Goal: Information Seeking & Learning: Learn about a topic

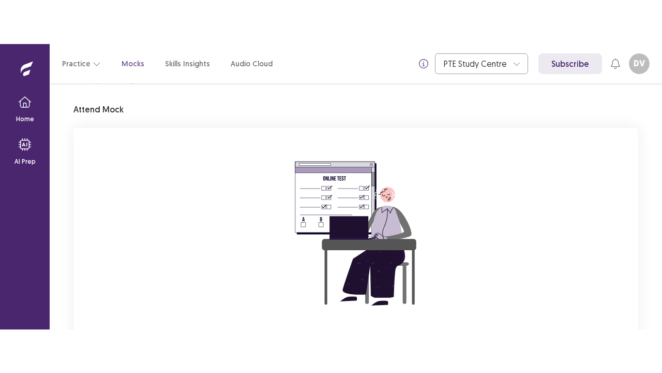
scroll to position [123, 0]
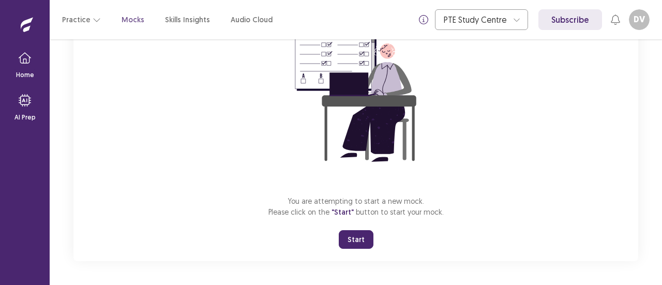
click at [349, 241] on button "Start" at bounding box center [356, 239] width 35 height 19
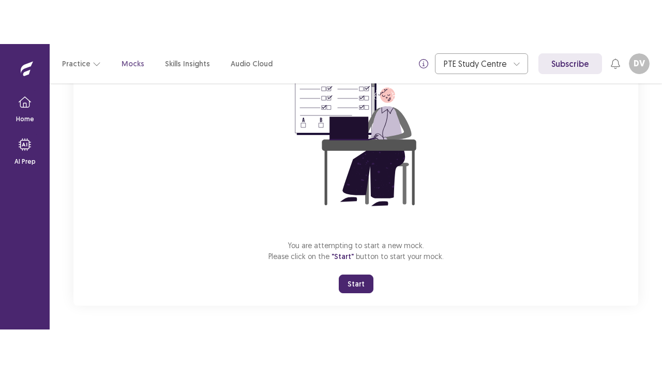
scroll to position [36, 0]
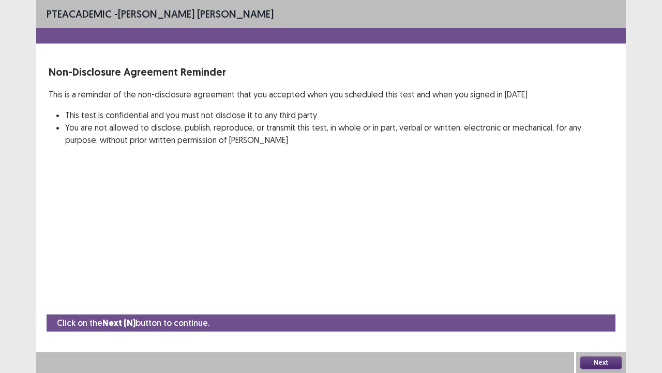
click at [599, 285] on button "Next" at bounding box center [601, 362] width 41 height 12
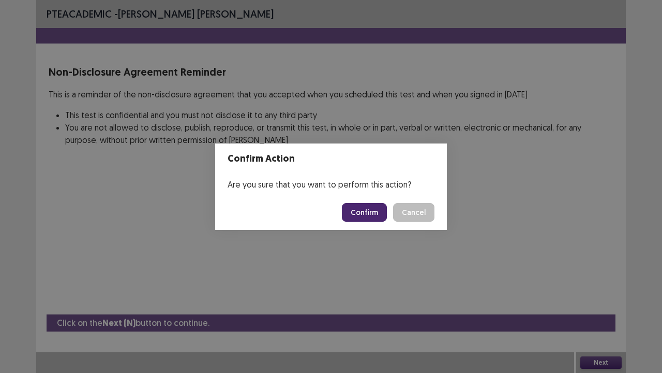
click at [364, 213] on button "Confirm" at bounding box center [364, 212] width 45 height 19
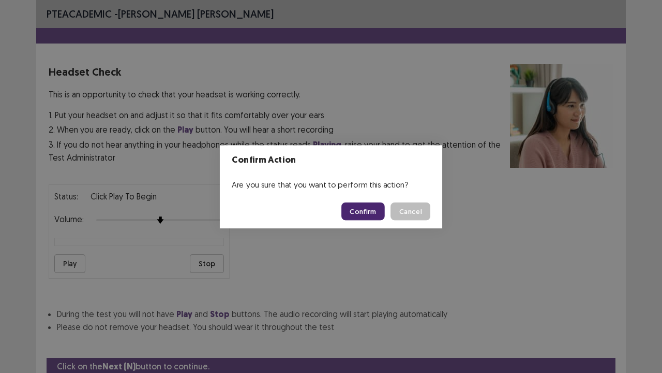
scroll to position [38, 0]
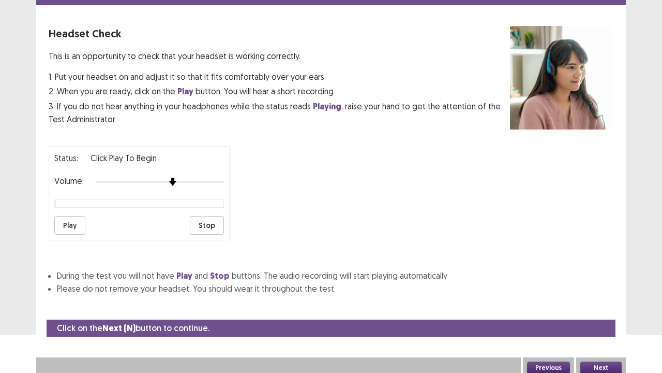
click at [174, 177] on img at bounding box center [173, 181] width 8 height 8
click at [63, 221] on button "Play" at bounding box center [69, 225] width 31 height 19
click at [62, 218] on button "Play" at bounding box center [69, 225] width 31 height 19
click at [597, 285] on button "Next" at bounding box center [601, 367] width 41 height 12
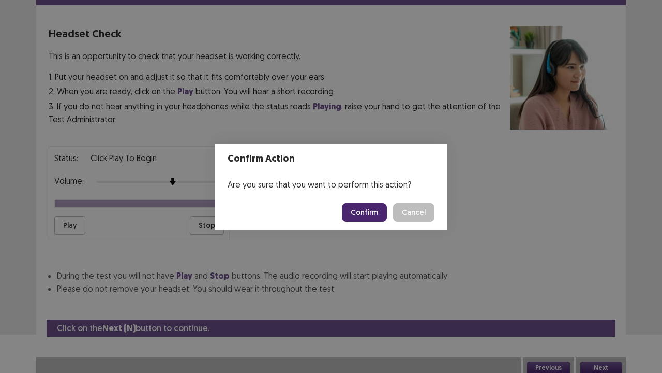
click at [367, 212] on button "Confirm" at bounding box center [364, 212] width 45 height 19
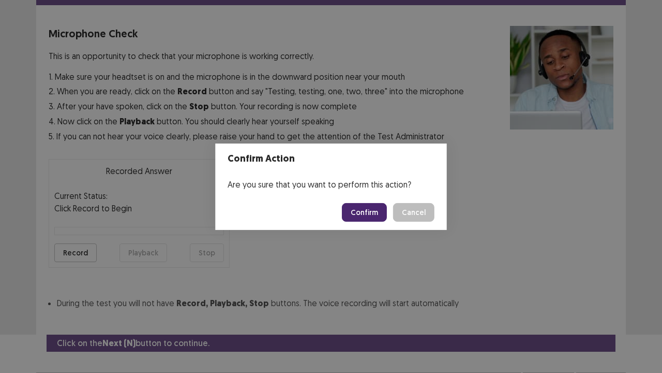
scroll to position [57, 0]
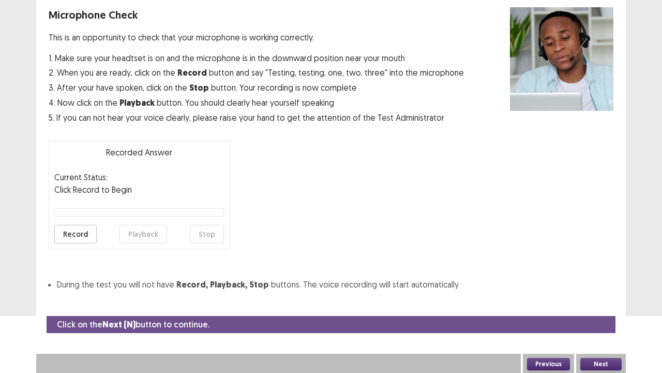
click at [68, 235] on button "Record" at bounding box center [75, 234] width 42 height 19
click at [214, 231] on button "Stop" at bounding box center [207, 234] width 34 height 19
click at [141, 232] on button "Playback" at bounding box center [144, 234] width 48 height 19
click at [599, 285] on button "Next" at bounding box center [601, 364] width 41 height 12
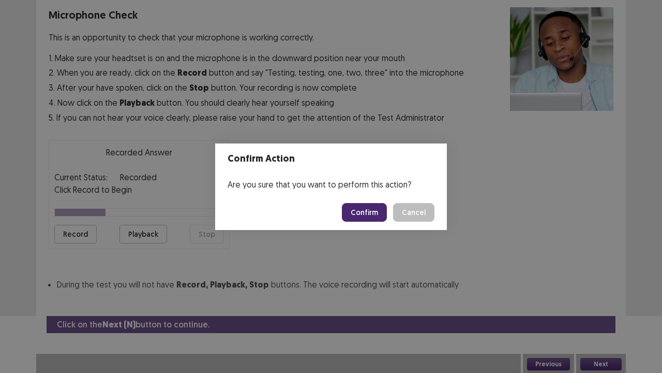
click at [366, 214] on button "Confirm" at bounding box center [364, 212] width 45 height 19
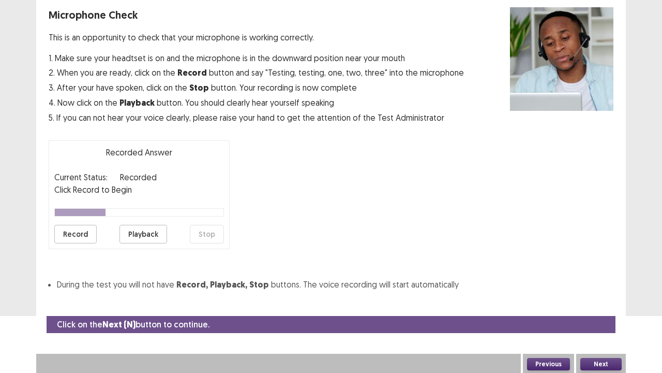
scroll to position [28, 0]
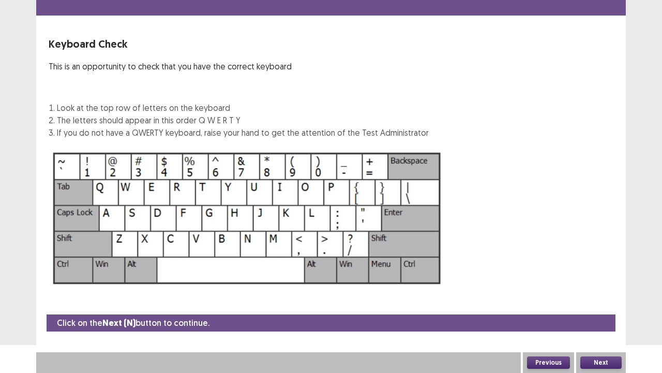
click at [594, 285] on button "Next" at bounding box center [601, 362] width 41 height 12
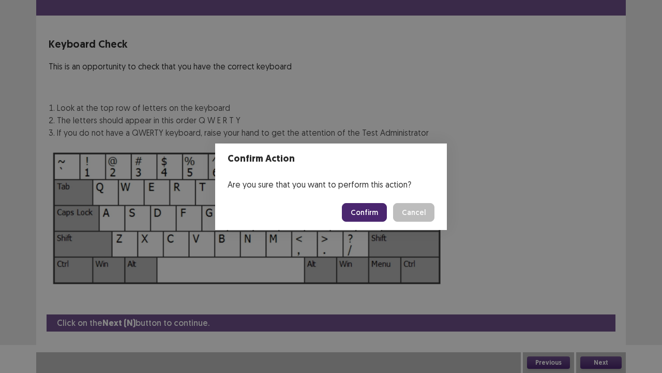
click at [367, 209] on button "Confirm" at bounding box center [364, 212] width 45 height 19
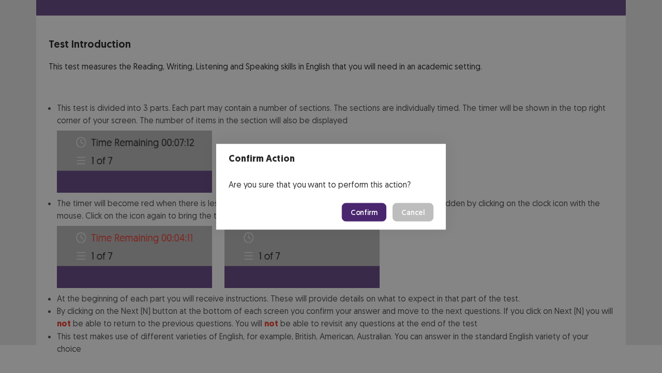
scroll to position [80, 0]
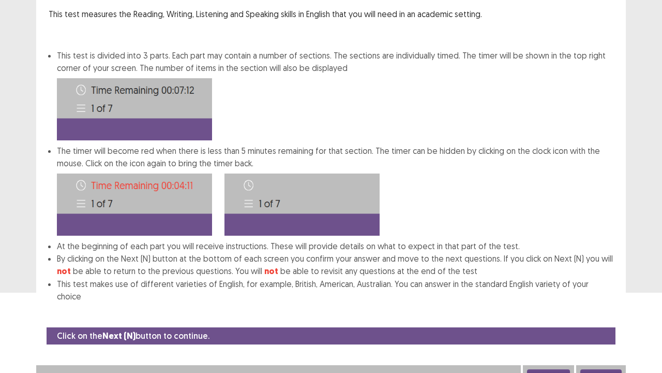
click at [594, 285] on button "Next" at bounding box center [601, 375] width 41 height 12
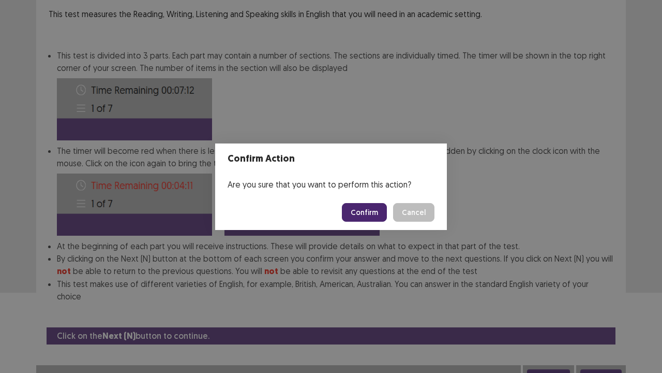
click at [366, 215] on button "Confirm" at bounding box center [364, 212] width 45 height 19
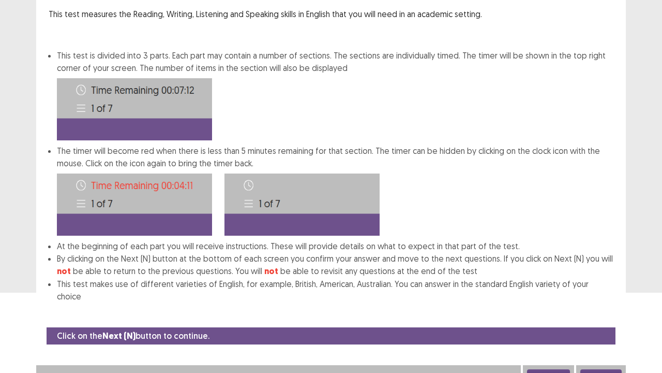
scroll to position [0, 0]
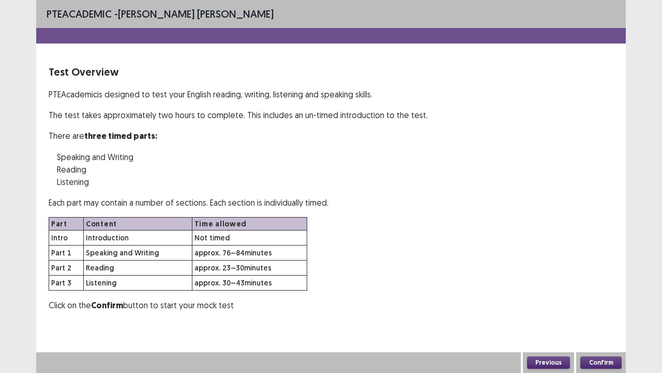
click at [605, 285] on button "Confirm" at bounding box center [601, 362] width 41 height 12
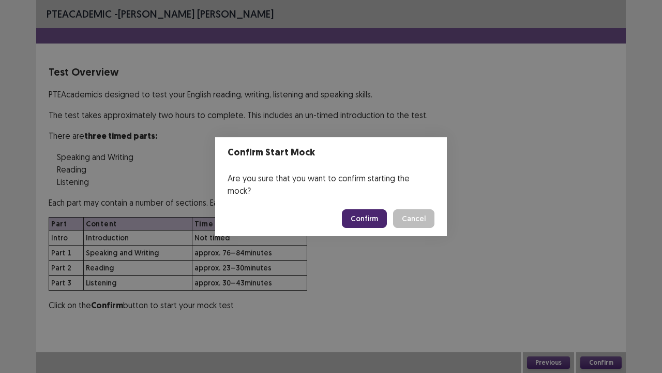
click at [352, 212] on button "Confirm" at bounding box center [364, 218] width 45 height 19
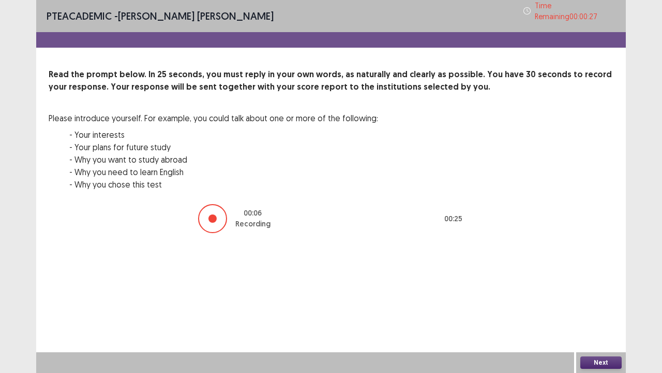
click at [594, 285] on button "Next" at bounding box center [601, 362] width 41 height 12
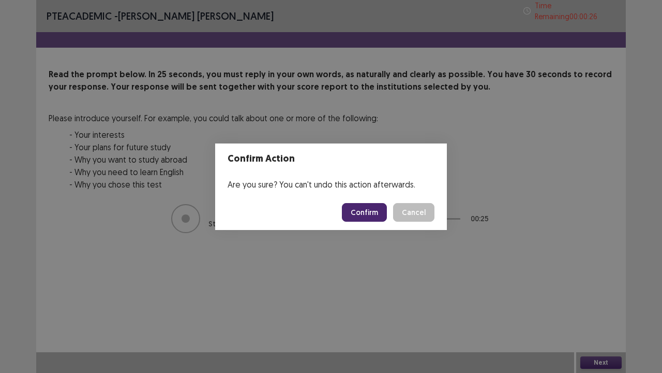
click at [368, 206] on button "Confirm" at bounding box center [364, 212] width 45 height 19
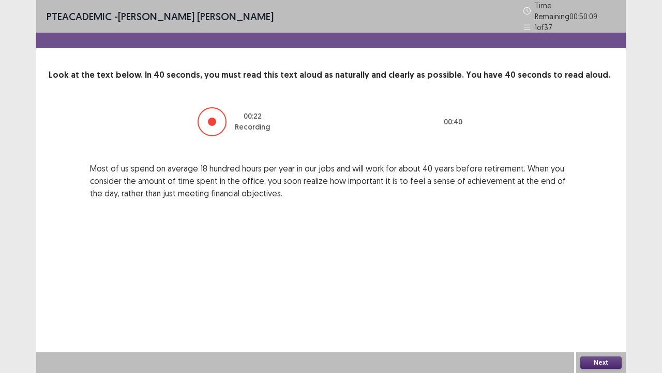
click at [591, 285] on button "Next" at bounding box center [601, 362] width 41 height 12
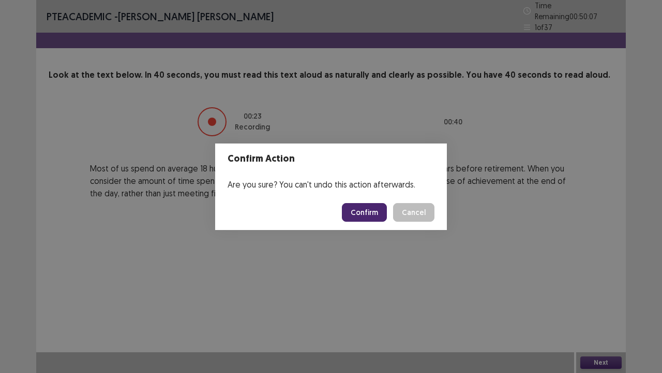
click at [369, 211] on button "Confirm" at bounding box center [364, 212] width 45 height 19
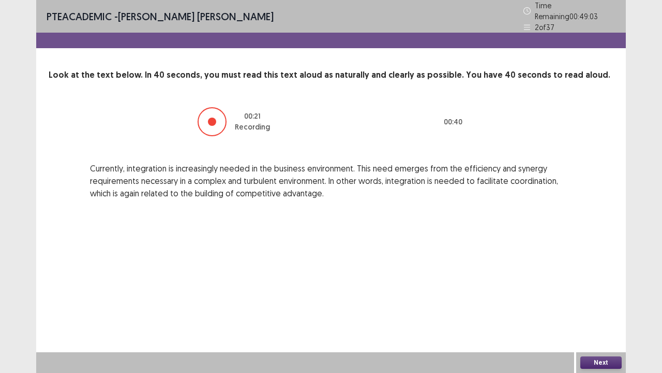
click at [599, 285] on button "Next" at bounding box center [601, 362] width 41 height 12
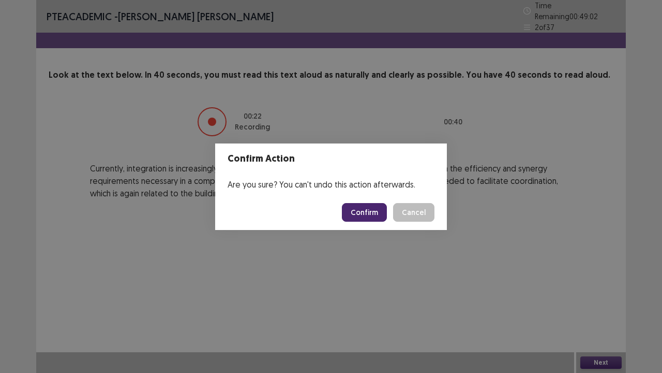
click at [368, 214] on button "Confirm" at bounding box center [364, 212] width 45 height 19
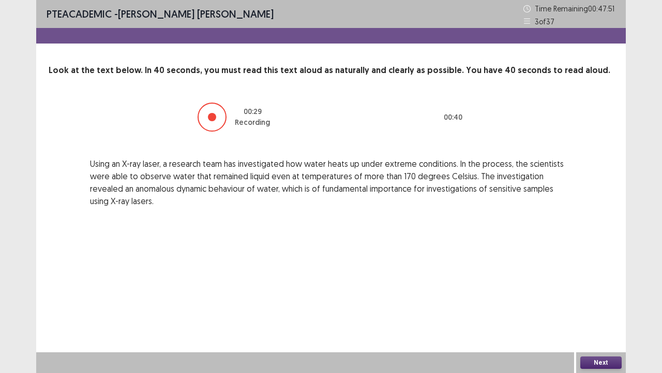
click at [593, 285] on button "Next" at bounding box center [601, 362] width 41 height 12
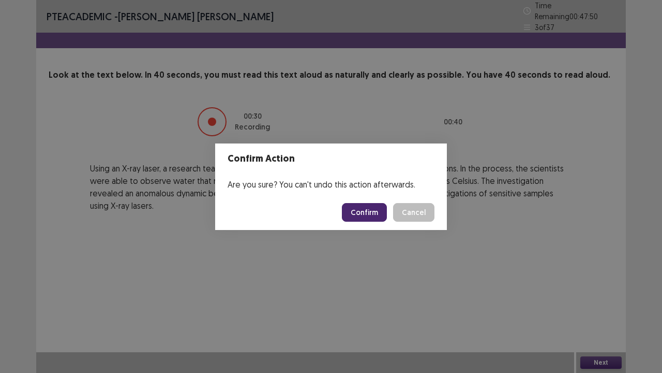
click at [367, 216] on button "Confirm" at bounding box center [364, 212] width 45 height 19
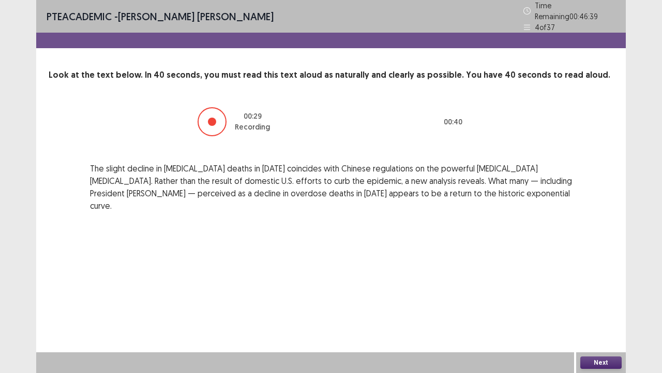
click at [591, 285] on button "Next" at bounding box center [601, 362] width 41 height 12
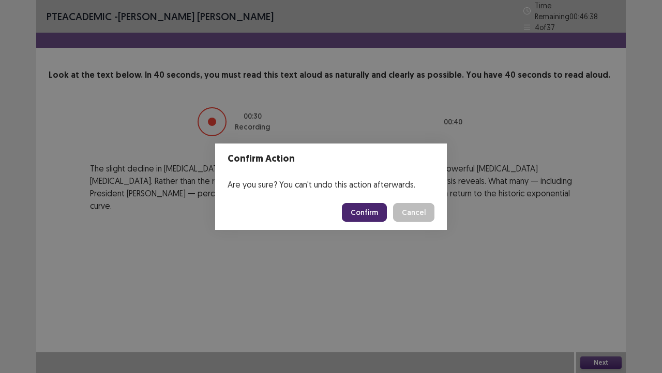
click at [368, 219] on button "Confirm" at bounding box center [364, 212] width 45 height 19
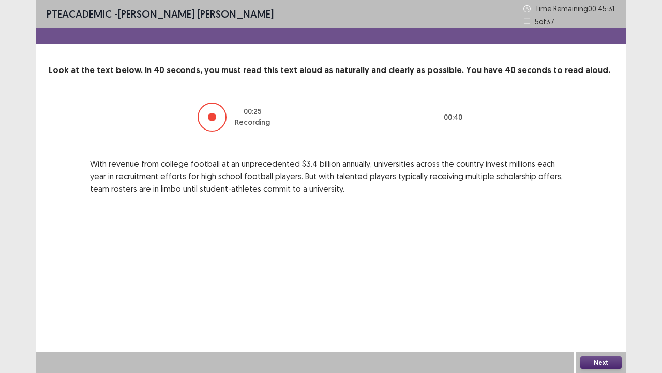
click at [594, 285] on button "Next" at bounding box center [601, 362] width 41 height 12
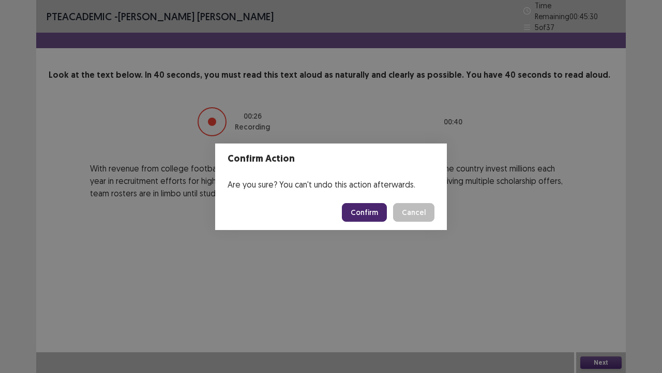
click at [368, 218] on button "Confirm" at bounding box center [364, 212] width 45 height 19
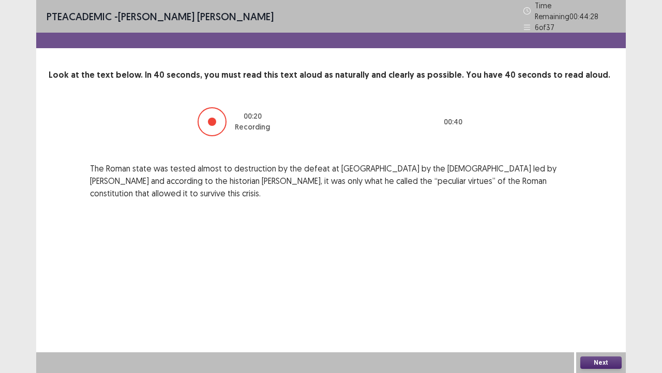
click at [596, 285] on button "Next" at bounding box center [601, 362] width 41 height 12
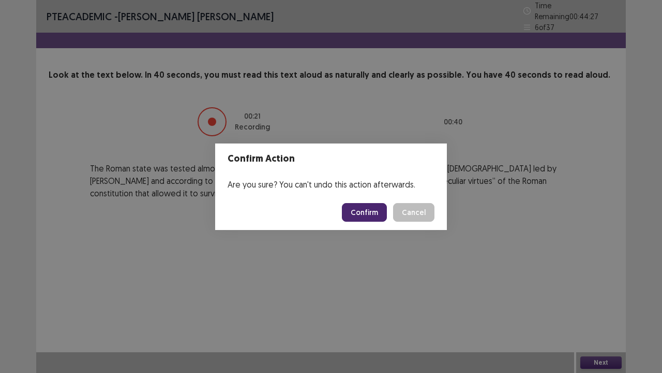
click at [370, 209] on button "Confirm" at bounding box center [364, 212] width 45 height 19
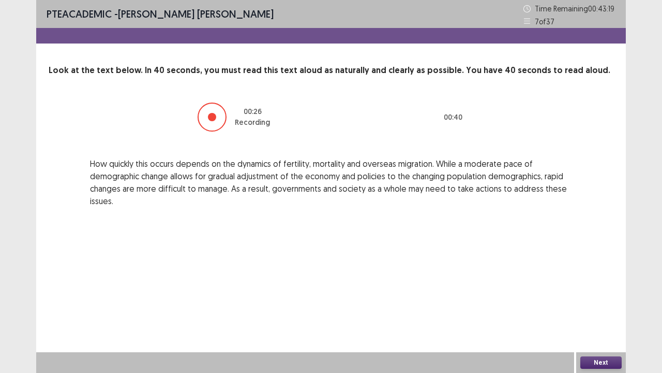
click at [599, 285] on button "Next" at bounding box center [601, 362] width 41 height 12
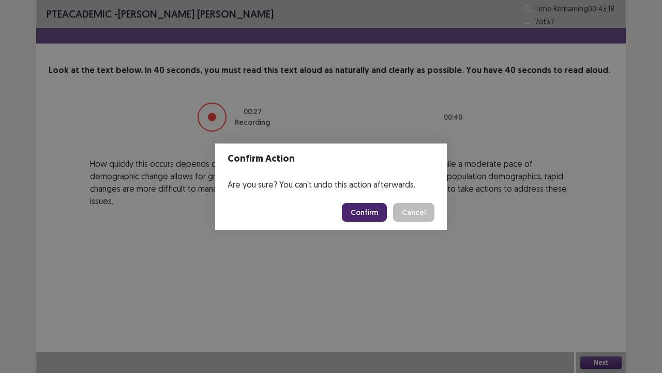
click at [363, 209] on button "Confirm" at bounding box center [364, 212] width 45 height 19
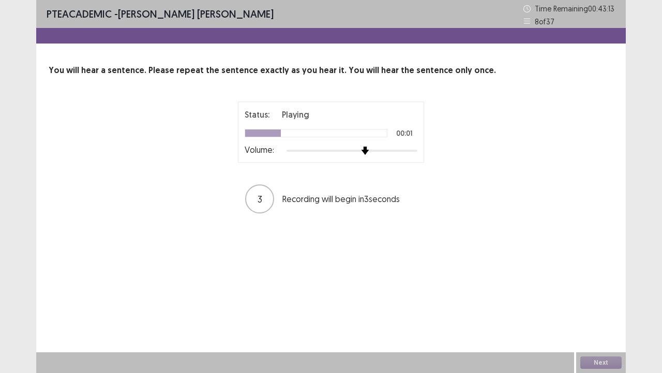
click at [362, 152] on img at bounding box center [365, 150] width 8 height 8
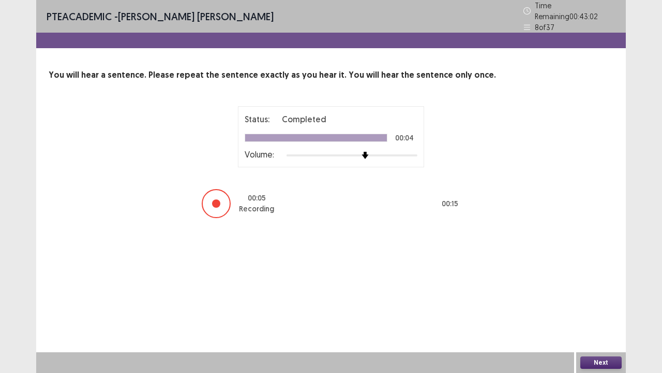
click at [596, 285] on button "Next" at bounding box center [601, 362] width 41 height 12
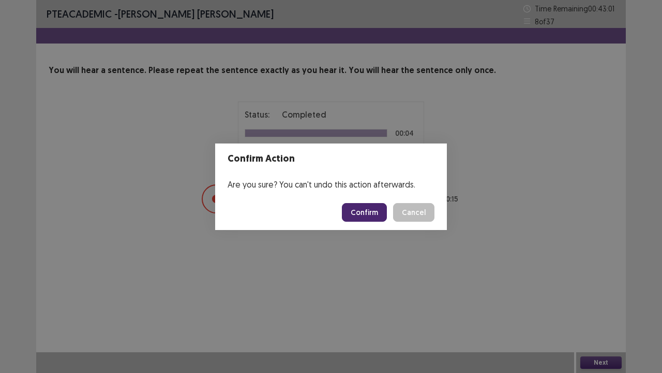
click at [363, 212] on button "Confirm" at bounding box center [364, 212] width 45 height 19
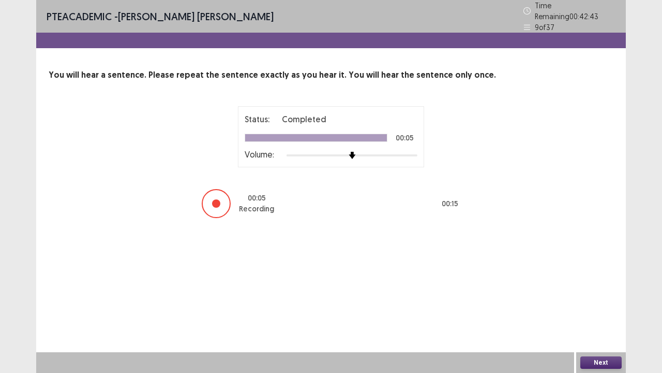
click at [591, 285] on button "Next" at bounding box center [601, 362] width 41 height 12
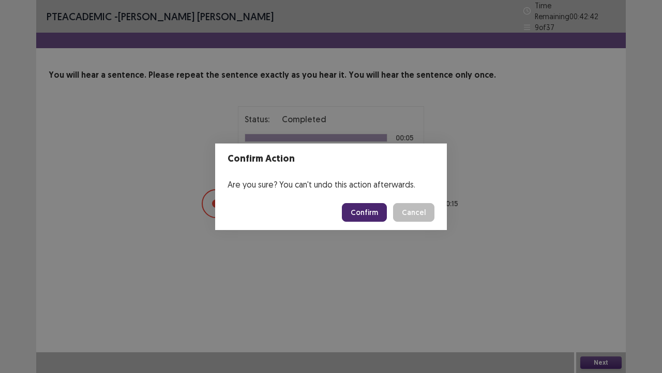
click at [376, 209] on button "Confirm" at bounding box center [364, 212] width 45 height 19
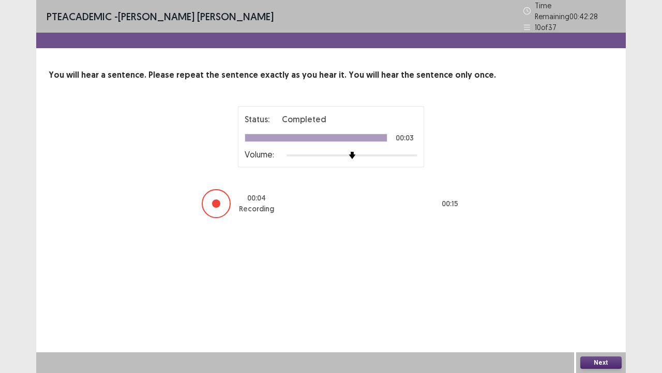
click at [597, 285] on button "Next" at bounding box center [601, 362] width 41 height 12
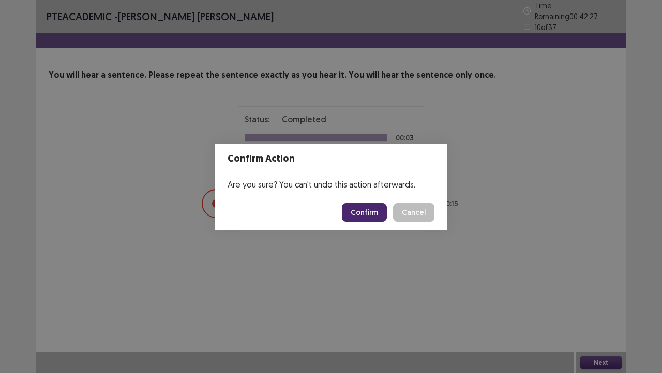
click at [373, 211] on button "Confirm" at bounding box center [364, 212] width 45 height 19
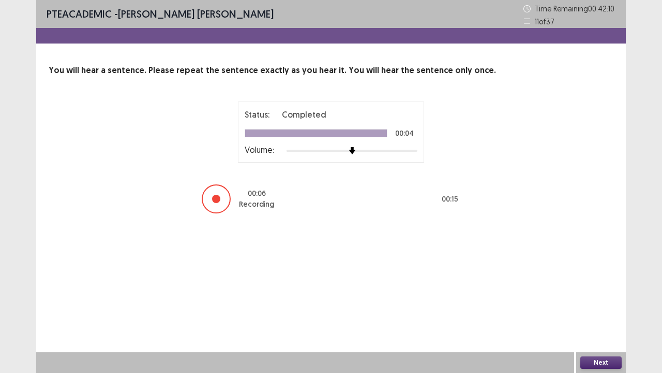
click at [588, 285] on button "Next" at bounding box center [601, 362] width 41 height 12
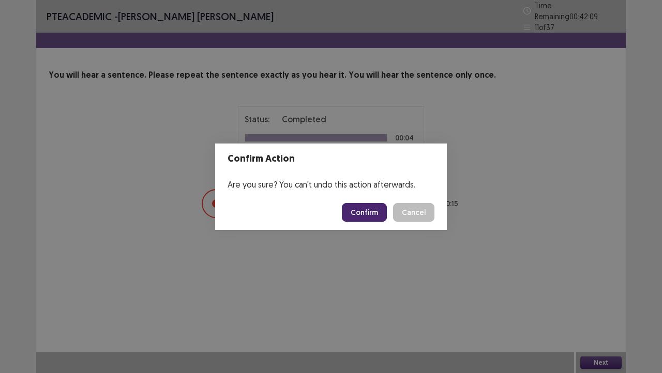
click at [379, 221] on button "Confirm" at bounding box center [364, 212] width 45 height 19
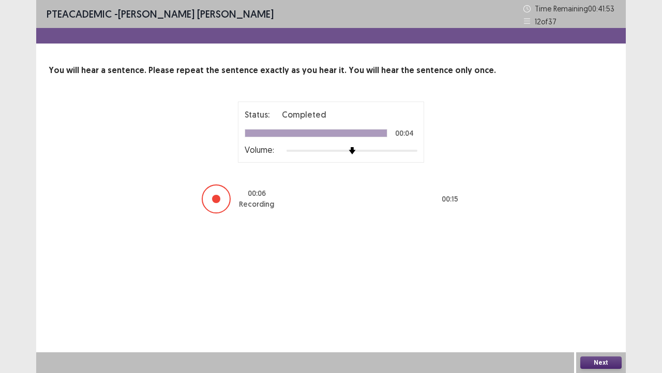
click at [602, 285] on button "Next" at bounding box center [601, 362] width 41 height 12
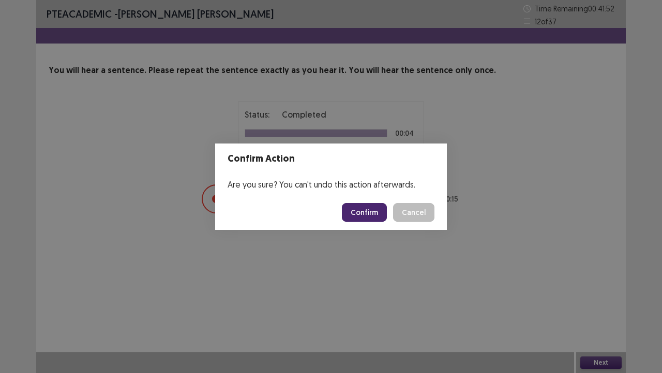
click at [371, 206] on button "Confirm" at bounding box center [364, 212] width 45 height 19
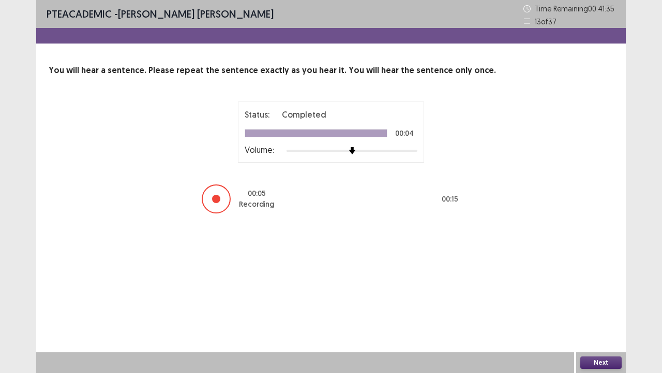
click at [600, 285] on button "Next" at bounding box center [601, 362] width 41 height 12
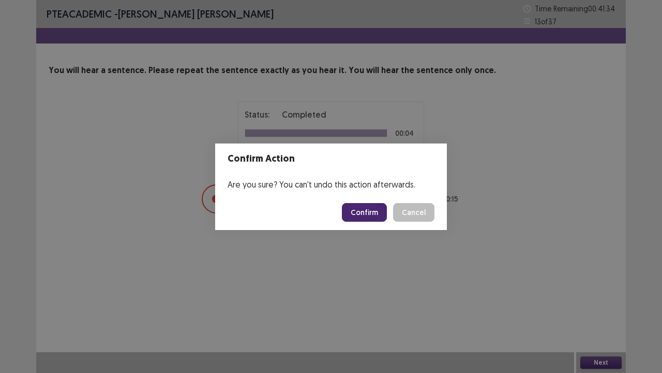
click at [363, 209] on button "Confirm" at bounding box center [364, 212] width 45 height 19
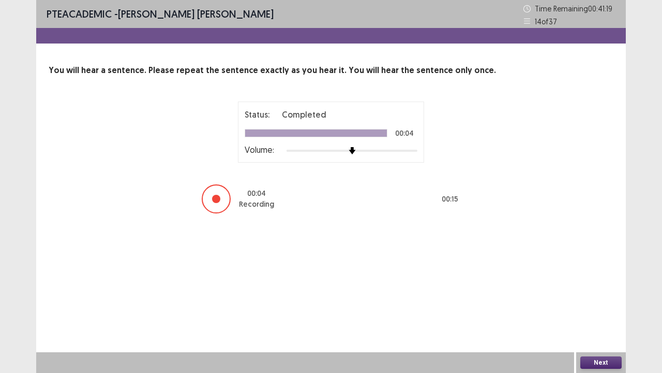
click at [598, 285] on button "Next" at bounding box center [601, 362] width 41 height 12
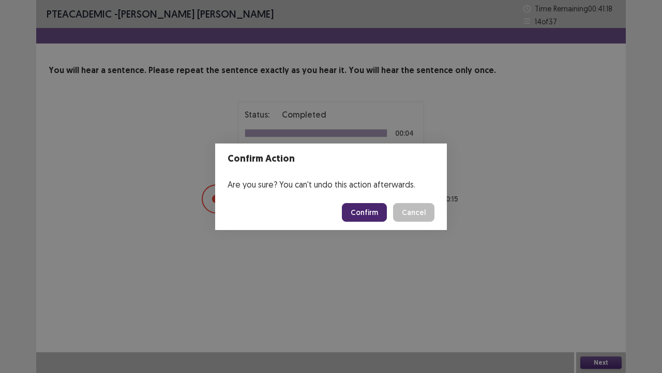
click at [378, 211] on button "Confirm" at bounding box center [364, 212] width 45 height 19
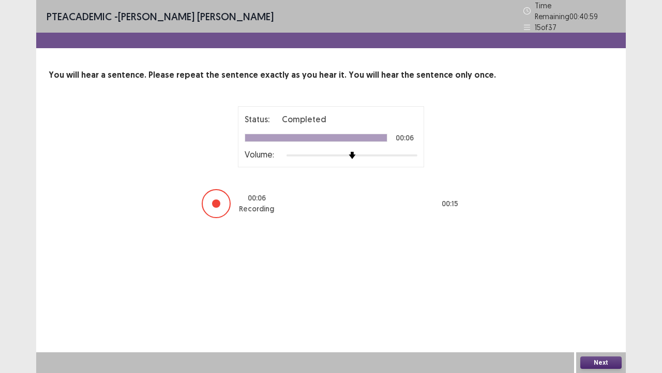
click at [593, 285] on button "Next" at bounding box center [601, 362] width 41 height 12
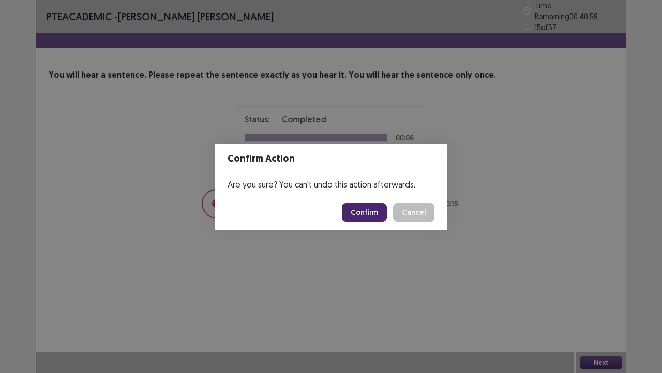
click at [593, 285] on div "Confirm Action Are you sure? You can't undo this action afterwards. Confirm Can…" at bounding box center [331, 186] width 662 height 373
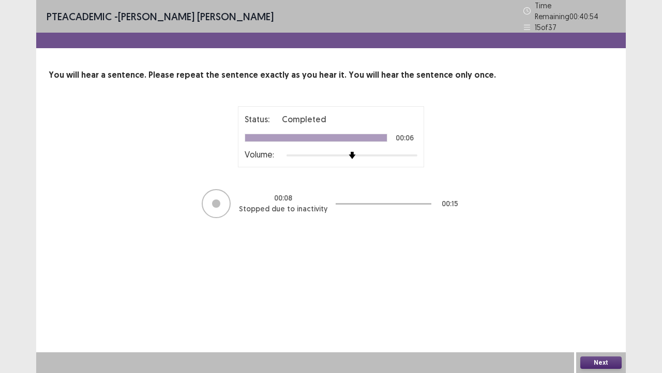
click at [602, 285] on button "Next" at bounding box center [601, 362] width 41 height 12
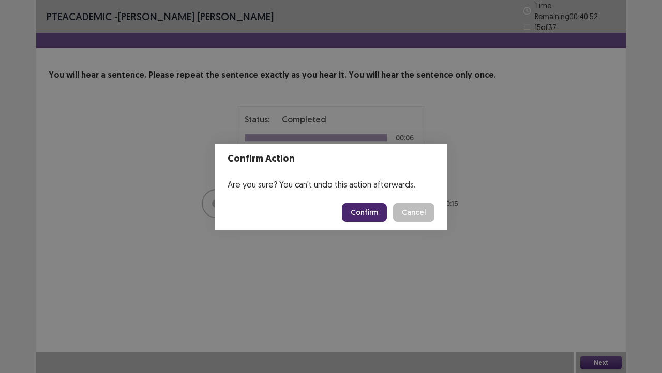
click at [370, 207] on button "Confirm" at bounding box center [364, 212] width 45 height 19
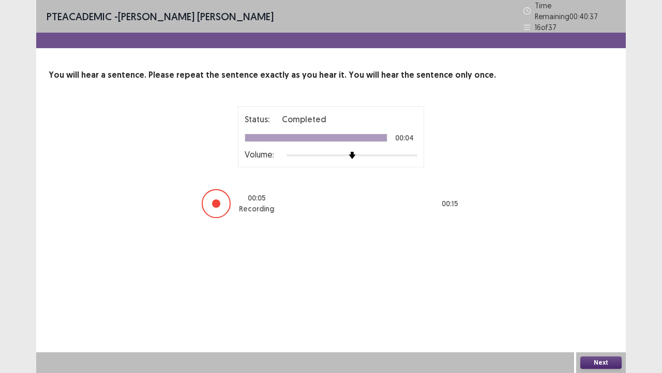
click at [600, 285] on button "Next" at bounding box center [601, 362] width 41 height 12
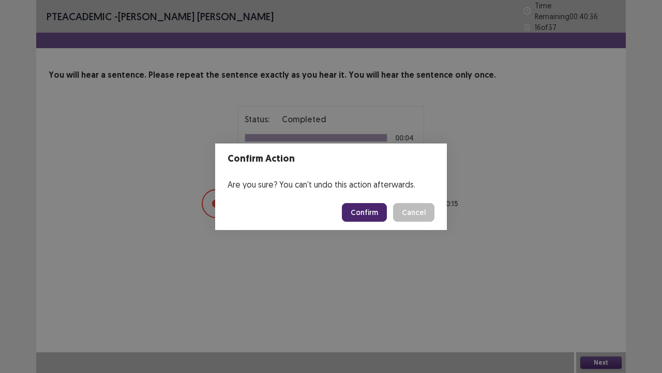
click at [368, 216] on button "Confirm" at bounding box center [364, 212] width 45 height 19
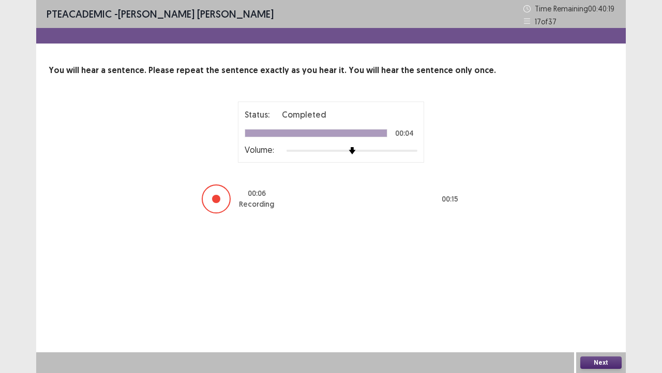
click at [609, 285] on button "Next" at bounding box center [601, 362] width 41 height 12
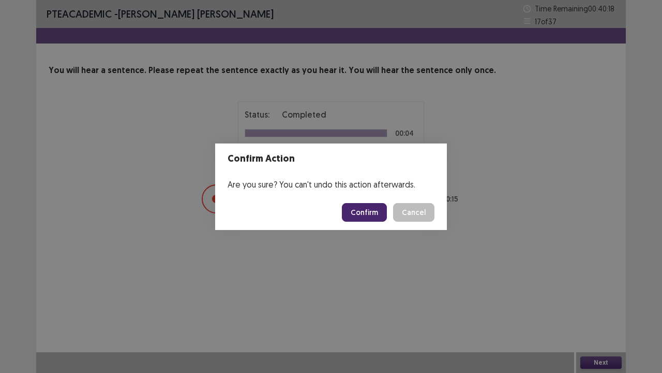
click at [360, 210] on button "Confirm" at bounding box center [364, 212] width 45 height 19
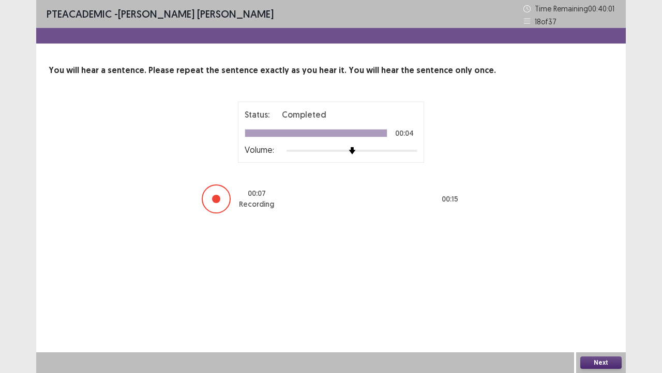
click at [603, 285] on button "Next" at bounding box center [601, 362] width 41 height 12
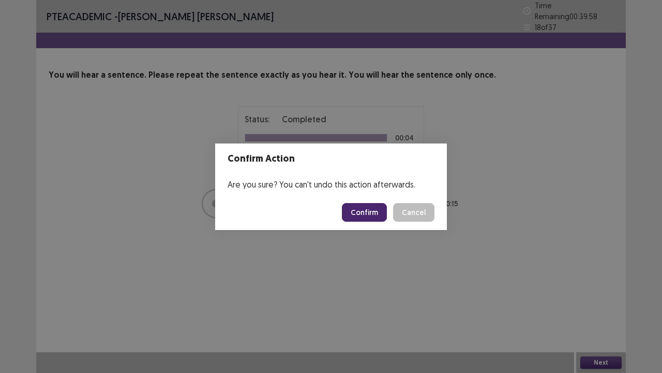
click at [358, 206] on button "Confirm" at bounding box center [364, 212] width 45 height 19
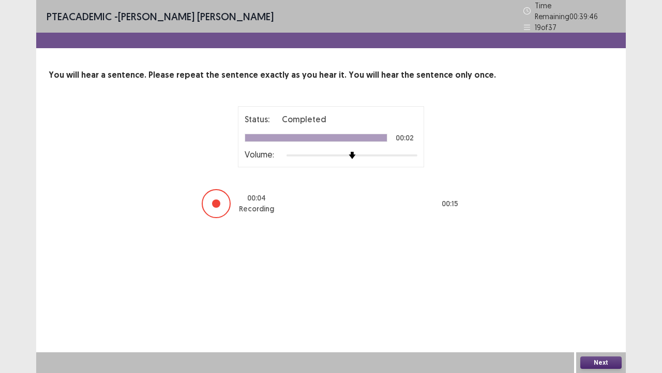
click at [602, 285] on button "Next" at bounding box center [601, 362] width 41 height 12
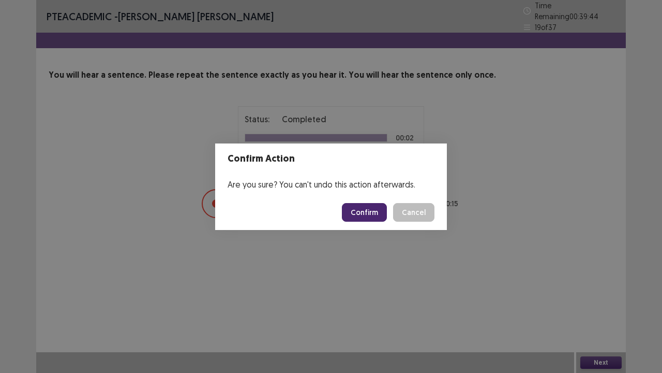
click at [367, 214] on button "Confirm" at bounding box center [364, 212] width 45 height 19
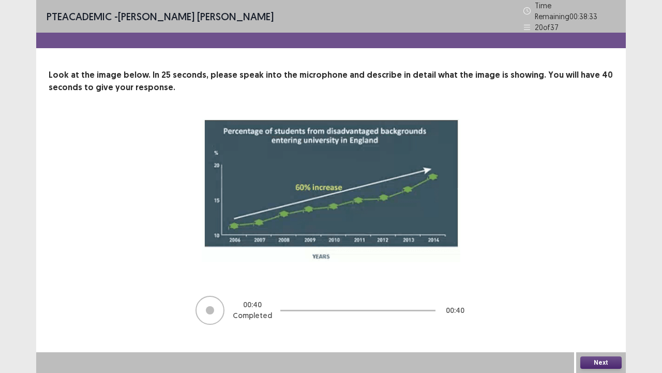
click at [593, 285] on button "Next" at bounding box center [601, 362] width 41 height 12
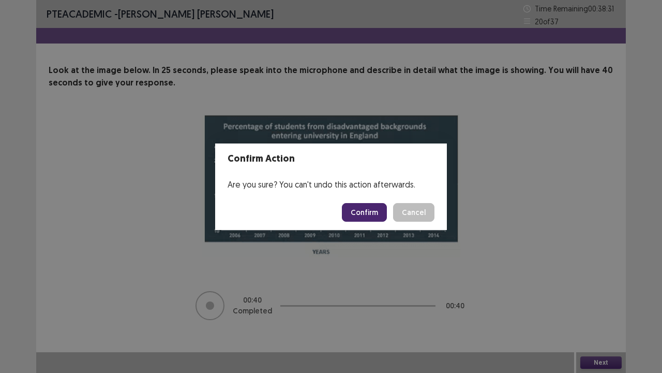
click at [371, 218] on button "Confirm" at bounding box center [364, 212] width 45 height 19
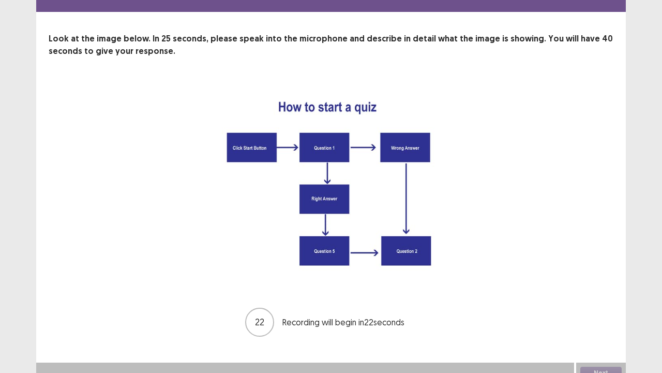
scroll to position [38, 0]
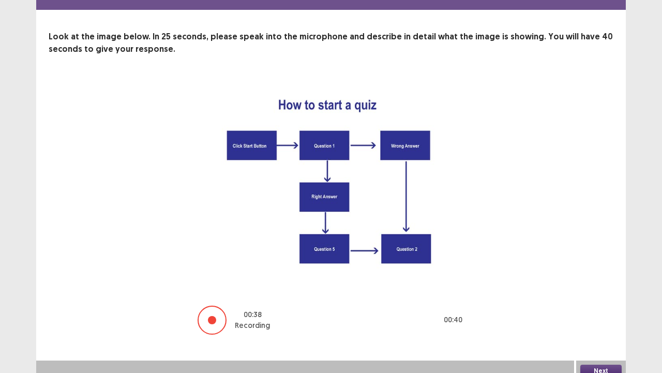
click at [596, 285] on button "Next" at bounding box center [601, 370] width 41 height 12
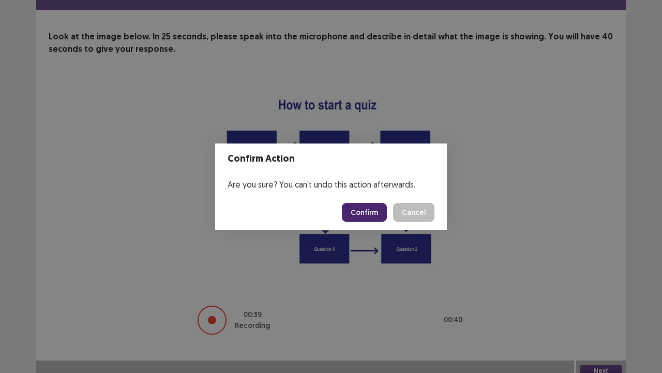
click at [358, 208] on button "Confirm" at bounding box center [364, 212] width 45 height 19
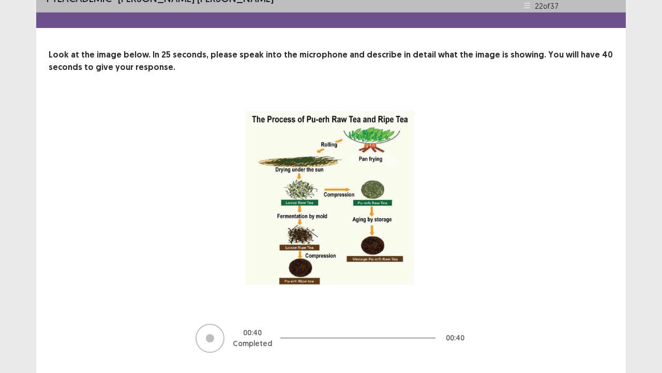
scroll to position [42, 0]
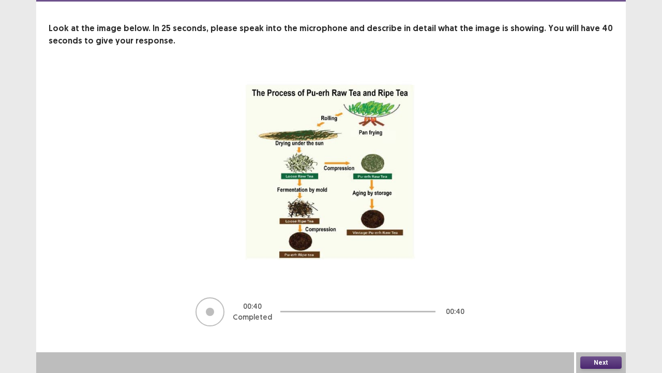
click at [600, 285] on button "Next" at bounding box center [601, 362] width 41 height 12
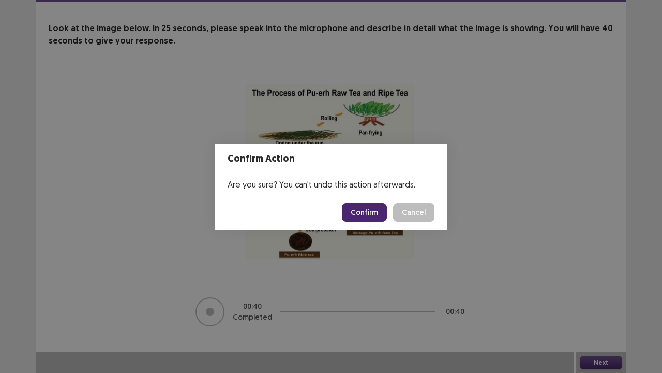
click at [359, 211] on button "Confirm" at bounding box center [364, 212] width 45 height 19
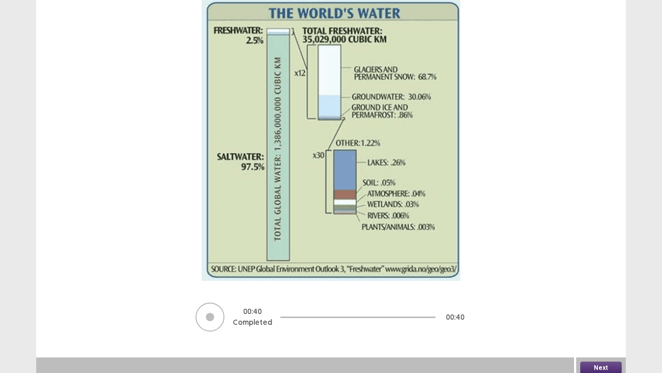
scroll to position [122, 0]
click at [599, 285] on button "Next" at bounding box center [601, 367] width 41 height 12
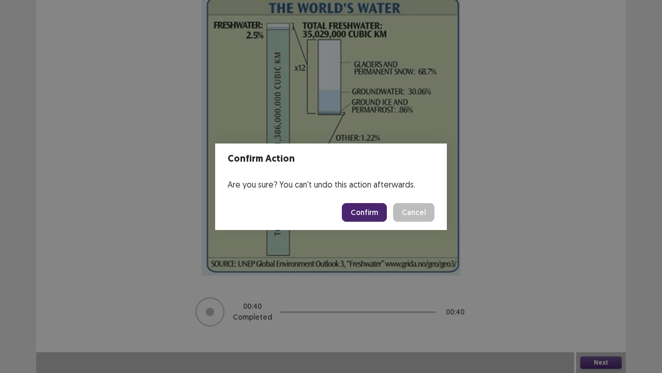
click at [365, 211] on button "Confirm" at bounding box center [364, 212] width 45 height 19
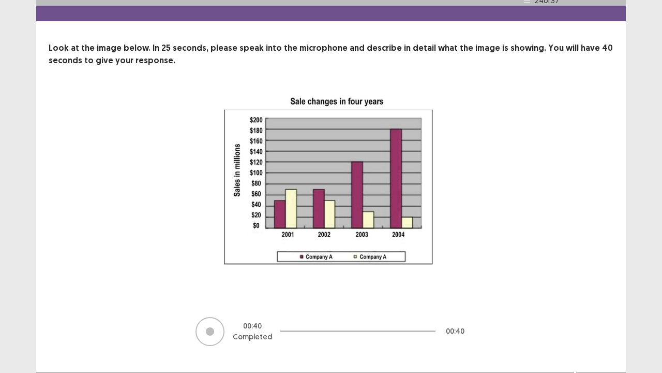
scroll to position [42, 0]
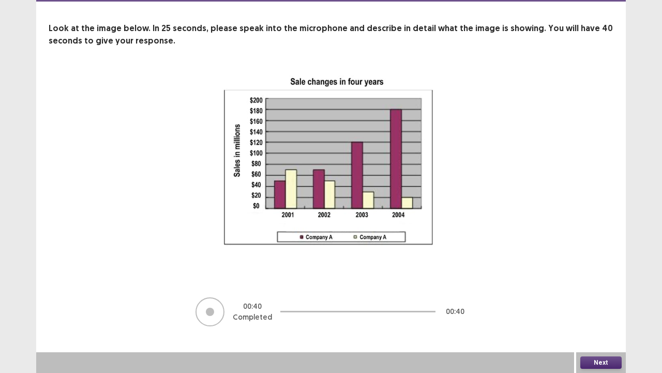
click at [597, 285] on button "Next" at bounding box center [601, 362] width 41 height 12
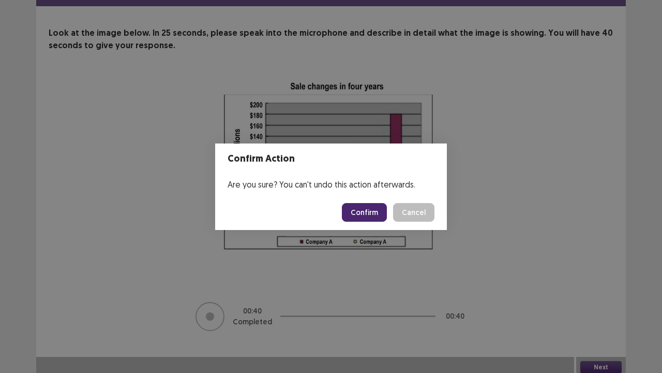
click at [386, 218] on button "Confirm" at bounding box center [364, 212] width 45 height 19
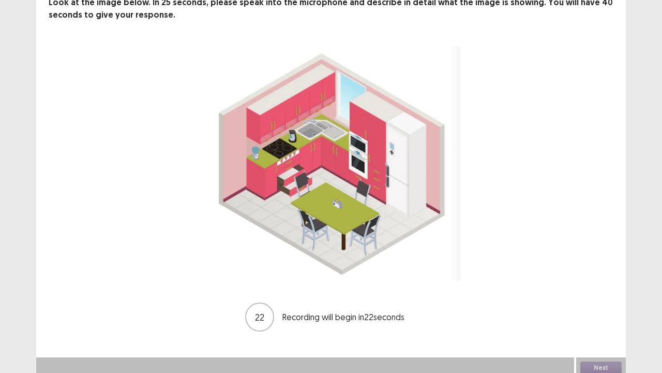
scroll to position [64, 0]
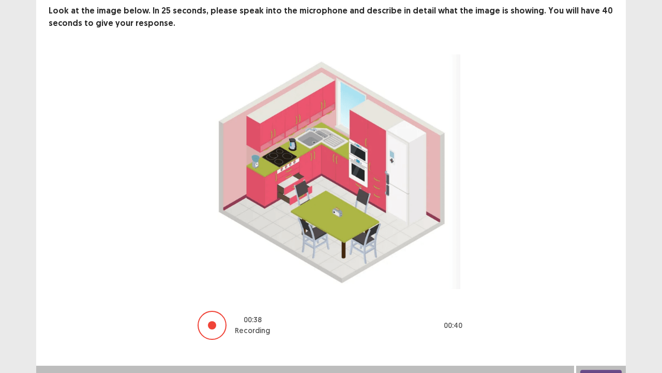
click at [601, 285] on button "Next" at bounding box center [601, 375] width 41 height 12
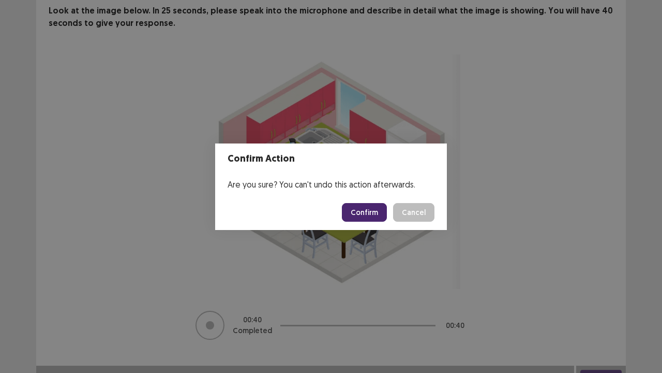
click at [358, 207] on button "Confirm" at bounding box center [364, 212] width 45 height 19
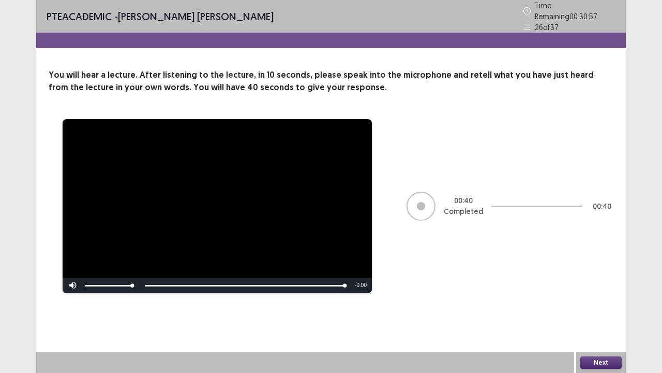
click at [602, 285] on button "Next" at bounding box center [601, 362] width 41 height 12
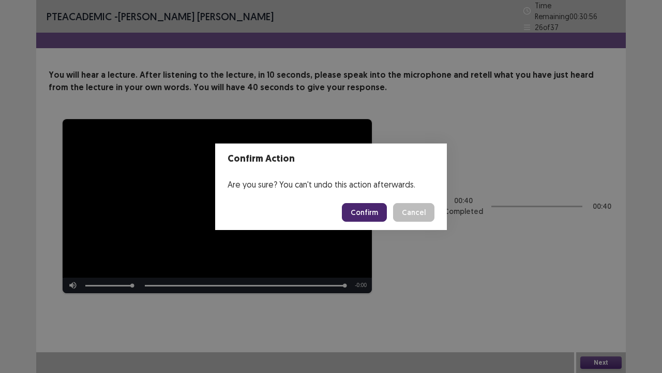
click at [362, 207] on button "Confirm" at bounding box center [364, 212] width 45 height 19
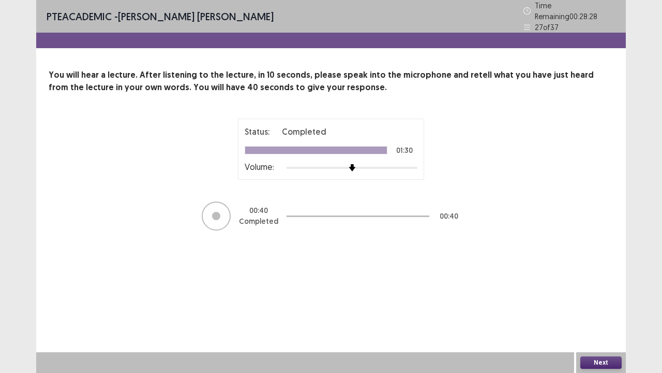
click at [596, 285] on button "Next" at bounding box center [601, 362] width 41 height 12
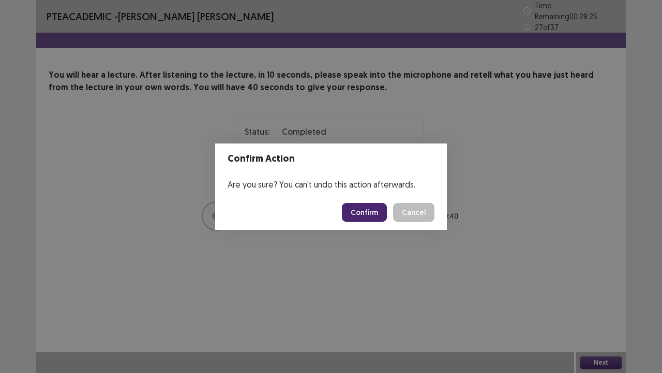
click at [367, 211] on button "Confirm" at bounding box center [364, 212] width 45 height 19
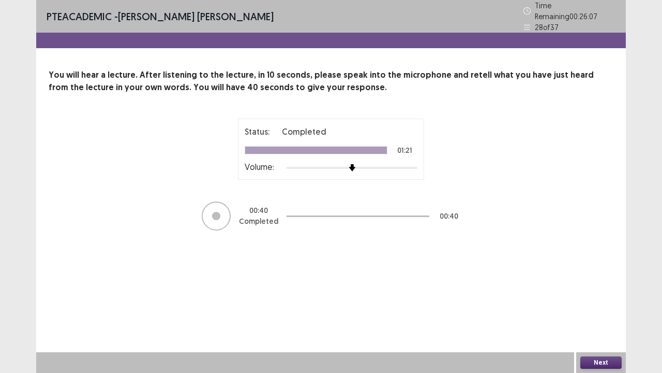
click at [594, 285] on button "Next" at bounding box center [601, 362] width 41 height 12
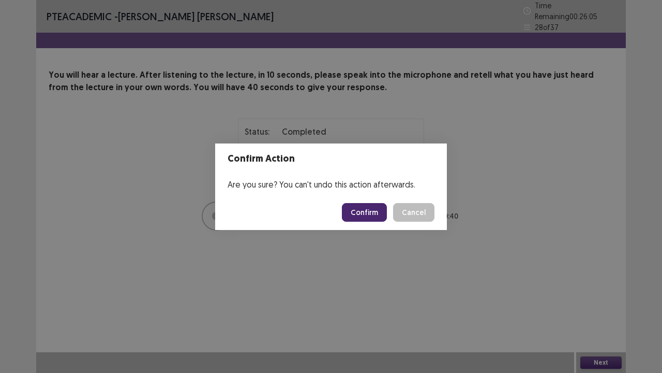
click at [360, 214] on button "Confirm" at bounding box center [364, 212] width 45 height 19
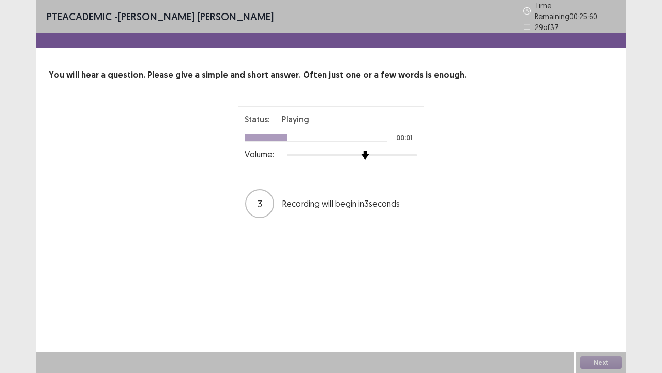
click at [370, 151] on div at bounding box center [352, 155] width 131 height 8
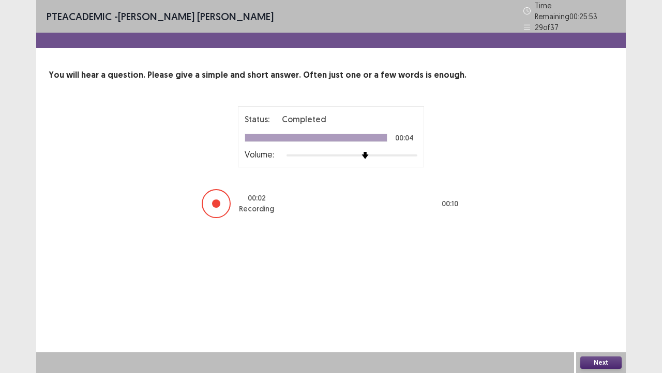
click at [585, 285] on button "Next" at bounding box center [601, 362] width 41 height 12
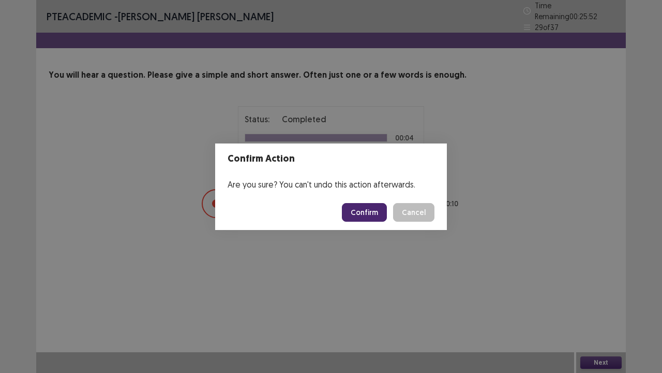
click at [369, 214] on button "Confirm" at bounding box center [364, 212] width 45 height 19
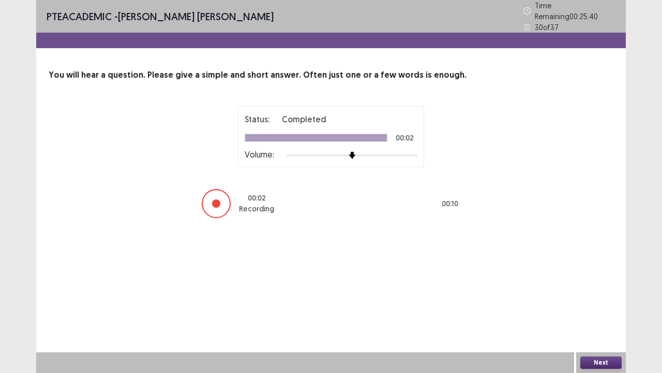
click at [587, 285] on button "Next" at bounding box center [601, 362] width 41 height 12
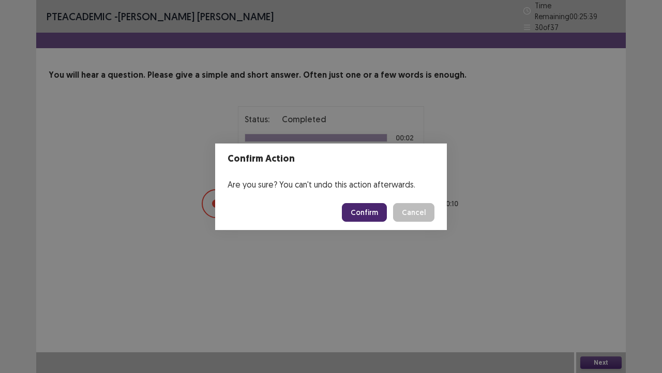
click at [367, 210] on button "Confirm" at bounding box center [364, 212] width 45 height 19
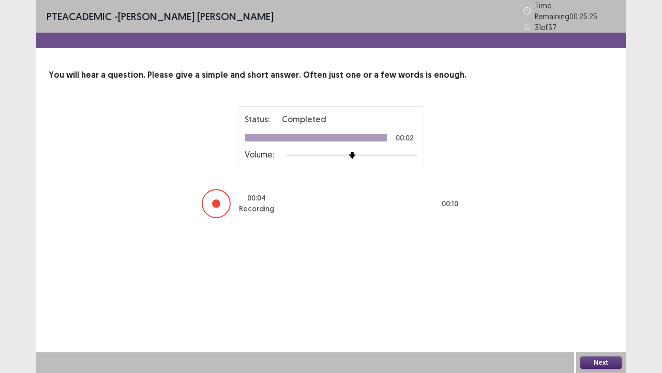
click at [605, 285] on button "Next" at bounding box center [601, 362] width 41 height 12
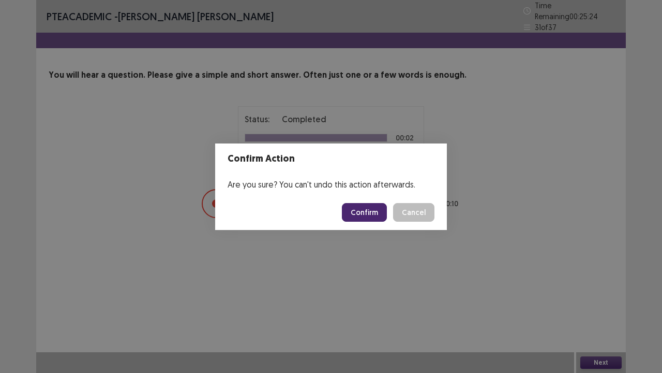
click at [367, 214] on button "Confirm" at bounding box center [364, 212] width 45 height 19
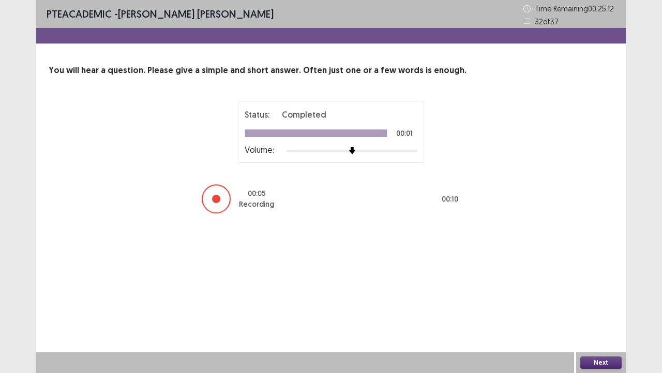
click at [595, 285] on button "Next" at bounding box center [601, 362] width 41 height 12
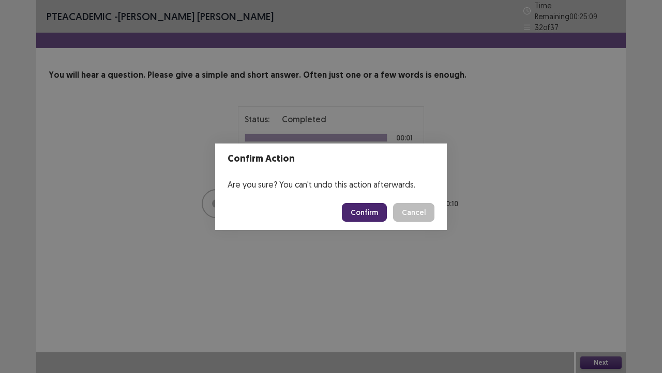
click at [362, 211] on button "Confirm" at bounding box center [364, 212] width 45 height 19
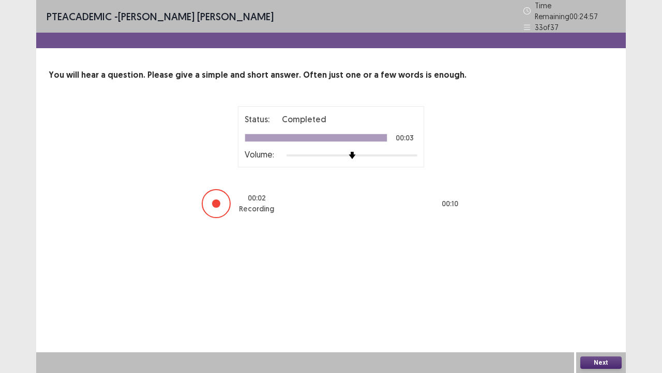
click at [588, 285] on button "Next" at bounding box center [601, 362] width 41 height 12
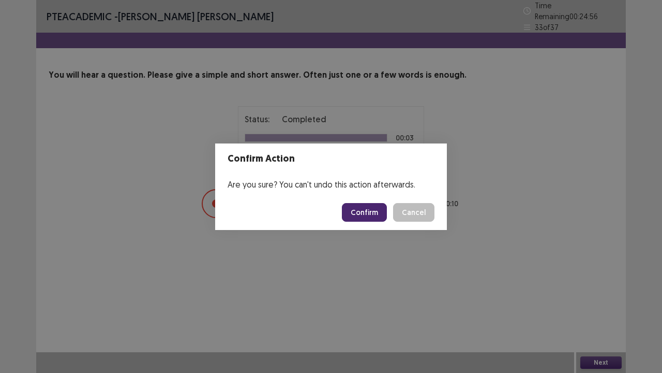
click at [369, 212] on button "Confirm" at bounding box center [364, 212] width 45 height 19
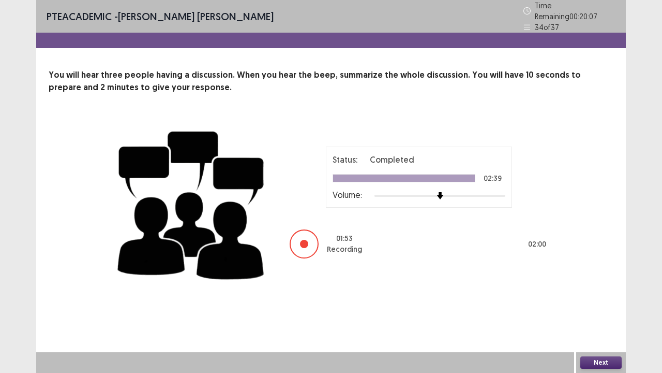
click at [605, 285] on button "Next" at bounding box center [601, 362] width 41 height 12
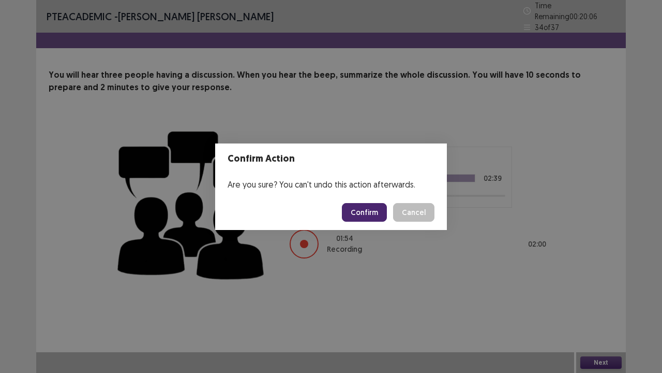
click at [367, 206] on button "Confirm" at bounding box center [364, 212] width 45 height 19
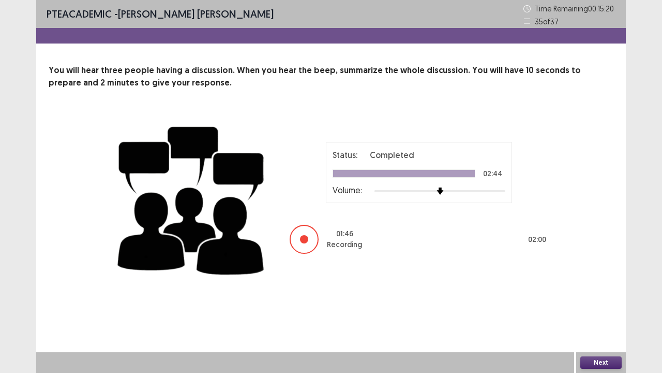
click at [595, 285] on button "Next" at bounding box center [601, 362] width 41 height 12
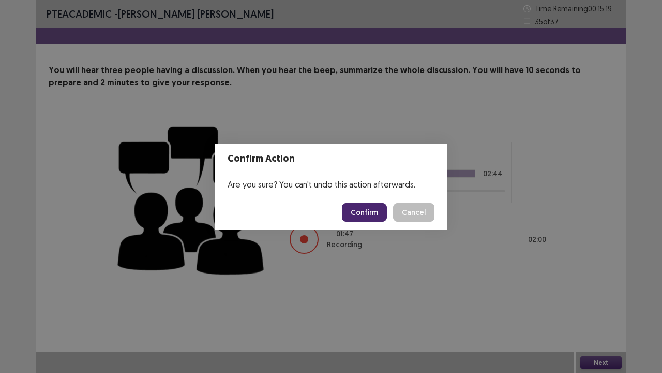
click at [373, 214] on button "Confirm" at bounding box center [364, 212] width 45 height 19
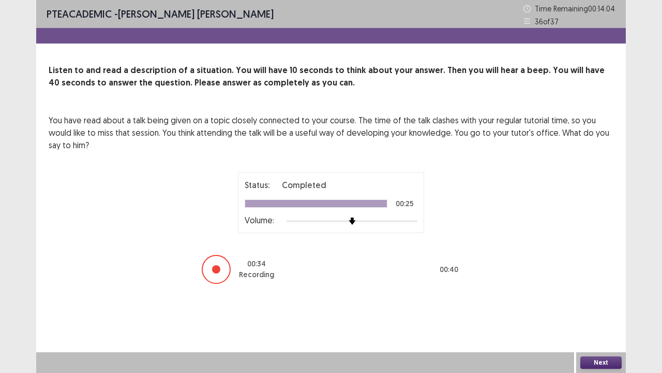
click at [589, 285] on button "Next" at bounding box center [601, 362] width 41 height 12
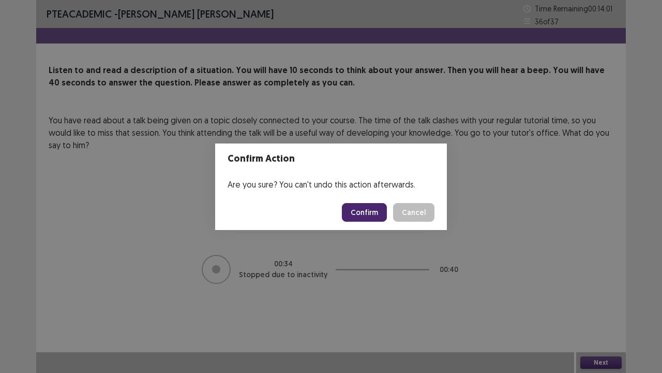
click at [364, 208] on button "Confirm" at bounding box center [364, 212] width 45 height 19
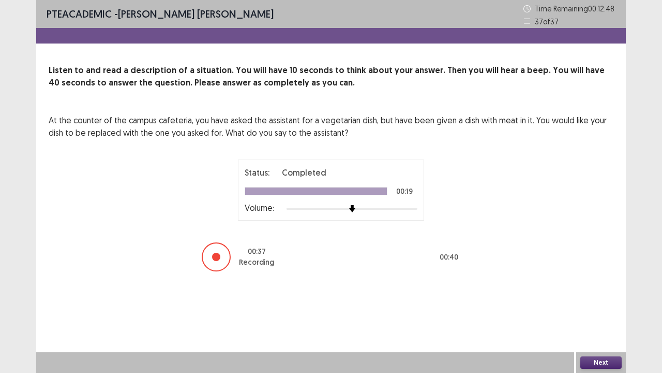
click at [599, 285] on button "Next" at bounding box center [601, 362] width 41 height 12
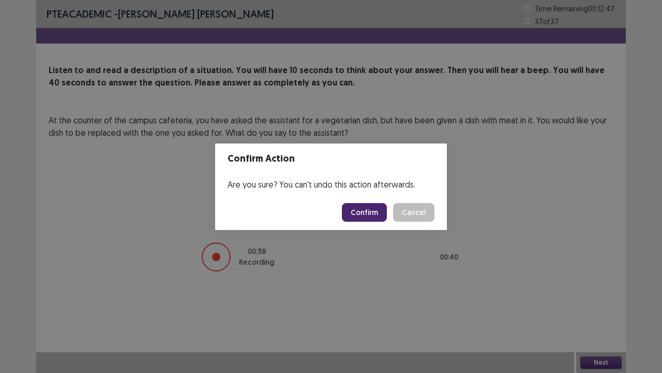
click at [365, 210] on button "Confirm" at bounding box center [364, 212] width 45 height 19
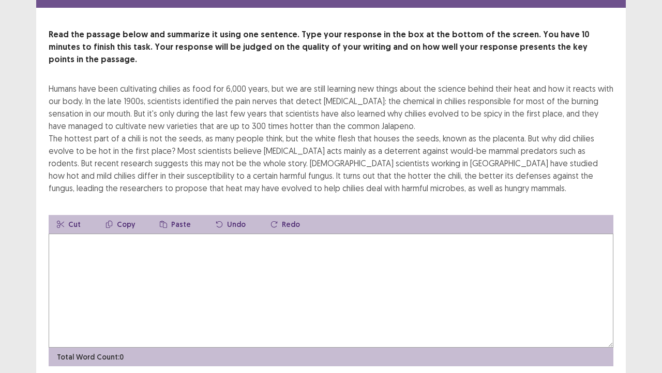
scroll to position [41, 0]
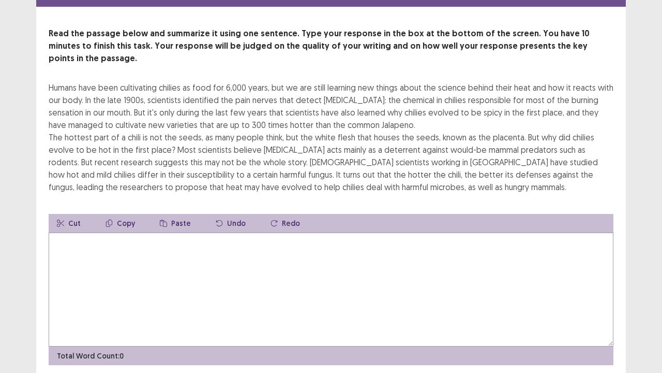
click at [120, 237] on textarea at bounding box center [331, 289] width 565 height 114
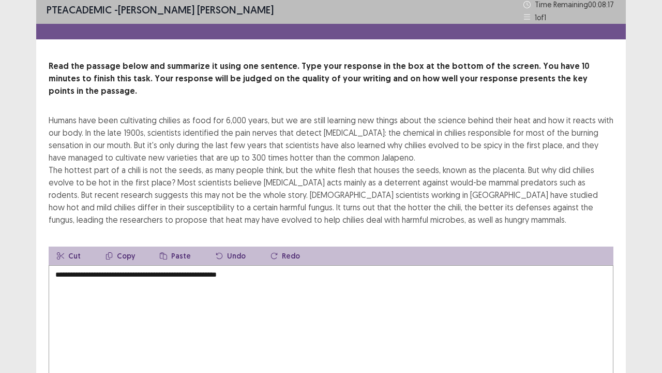
scroll to position [0, 0]
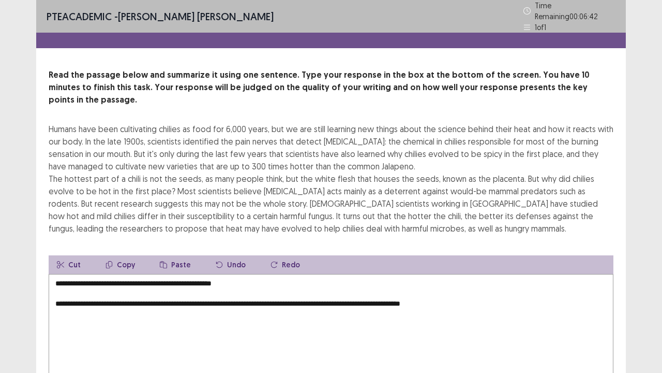
click at [131, 283] on textarea "**********" at bounding box center [331, 331] width 565 height 114
click at [473, 285] on textarea "**********" at bounding box center [331, 331] width 565 height 114
click at [467, 285] on textarea "**********" at bounding box center [331, 331] width 565 height 114
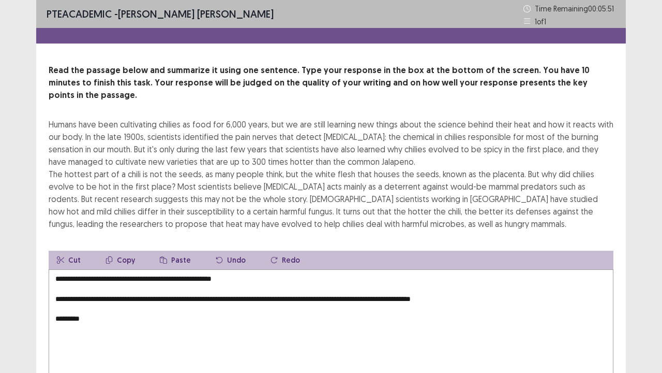
click at [55, 285] on textarea "**********" at bounding box center [331, 326] width 565 height 114
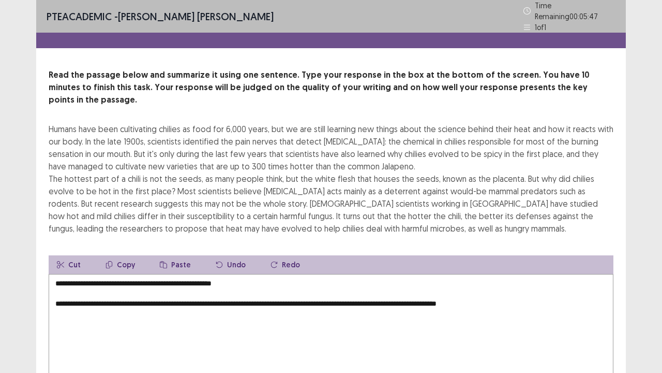
click at [516, 285] on textarea "**********" at bounding box center [331, 331] width 565 height 114
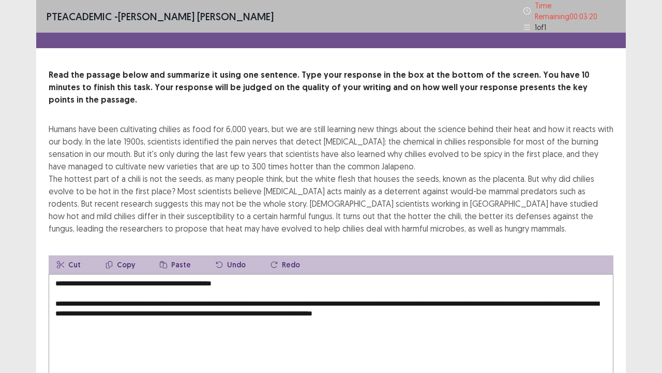
click at [263, 274] on textarea "**********" at bounding box center [331, 331] width 565 height 114
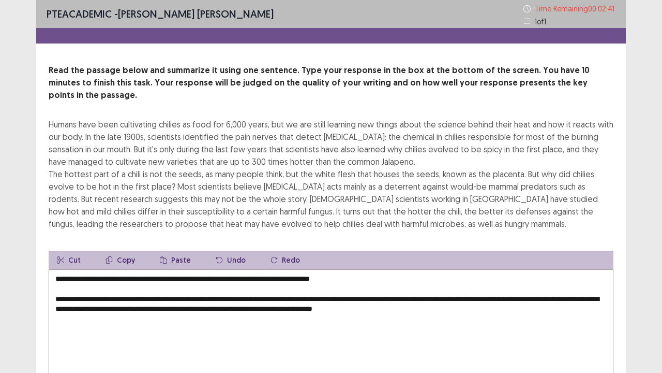
drag, startPoint x: 303, startPoint y: 269, endPoint x: 359, endPoint y: 263, distance: 56.1
click at [359, 269] on textarea "**********" at bounding box center [331, 326] width 565 height 114
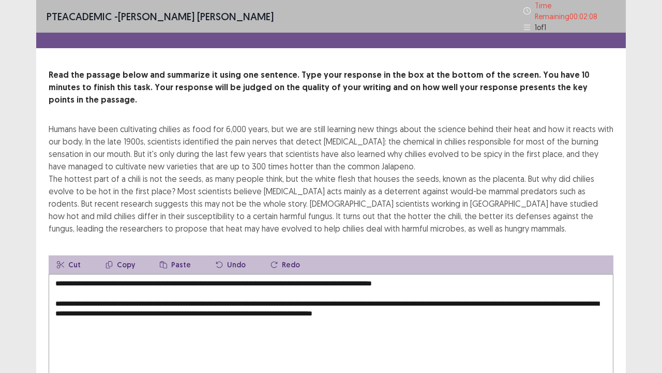
click at [57, 285] on textarea "**********" at bounding box center [331, 331] width 565 height 114
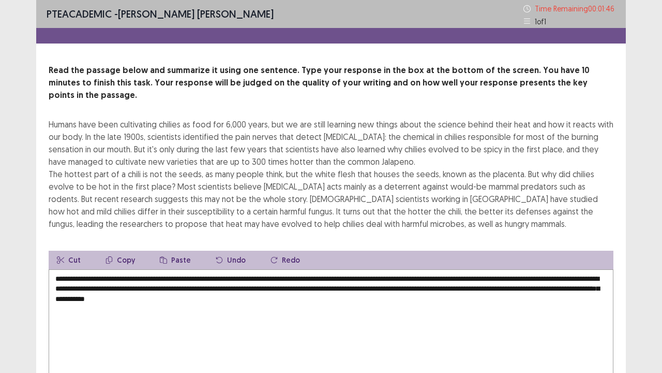
drag, startPoint x: 334, startPoint y: 266, endPoint x: 412, endPoint y: 266, distance: 78.6
click at [412, 269] on textarea "**********" at bounding box center [331, 326] width 565 height 114
drag, startPoint x: 265, startPoint y: 267, endPoint x: 349, endPoint y: 267, distance: 83.8
click at [349, 269] on textarea "**********" at bounding box center [331, 326] width 565 height 114
click at [455, 269] on textarea "**********" at bounding box center [331, 326] width 565 height 114
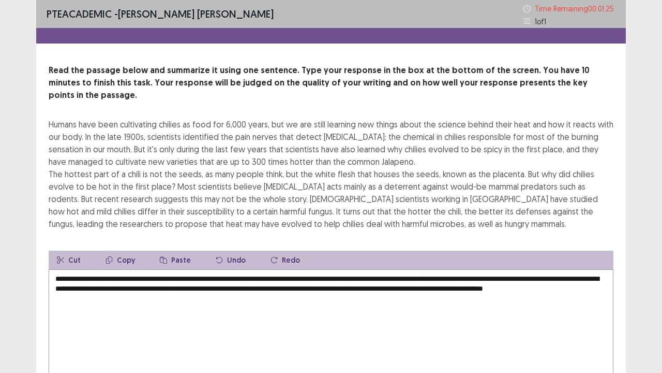
click at [455, 269] on textarea "**********" at bounding box center [331, 326] width 565 height 114
click at [543, 277] on textarea "**********" at bounding box center [331, 326] width 565 height 114
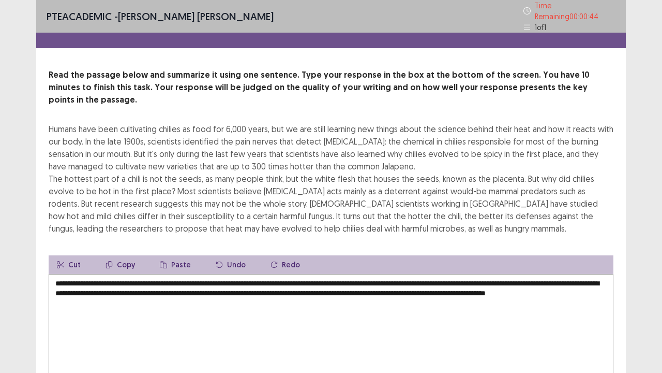
click at [64, 285] on textarea "**********" at bounding box center [331, 331] width 565 height 114
click at [69, 285] on textarea "**********" at bounding box center [331, 331] width 565 height 114
click at [112, 285] on textarea "**********" at bounding box center [331, 331] width 565 height 114
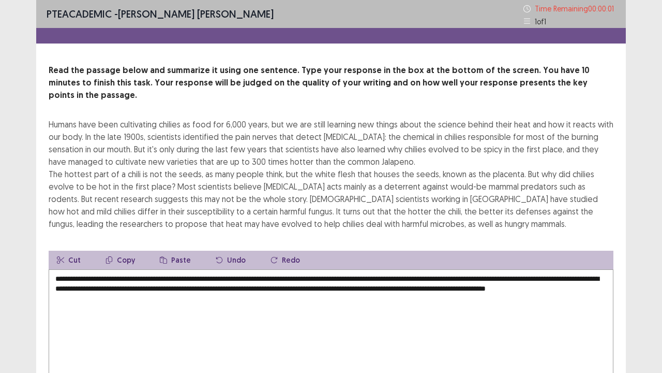
type textarea "**********"
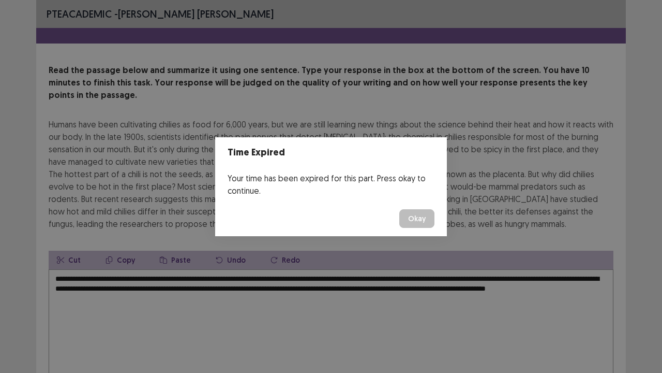
click at [421, 218] on button "Okay" at bounding box center [416, 218] width 35 height 19
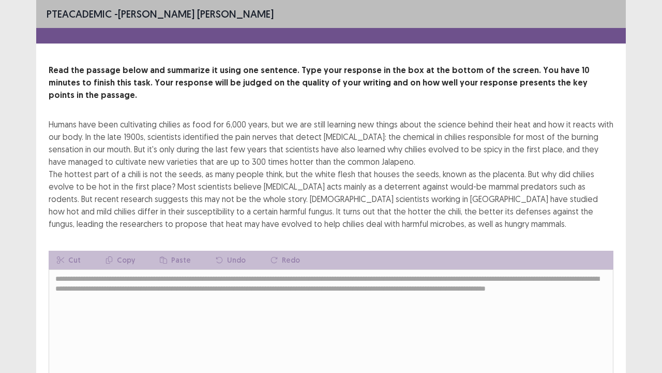
scroll to position [62, 0]
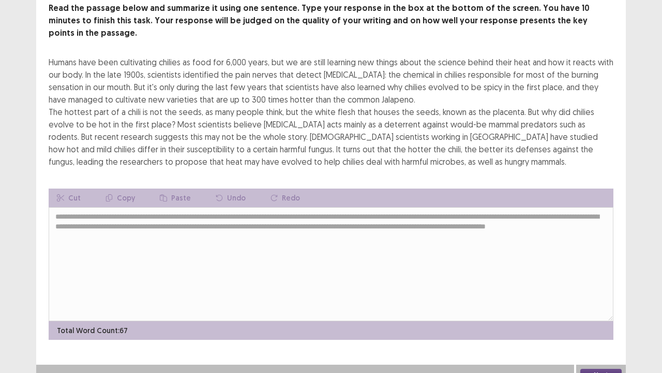
click at [600, 285] on button "Next" at bounding box center [601, 374] width 41 height 12
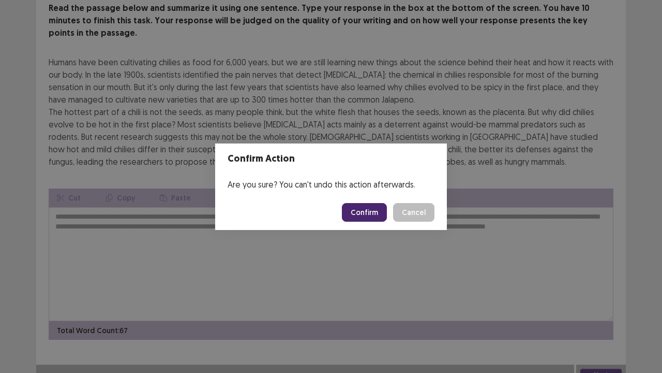
click at [367, 207] on button "Confirm" at bounding box center [364, 212] width 45 height 19
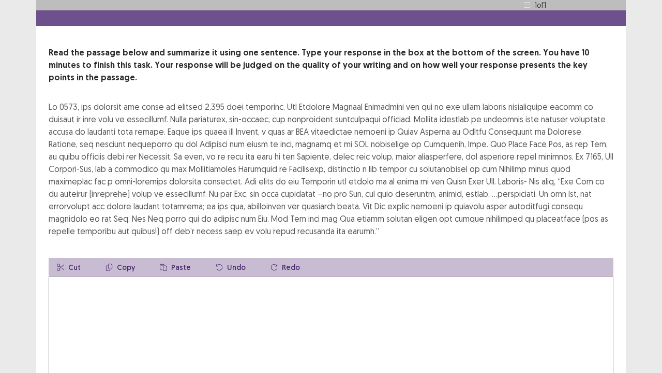
scroll to position [19, 0]
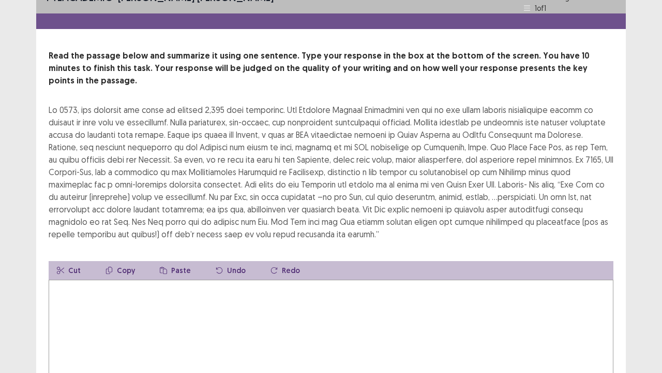
click at [69, 285] on textarea at bounding box center [331, 336] width 565 height 114
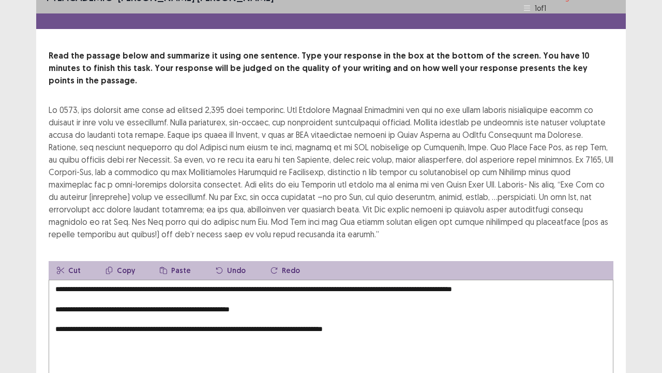
click at [545, 279] on textarea "**********" at bounding box center [331, 336] width 565 height 114
click at [57, 285] on textarea "**********" at bounding box center [331, 336] width 565 height 114
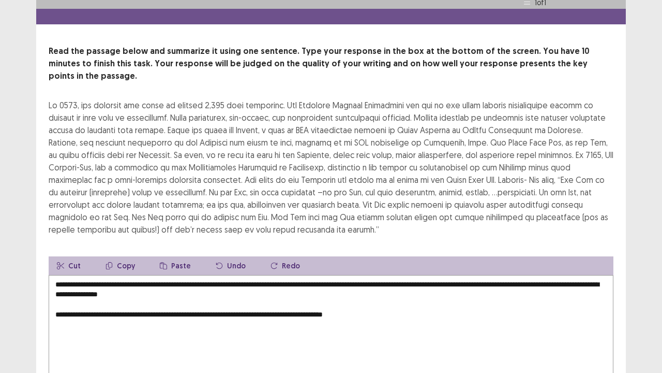
click at [226, 283] on textarea "**********" at bounding box center [331, 332] width 565 height 114
click at [57, 285] on textarea "**********" at bounding box center [331, 332] width 565 height 114
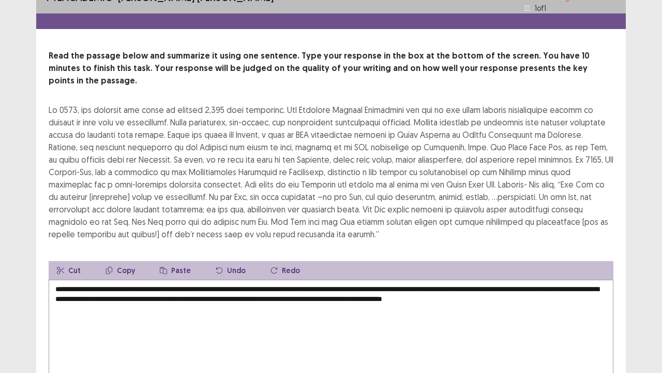
click at [564, 280] on textarea "**********" at bounding box center [331, 336] width 565 height 114
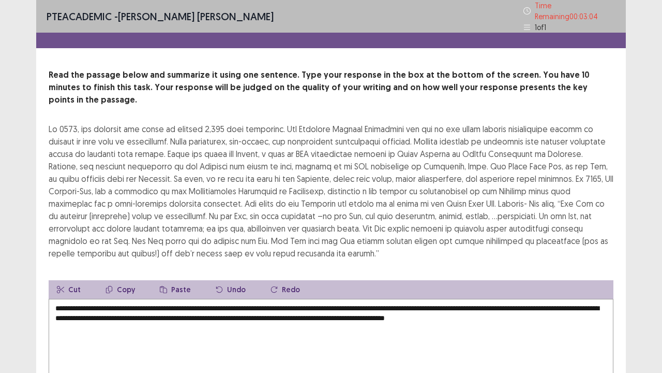
scroll to position [1, 0]
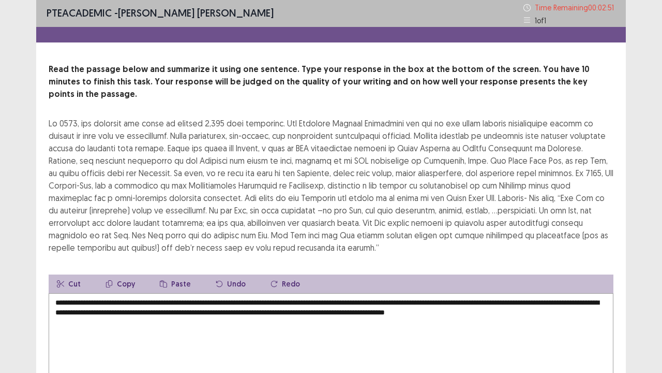
click at [145, 285] on textarea "**********" at bounding box center [331, 350] width 565 height 114
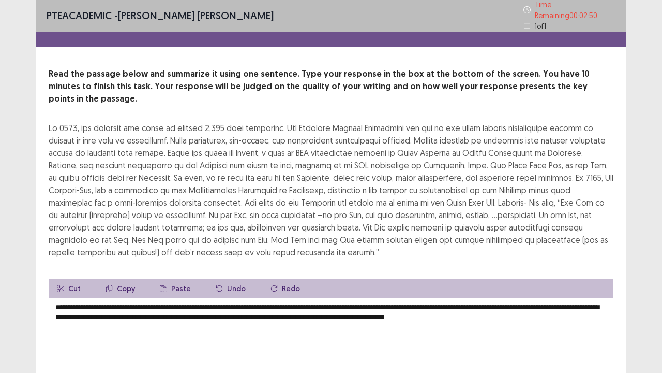
click at [145, 285] on textarea "**********" at bounding box center [331, 355] width 565 height 114
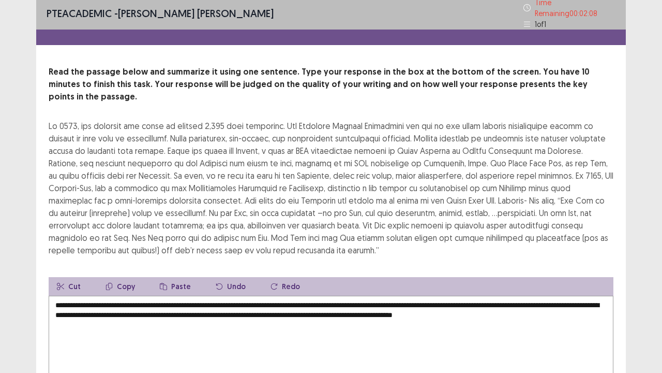
scroll to position [0, 0]
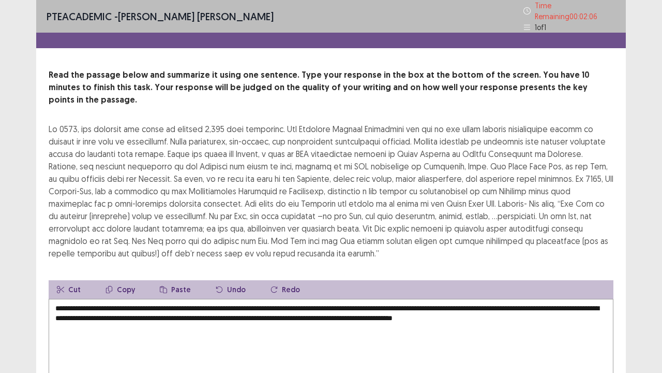
click at [584, 285] on textarea "**********" at bounding box center [331, 356] width 565 height 114
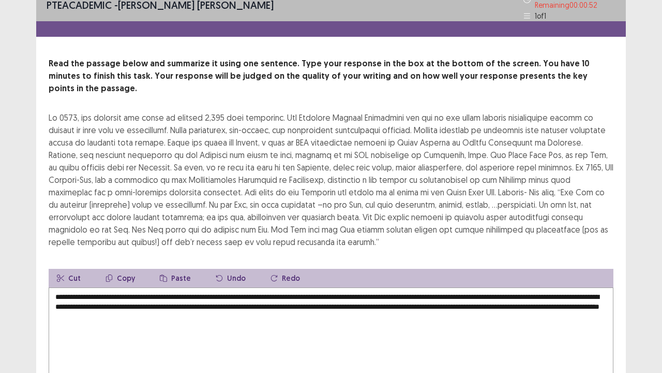
scroll to position [2, 0]
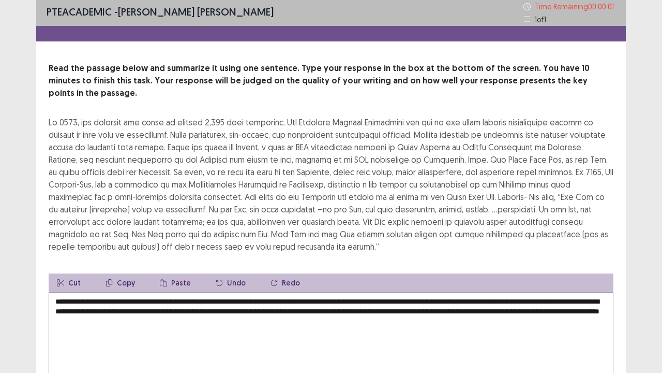
type textarea "**********"
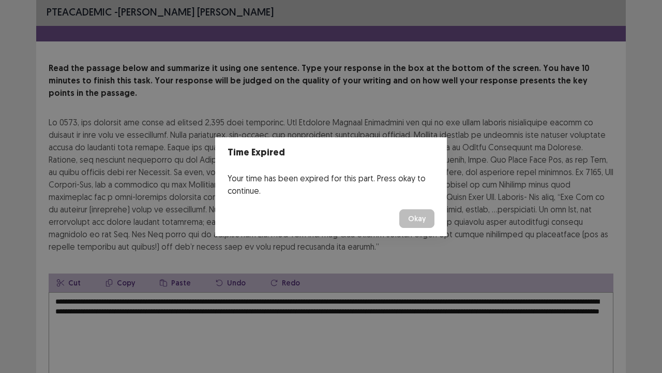
click at [414, 215] on button "Okay" at bounding box center [416, 218] width 35 height 19
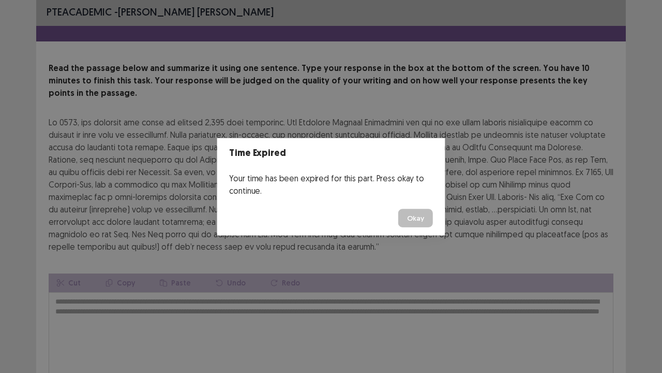
scroll to position [87, 0]
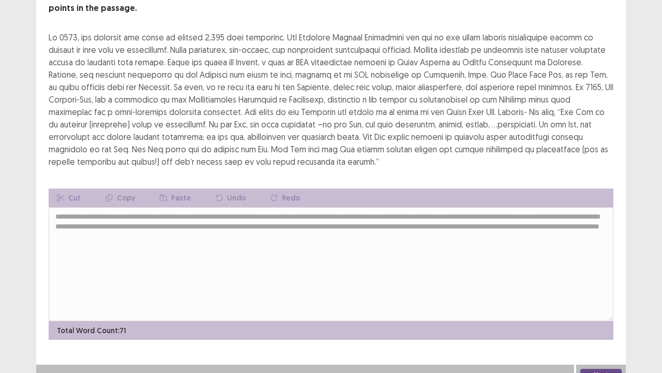
click at [593, 285] on button "Next" at bounding box center [601, 374] width 41 height 12
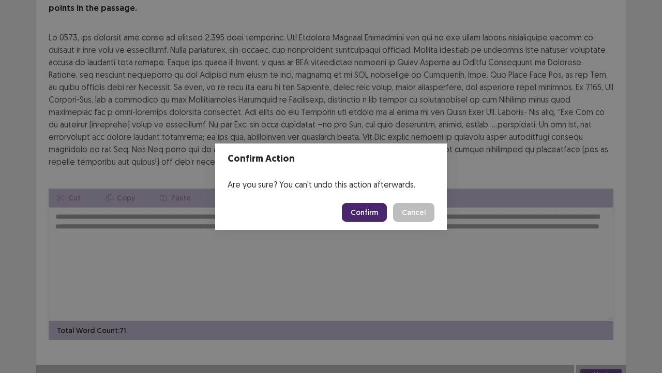
click at [367, 209] on button "Confirm" at bounding box center [364, 212] width 45 height 19
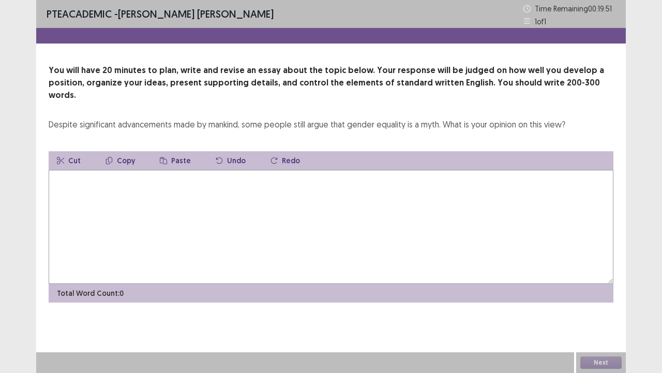
click at [355, 179] on textarea at bounding box center [331, 227] width 565 height 114
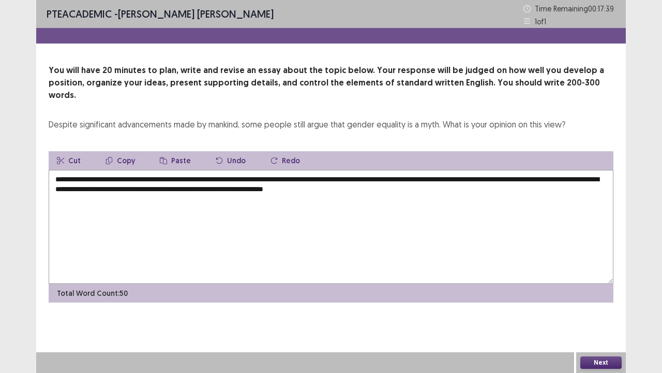
click at [300, 170] on textarea "**********" at bounding box center [331, 227] width 565 height 114
click at [459, 175] on textarea "**********" at bounding box center [331, 227] width 565 height 114
click at [179, 186] on textarea "**********" at bounding box center [331, 227] width 565 height 114
click at [262, 185] on textarea "**********" at bounding box center [331, 227] width 565 height 114
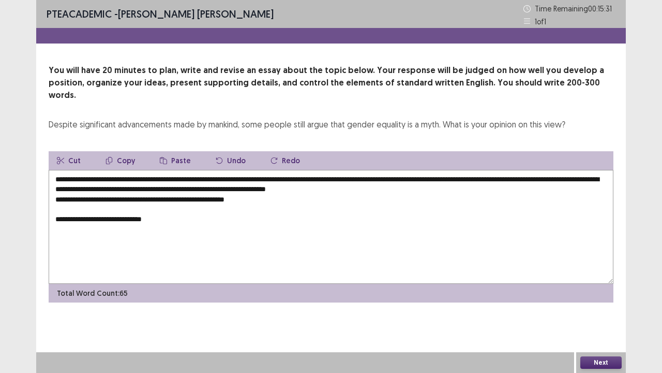
click at [158, 207] on textarea "**********" at bounding box center [331, 227] width 565 height 114
click at [158, 204] on textarea "**********" at bounding box center [331, 227] width 565 height 114
click at [160, 209] on textarea "**********" at bounding box center [331, 227] width 565 height 114
click at [169, 208] on textarea "**********" at bounding box center [331, 227] width 565 height 114
click at [275, 186] on textarea "**********" at bounding box center [331, 227] width 565 height 114
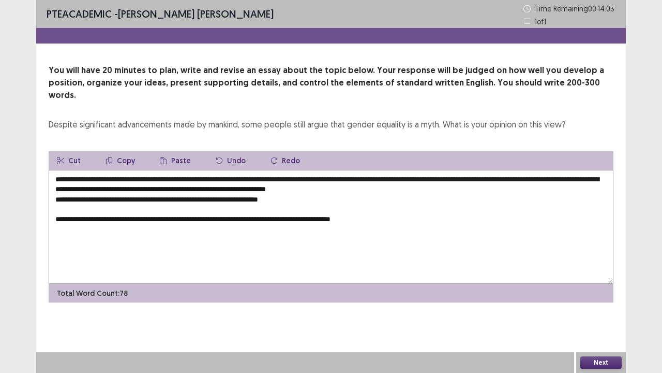
click at [275, 187] on textarea "**********" at bounding box center [331, 227] width 565 height 114
click at [318, 190] on textarea "**********" at bounding box center [331, 227] width 565 height 114
click at [415, 203] on textarea "**********" at bounding box center [331, 227] width 565 height 114
click at [207, 217] on textarea "**********" at bounding box center [331, 227] width 565 height 114
click at [206, 215] on textarea "**********" at bounding box center [331, 227] width 565 height 114
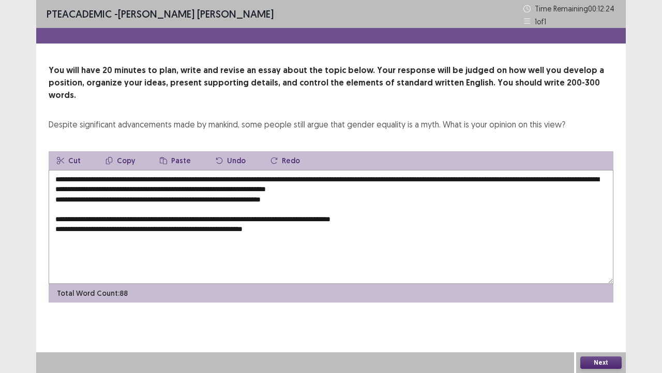
click at [238, 216] on textarea "**********" at bounding box center [331, 227] width 565 height 114
click at [252, 216] on textarea "**********" at bounding box center [331, 227] width 565 height 114
click at [304, 215] on textarea "**********" at bounding box center [331, 227] width 565 height 114
click at [382, 215] on textarea "**********" at bounding box center [331, 227] width 565 height 114
click at [72, 235] on textarea "**********" at bounding box center [331, 227] width 565 height 114
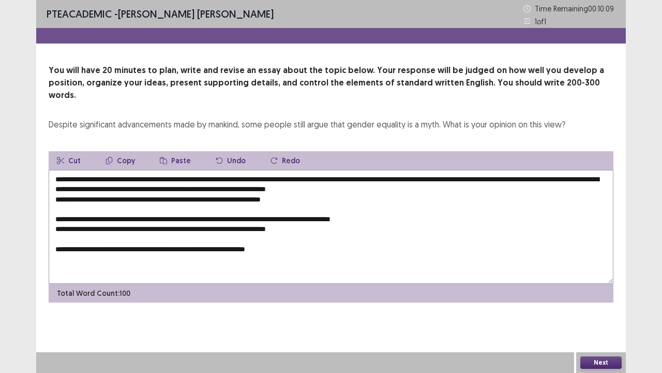
click at [72, 235] on textarea "**********" at bounding box center [331, 227] width 565 height 114
click at [274, 237] on textarea "**********" at bounding box center [331, 227] width 565 height 114
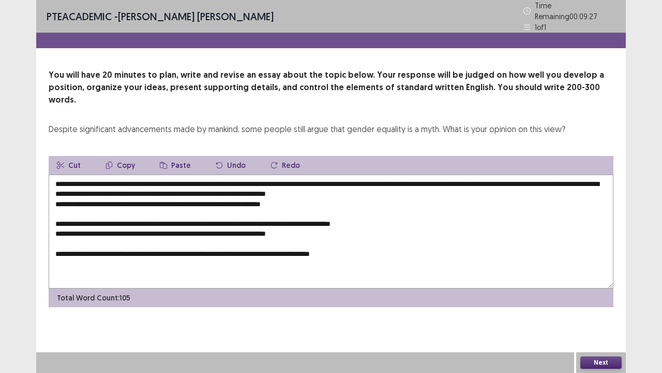
drag, startPoint x: 377, startPoint y: 238, endPoint x: 53, endPoint y: 248, distance: 324.1
click at [53, 248] on textarea "**********" at bounding box center [331, 231] width 565 height 114
click at [118, 174] on textarea "**********" at bounding box center [331, 231] width 565 height 114
paste textarea "**********"
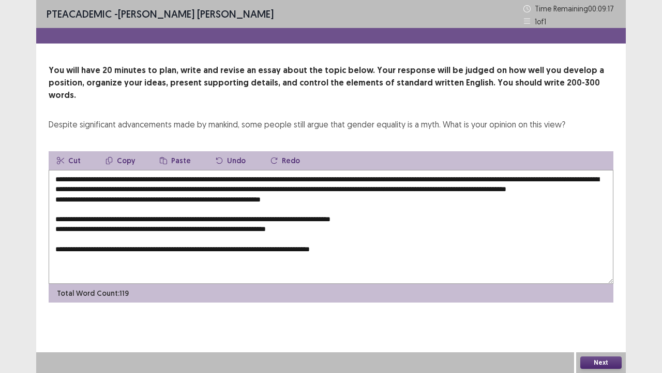
click at [245, 196] on textarea "**********" at bounding box center [331, 227] width 565 height 114
paste textarea "**********"
click at [326, 215] on textarea "**********" at bounding box center [331, 227] width 565 height 114
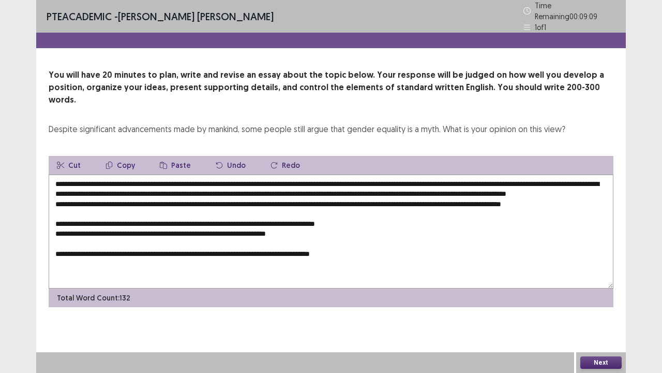
paste textarea "**********"
click at [235, 235] on textarea "**********" at bounding box center [331, 231] width 565 height 114
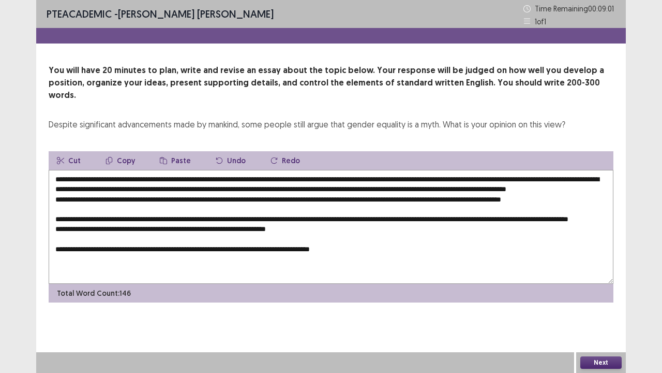
click at [235, 235] on textarea "**********" at bounding box center [331, 227] width 565 height 114
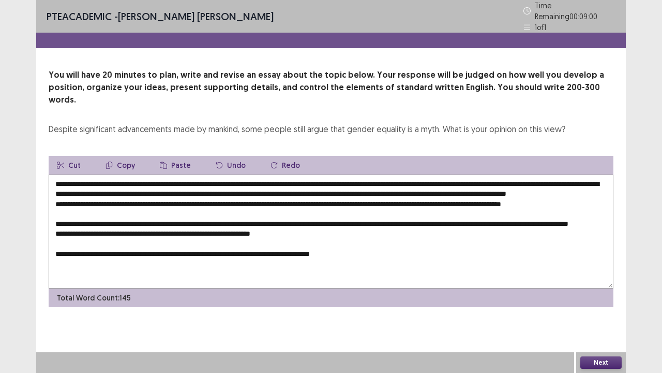
paste textarea "**********"
click at [547, 238] on textarea at bounding box center [331, 231] width 565 height 114
click at [557, 237] on textarea at bounding box center [331, 231] width 565 height 114
click at [541, 237] on textarea at bounding box center [331, 231] width 565 height 114
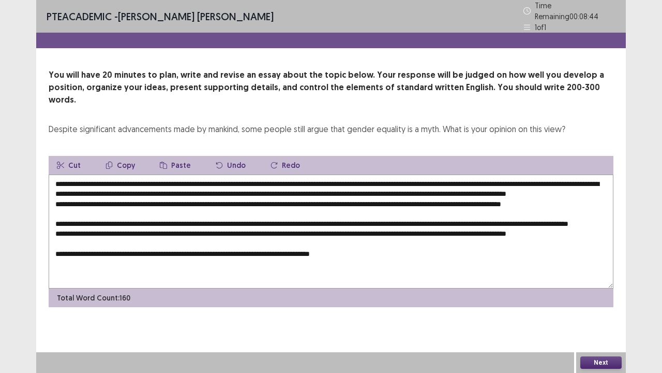
click at [539, 236] on textarea at bounding box center [331, 231] width 565 height 114
click at [546, 236] on textarea at bounding box center [331, 231] width 565 height 114
click at [567, 237] on textarea at bounding box center [331, 231] width 565 height 114
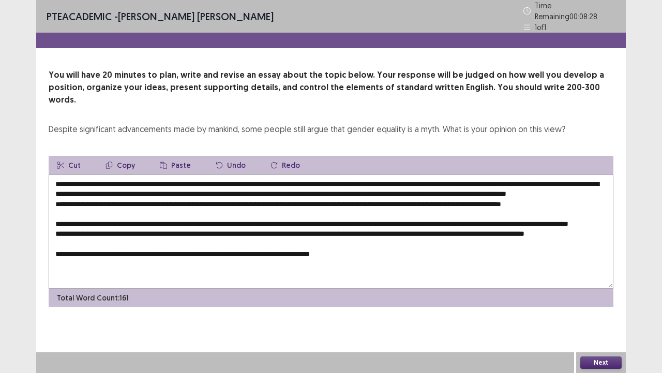
drag, startPoint x: 385, startPoint y: 268, endPoint x: 20, endPoint y: 251, distance: 365.7
click at [20, 251] on div "PTE academic - [PERSON_NAME] Time Remaining 00 : 08 : 28 1 of 1 You will have 2…" at bounding box center [331, 186] width 662 height 373
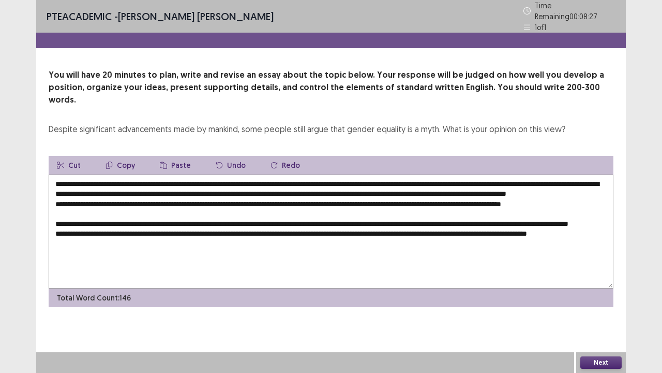
scroll to position [0, 0]
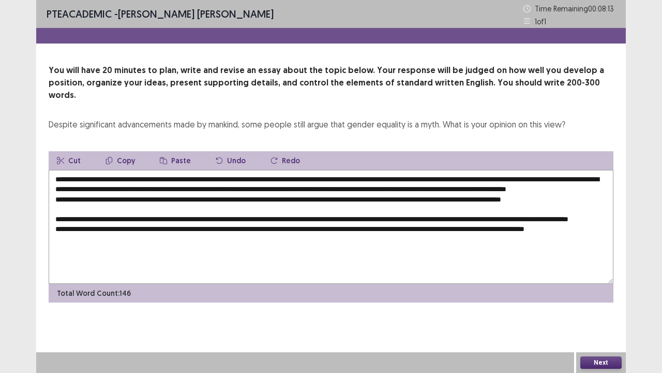
click at [324, 260] on textarea "**********" at bounding box center [331, 227] width 565 height 114
paste textarea "**********"
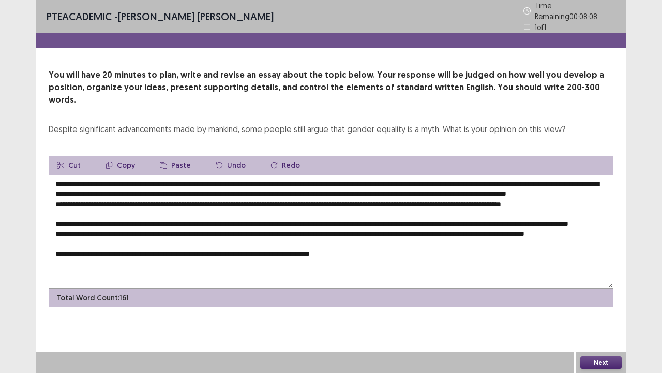
scroll to position [5, 0]
drag, startPoint x: 221, startPoint y: 267, endPoint x: 373, endPoint y: 260, distance: 151.8
click at [373, 260] on textarea at bounding box center [331, 231] width 565 height 114
click at [544, 174] on textarea at bounding box center [331, 231] width 565 height 114
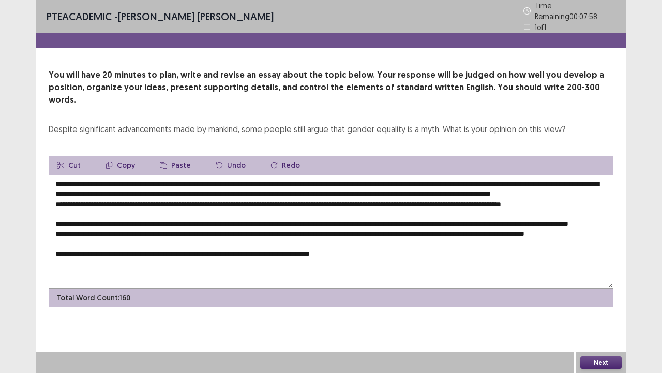
paste textarea "**********"
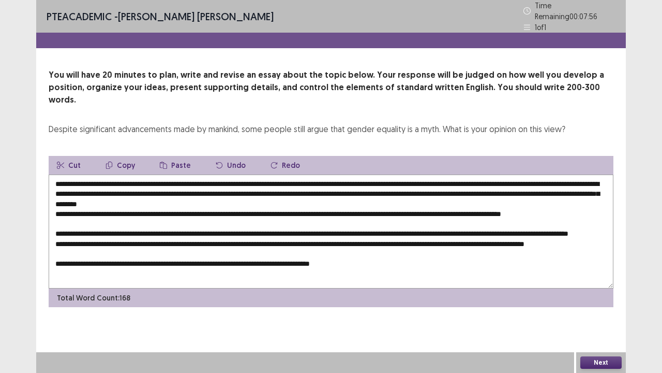
click at [540, 174] on textarea at bounding box center [331, 231] width 565 height 114
click at [137, 181] on textarea at bounding box center [331, 231] width 565 height 114
click at [167, 182] on textarea at bounding box center [331, 231] width 565 height 114
drag, startPoint x: 90, startPoint y: 263, endPoint x: 170, endPoint y: 260, distance: 80.3
click at [170, 260] on textarea at bounding box center [331, 231] width 565 height 114
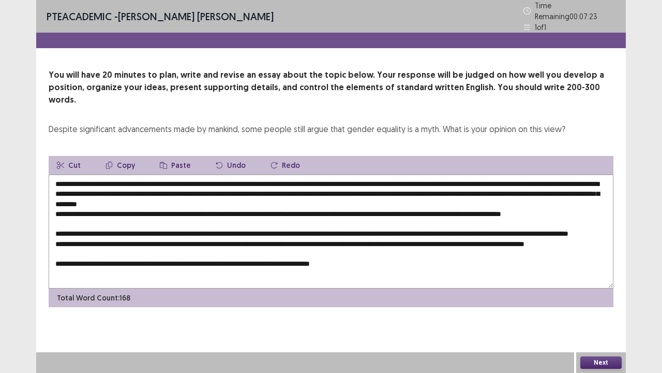
scroll to position [2, 0]
drag, startPoint x: 541, startPoint y: 172, endPoint x: 277, endPoint y: 189, distance: 264.4
click at [277, 189] on textarea at bounding box center [331, 231] width 565 height 114
click at [150, 183] on textarea at bounding box center [331, 231] width 565 height 114
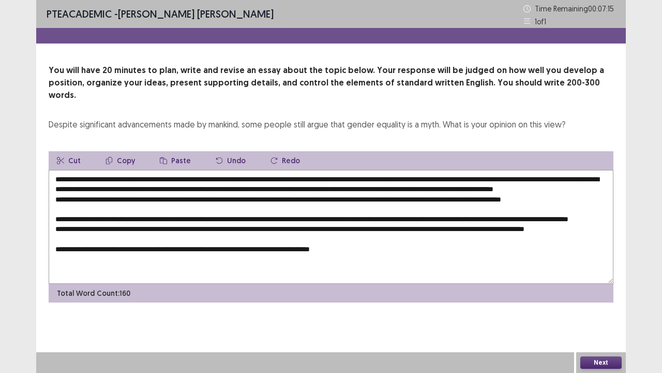
drag, startPoint x: 575, startPoint y: 176, endPoint x: 598, endPoint y: 175, distance: 23.3
click at [598, 175] on textarea at bounding box center [331, 227] width 565 height 114
paste textarea "**********"
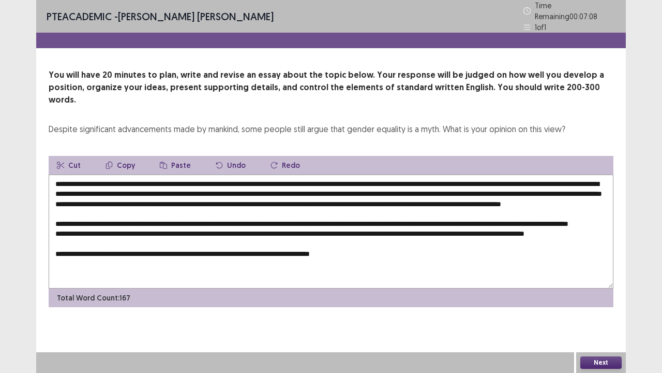
scroll to position [5, 0]
drag, startPoint x: 90, startPoint y: 265, endPoint x: 199, endPoint y: 261, distance: 108.7
click at [199, 261] on textarea at bounding box center [331, 231] width 565 height 114
click at [541, 174] on textarea at bounding box center [331, 231] width 565 height 114
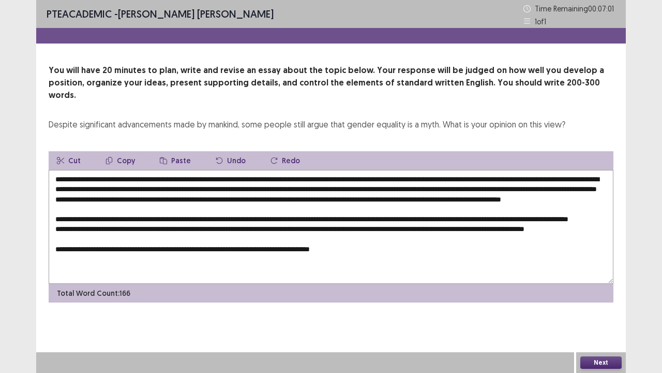
paste textarea "**********"
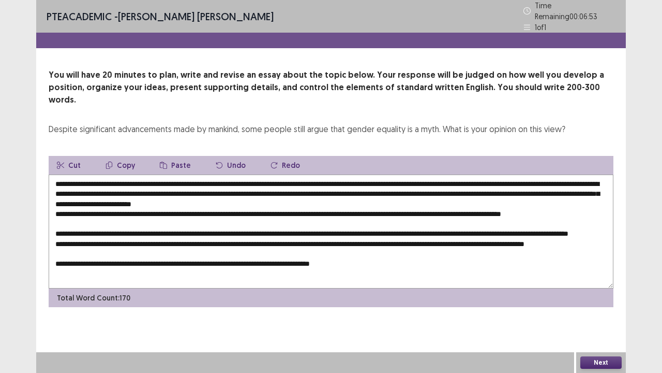
drag, startPoint x: 392, startPoint y: 265, endPoint x: 40, endPoint y: 270, distance: 351.9
click at [40, 270] on div "You will have 20 minutes to plan, write and revise an essay about the topic bel…" at bounding box center [331, 188] width 590 height 238
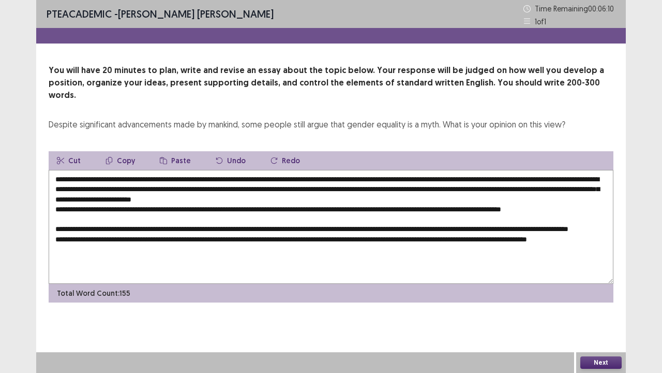
click at [603, 197] on textarea "**********" at bounding box center [331, 227] width 565 height 114
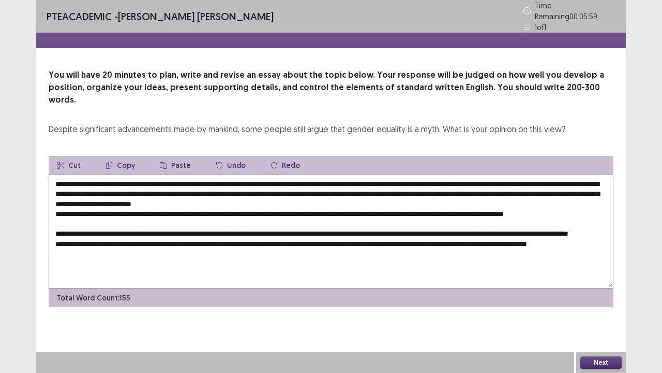
click at [538, 177] on textarea "**********" at bounding box center [331, 231] width 565 height 114
click at [117, 185] on textarea "**********" at bounding box center [331, 231] width 565 height 114
click at [605, 197] on textarea "**********" at bounding box center [331, 231] width 565 height 114
paste textarea "**********"
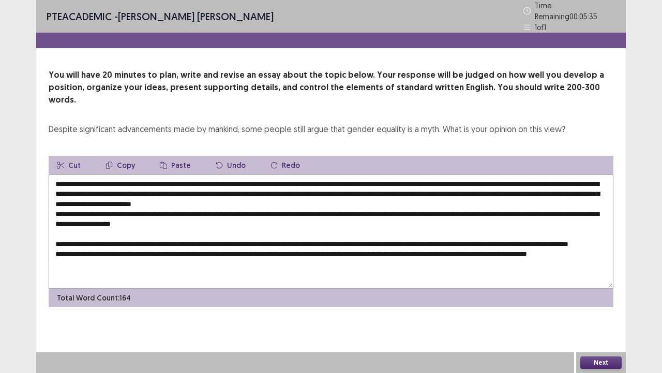
click at [232, 204] on textarea at bounding box center [331, 231] width 565 height 114
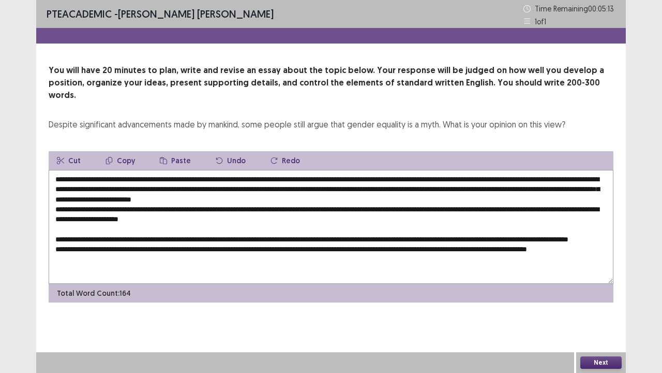
click at [197, 205] on textarea at bounding box center [331, 227] width 565 height 114
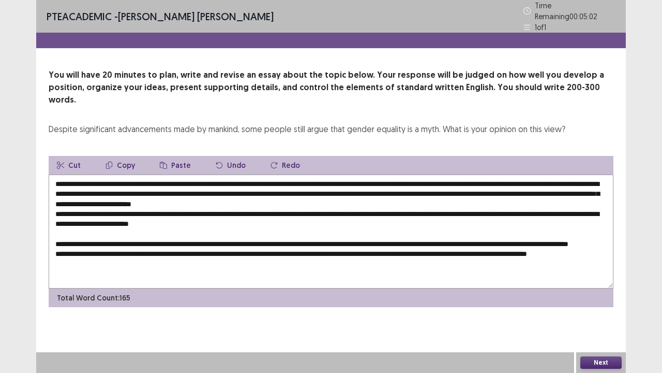
click at [198, 206] on textarea at bounding box center [331, 231] width 565 height 114
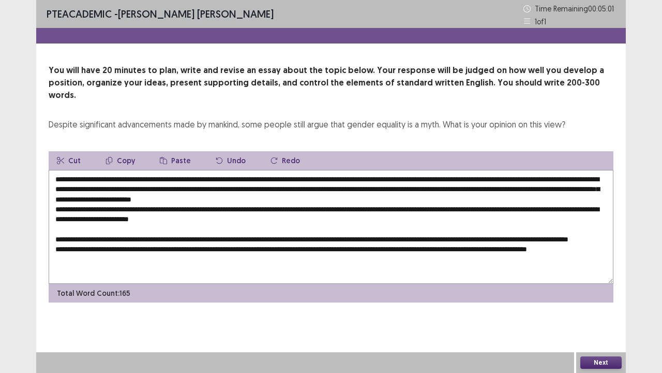
click at [202, 207] on textarea at bounding box center [331, 227] width 565 height 114
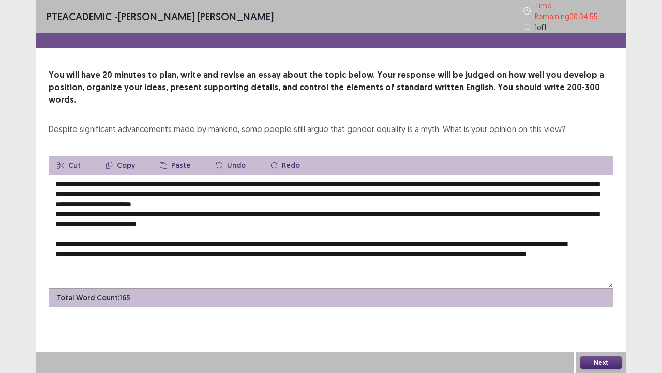
click at [230, 210] on textarea at bounding box center [331, 231] width 565 height 114
click at [254, 209] on textarea at bounding box center [331, 231] width 565 height 114
click at [380, 123] on div "Despite significant advancements made by mankind, some people still argue that …" at bounding box center [307, 129] width 517 height 12
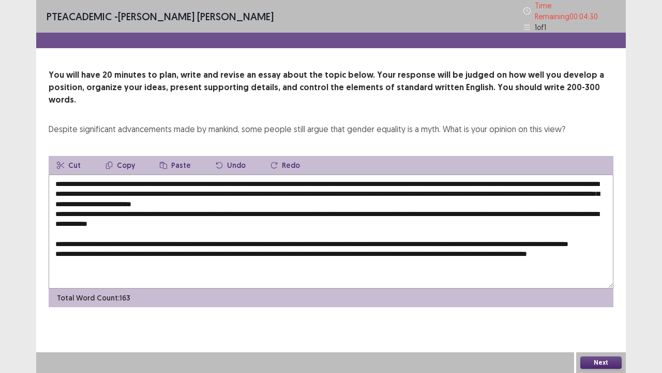
click at [380, 123] on div "Despite significant advancements made by mankind, some people still argue that …" at bounding box center [307, 129] width 517 height 12
click at [379, 174] on textarea at bounding box center [331, 231] width 565 height 114
click at [221, 207] on textarea at bounding box center [331, 231] width 565 height 114
paste textarea "*********"
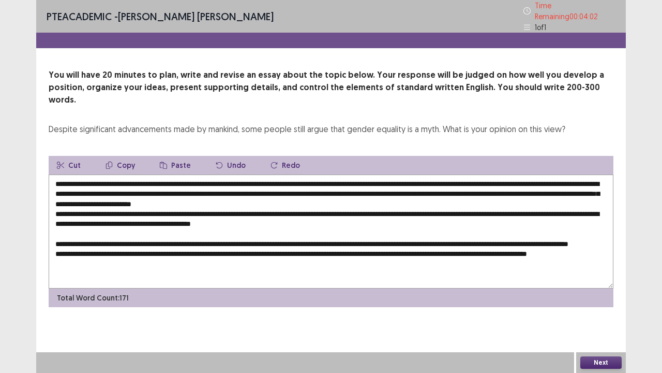
click at [303, 204] on textarea at bounding box center [331, 231] width 565 height 114
click at [370, 209] on textarea at bounding box center [331, 231] width 565 height 114
click at [54, 216] on textarea at bounding box center [331, 231] width 565 height 114
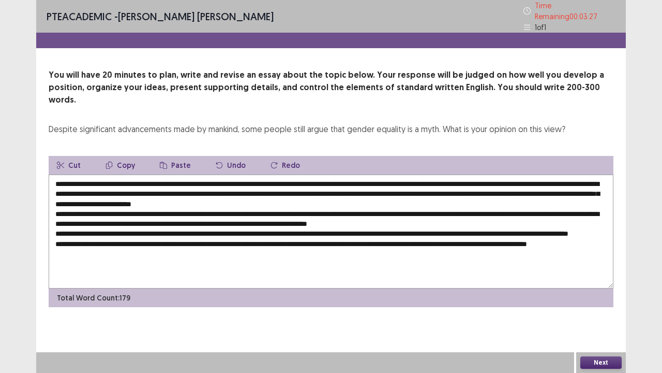
click at [157, 226] on textarea at bounding box center [331, 231] width 565 height 114
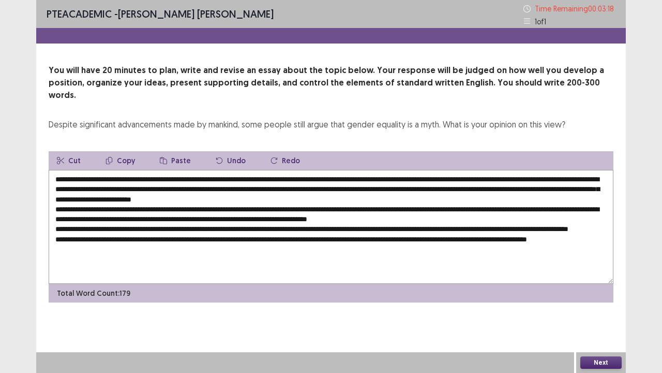
drag, startPoint x: 251, startPoint y: 206, endPoint x: 503, endPoint y: 205, distance: 251.5
click at [503, 205] on textarea at bounding box center [331, 227] width 565 height 114
click at [285, 234] on textarea at bounding box center [331, 227] width 565 height 114
click at [292, 231] on textarea at bounding box center [331, 227] width 565 height 114
paste textarea "**********"
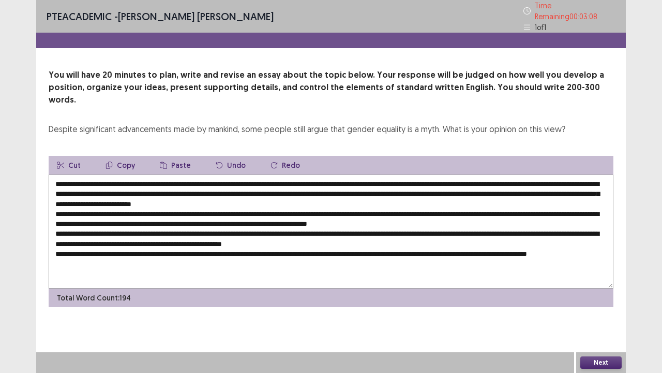
click at [200, 225] on textarea at bounding box center [331, 231] width 565 height 114
click at [235, 224] on textarea at bounding box center [331, 231] width 565 height 114
click at [333, 227] on textarea at bounding box center [331, 231] width 565 height 114
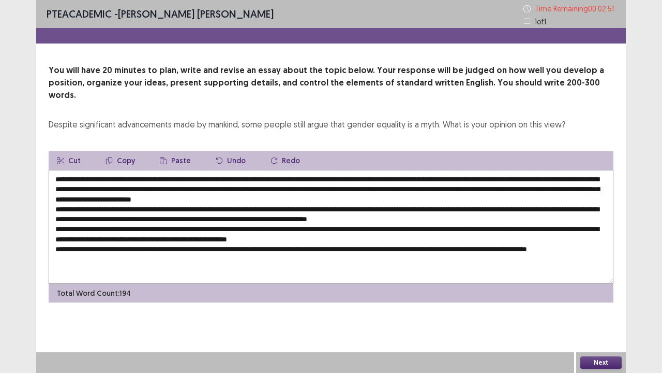
click at [281, 229] on textarea at bounding box center [331, 227] width 565 height 114
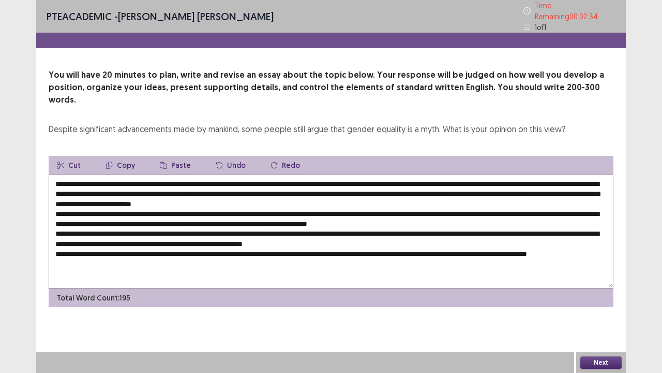
drag, startPoint x: 308, startPoint y: 225, endPoint x: 344, endPoint y: 226, distance: 35.2
click at [344, 226] on textarea at bounding box center [331, 231] width 565 height 114
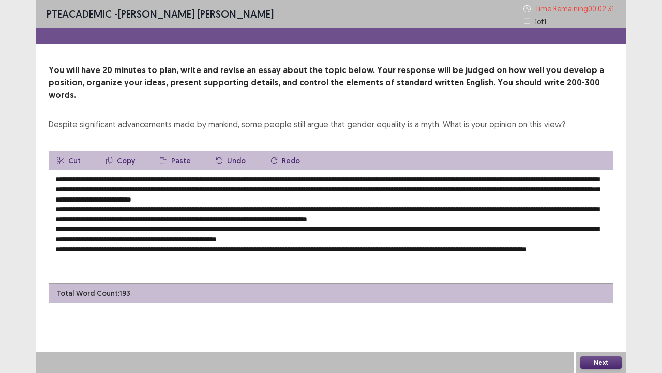
click at [328, 226] on textarea at bounding box center [331, 227] width 565 height 114
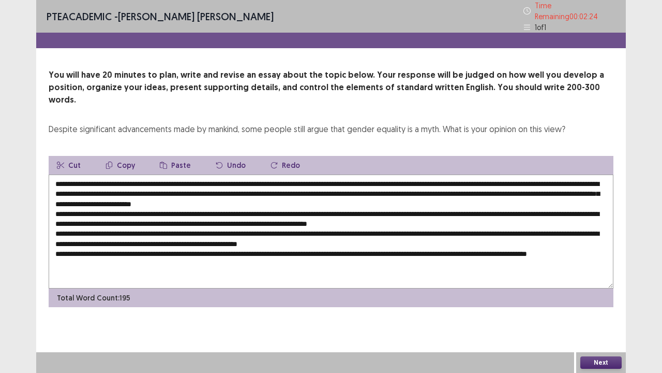
click at [380, 228] on textarea at bounding box center [331, 231] width 565 height 114
click at [402, 227] on textarea at bounding box center [331, 231] width 565 height 114
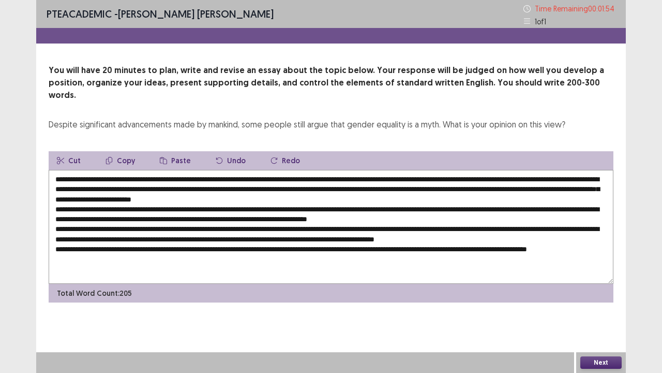
click at [141, 228] on textarea at bounding box center [331, 227] width 565 height 114
drag, startPoint x: 388, startPoint y: 197, endPoint x: 556, endPoint y: 196, distance: 167.6
click at [556, 196] on textarea at bounding box center [331, 227] width 565 height 114
click at [141, 227] on textarea at bounding box center [331, 227] width 565 height 114
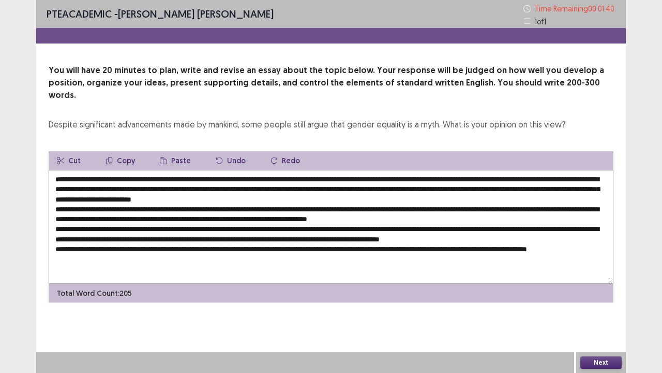
paste textarea "**********"
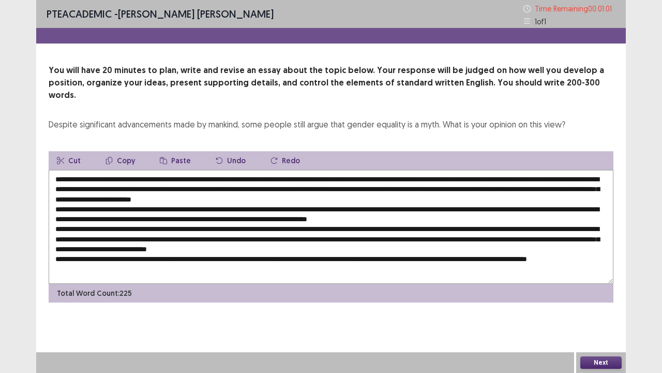
click at [526, 226] on textarea at bounding box center [331, 227] width 565 height 114
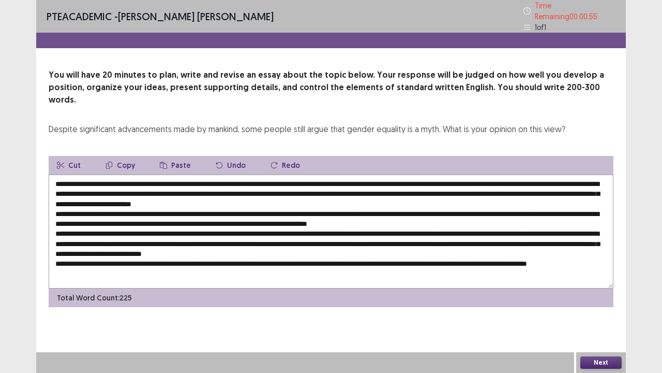
click at [66, 235] on textarea at bounding box center [331, 231] width 565 height 114
click at [128, 236] on textarea at bounding box center [331, 231] width 565 height 114
click at [106, 234] on textarea at bounding box center [331, 231] width 565 height 114
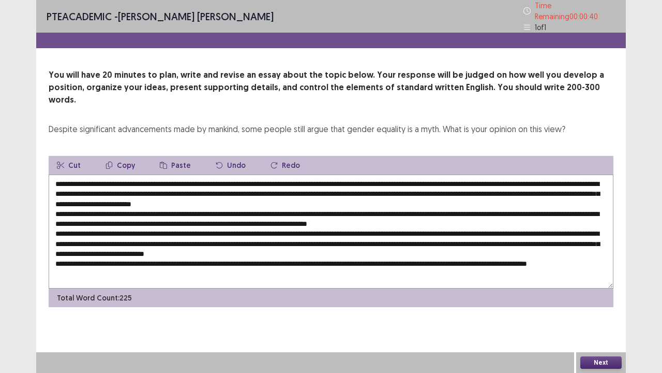
click at [118, 238] on textarea at bounding box center [331, 231] width 565 height 114
click at [123, 236] on textarea at bounding box center [331, 231] width 565 height 114
click at [239, 237] on textarea at bounding box center [331, 231] width 565 height 114
click at [303, 236] on textarea at bounding box center [331, 231] width 565 height 114
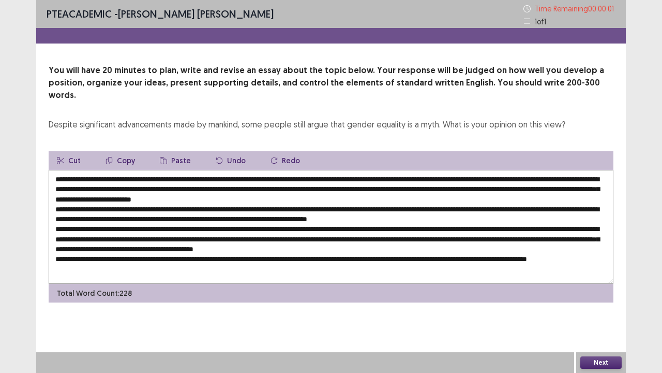
type textarea "**********"
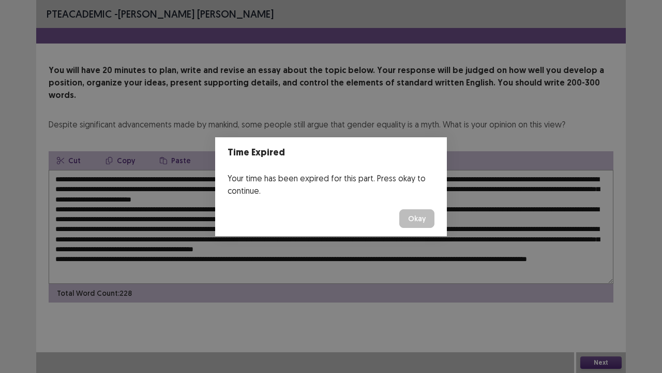
click at [410, 212] on button "Okay" at bounding box center [416, 218] width 35 height 19
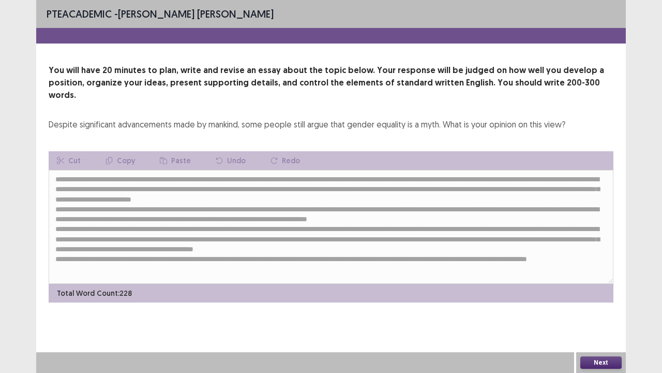
click at [593, 285] on button "Next" at bounding box center [601, 362] width 41 height 12
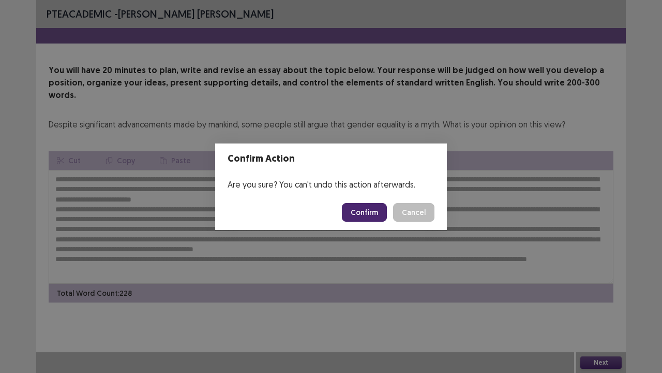
click at [367, 204] on button "Confirm" at bounding box center [364, 212] width 45 height 19
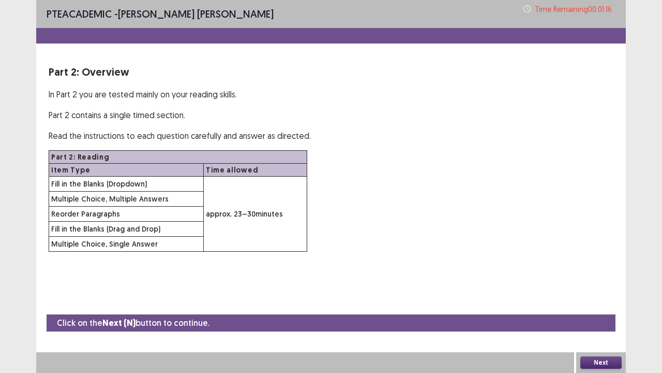
click at [593, 285] on button "Next" at bounding box center [601, 362] width 41 height 12
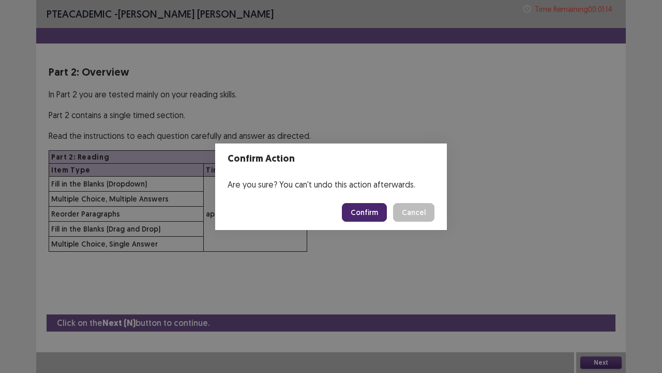
click at [361, 209] on button "Confirm" at bounding box center [364, 212] width 45 height 19
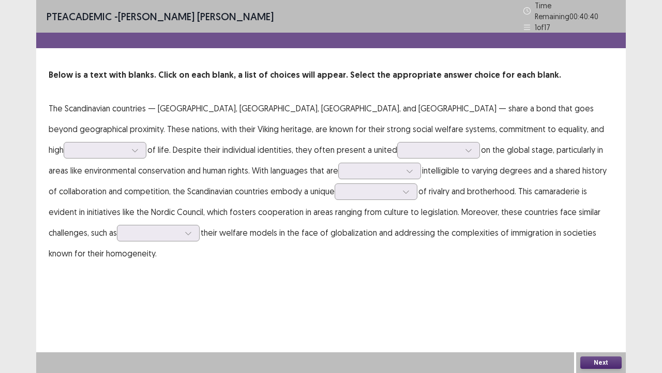
click at [495, 125] on p "The Scandinavian countries — [GEOGRAPHIC_DATA], [GEOGRAPHIC_DATA], [GEOGRAPHIC_…" at bounding box center [331, 181] width 565 height 166
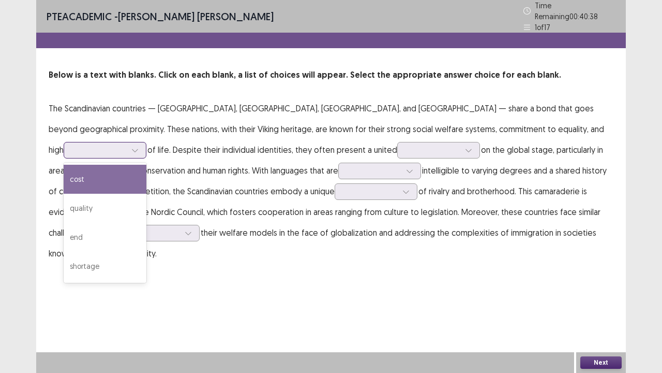
click at [146, 142] on div at bounding box center [105, 150] width 83 height 17
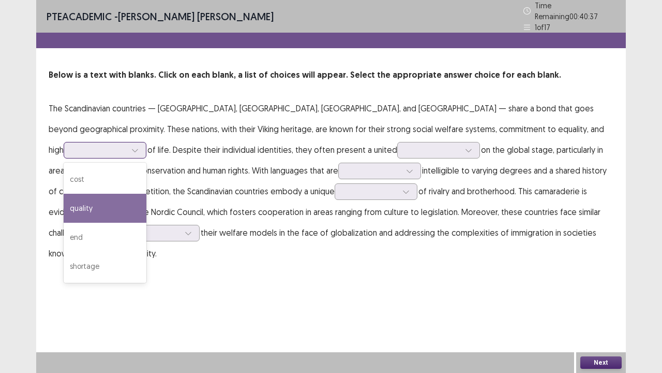
click at [146, 194] on div "quality" at bounding box center [105, 208] width 83 height 29
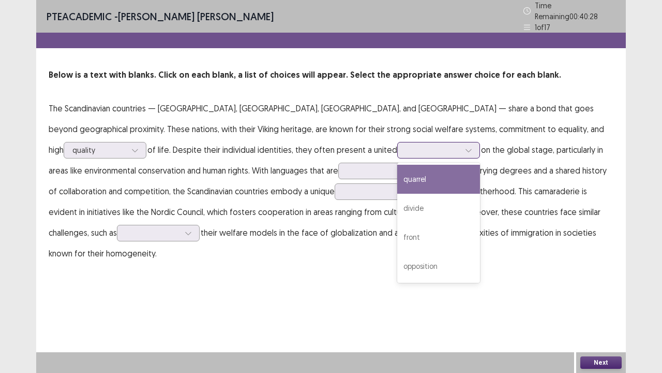
click at [461, 146] on div at bounding box center [469, 150] width 16 height 16
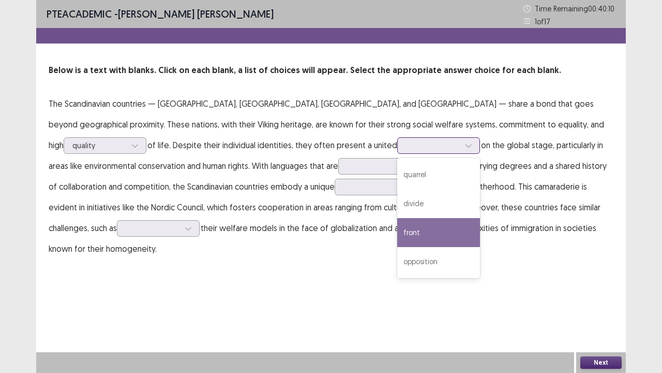
click at [397, 232] on div "front" at bounding box center [438, 232] width 83 height 29
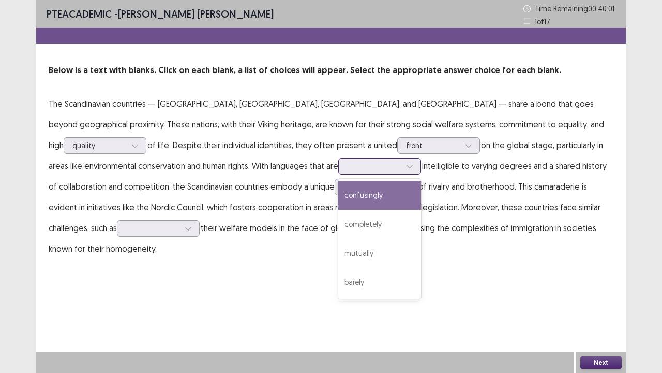
click at [406, 163] on icon at bounding box center [409, 165] width 7 height 7
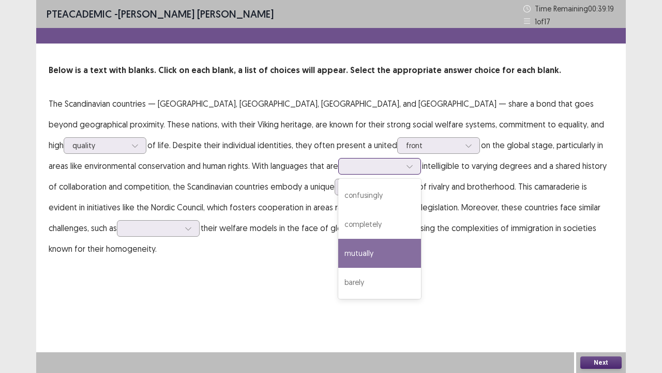
click at [338, 255] on div "mutually" at bounding box center [379, 253] width 83 height 29
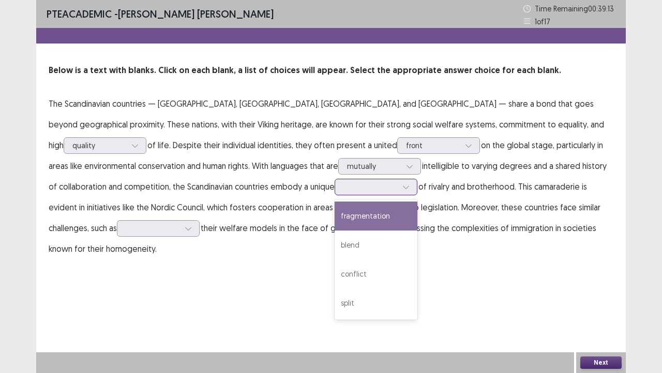
click at [403, 189] on icon at bounding box center [406, 186] width 7 height 7
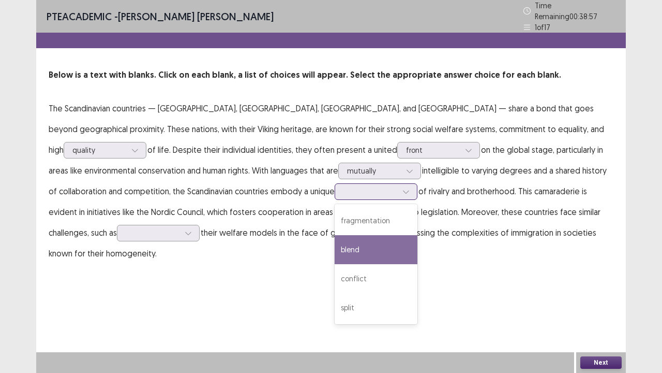
click at [335, 235] on div "blend" at bounding box center [376, 249] width 83 height 29
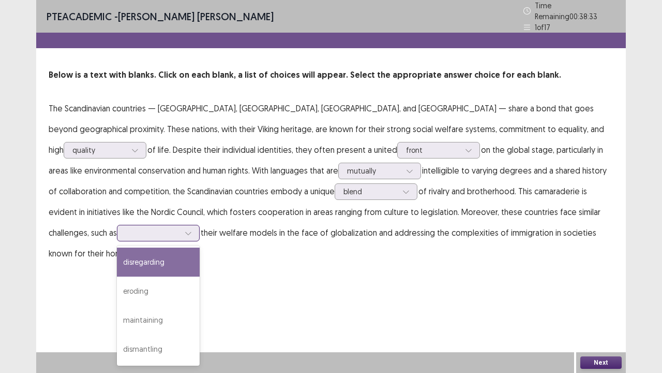
click at [180, 228] on div at bounding box center [153, 233] width 54 height 10
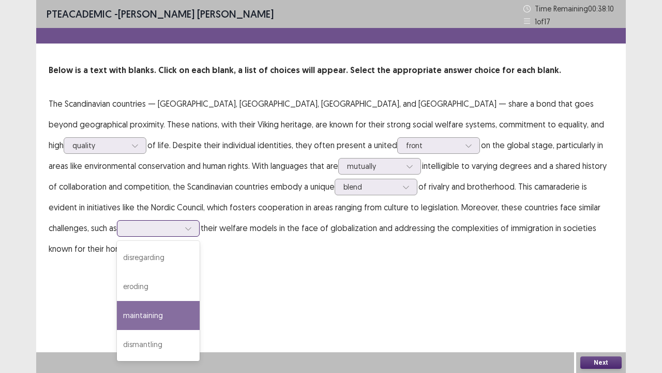
click at [200, 285] on div "maintaining" at bounding box center [158, 315] width 83 height 29
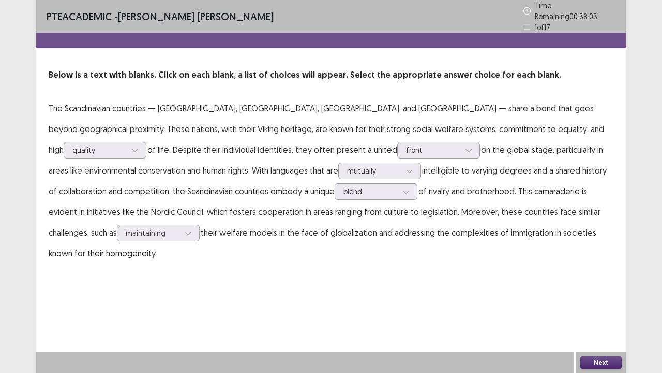
click at [594, 285] on button "Next" at bounding box center [601, 362] width 41 height 12
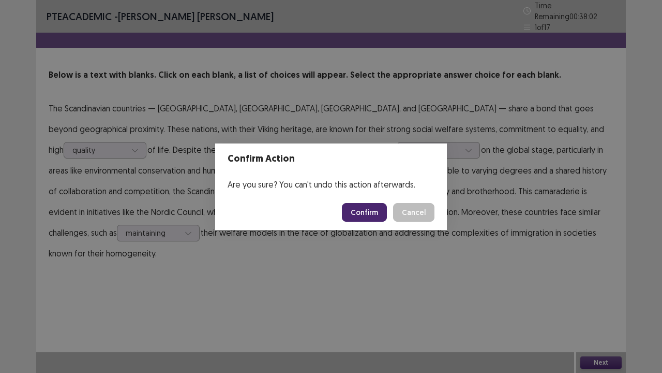
click at [373, 215] on button "Confirm" at bounding box center [364, 212] width 45 height 19
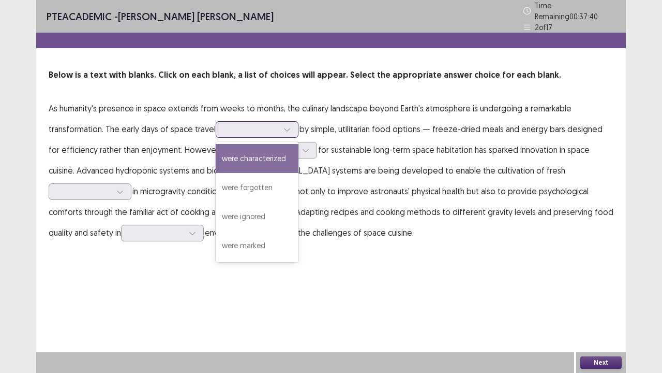
click at [285, 126] on icon at bounding box center [287, 129] width 7 height 7
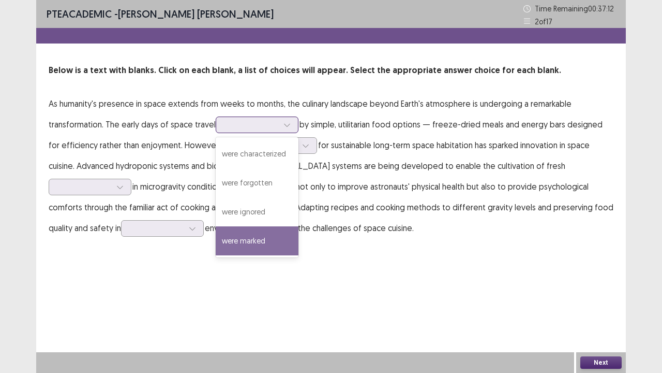
click at [257, 238] on div "were marked" at bounding box center [257, 240] width 83 height 29
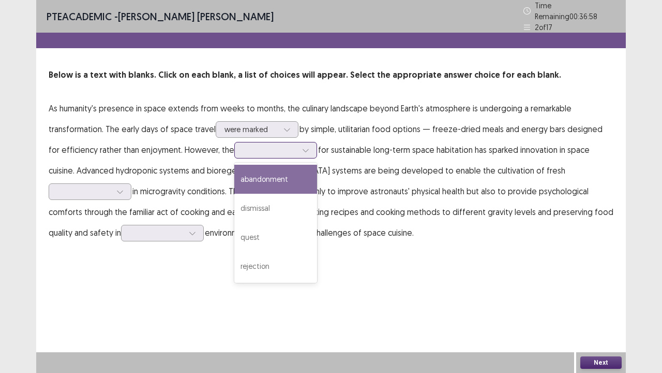
click at [300, 146] on div at bounding box center [275, 150] width 83 height 17
click at [260, 185] on div "abandonment" at bounding box center [275, 179] width 83 height 29
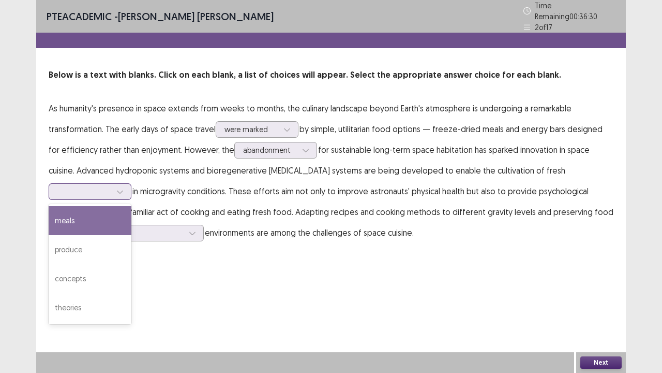
click at [128, 184] on div at bounding box center [120, 192] width 16 height 16
click at [131, 206] on div "meals" at bounding box center [90, 220] width 83 height 29
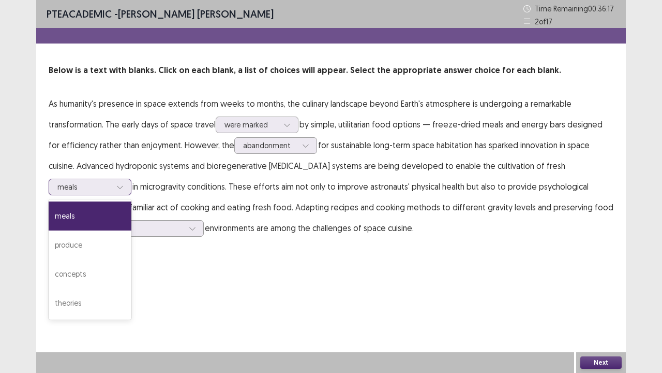
click at [124, 183] on icon at bounding box center [119, 186] width 7 height 7
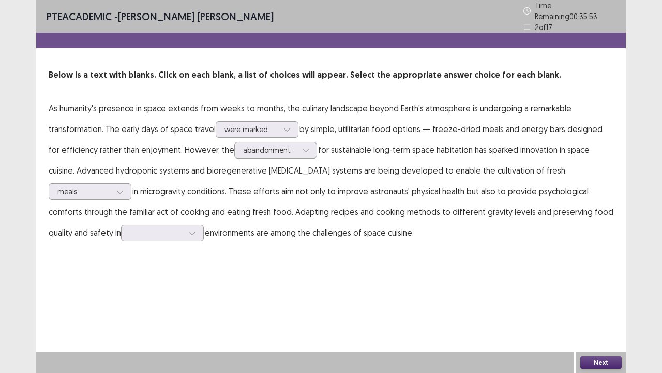
click at [440, 270] on div "PTE academic - [PERSON_NAME] Time Remaining 00 : 35 : 53 2 of 17 Below is a tex…" at bounding box center [331, 186] width 590 height 373
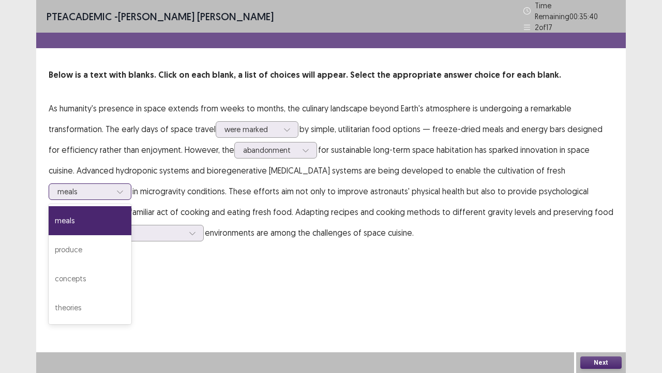
click at [124, 188] on icon at bounding box center [119, 191] width 7 height 7
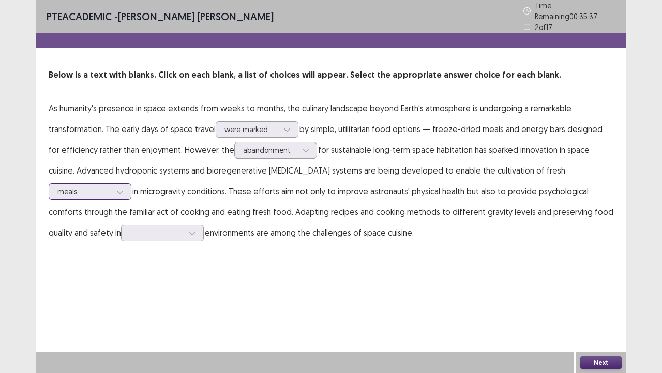
click at [124, 188] on icon at bounding box center [119, 191] width 7 height 7
click at [129, 234] on div at bounding box center [157, 233] width 56 height 12
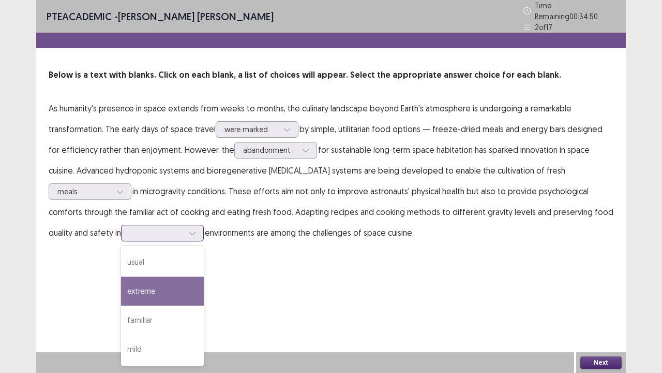
click at [121, 285] on div "extreme" at bounding box center [162, 290] width 83 height 29
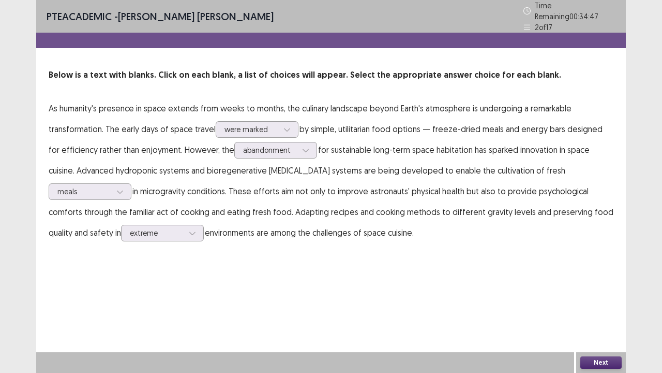
click at [595, 285] on button "Next" at bounding box center [601, 362] width 41 height 12
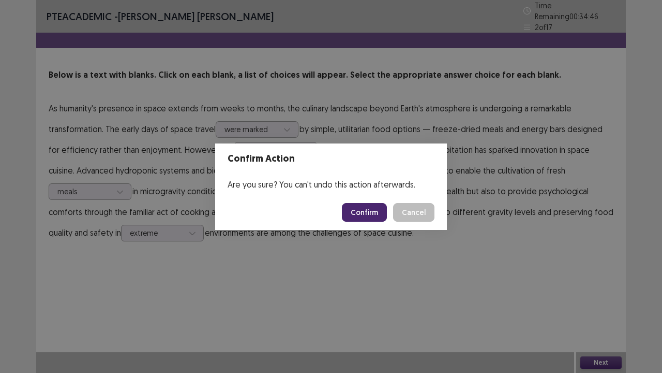
click at [358, 216] on button "Confirm" at bounding box center [364, 212] width 45 height 19
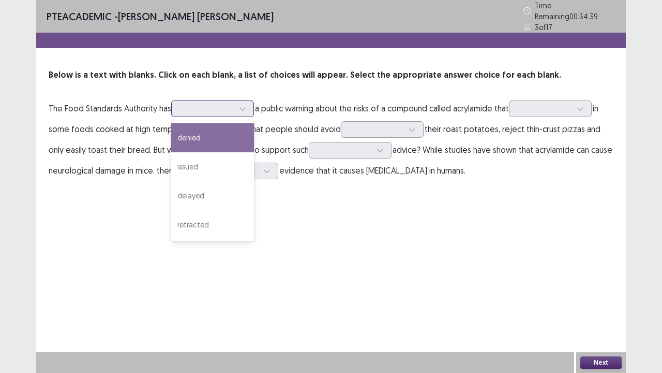
click at [246, 107] on icon at bounding box center [242, 108] width 7 height 7
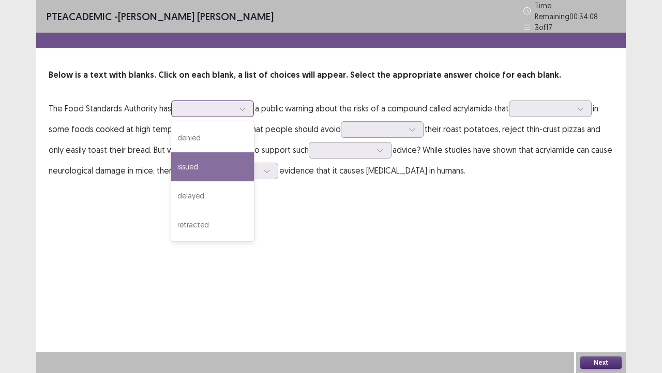
click at [204, 172] on div "issued" at bounding box center [212, 166] width 83 height 29
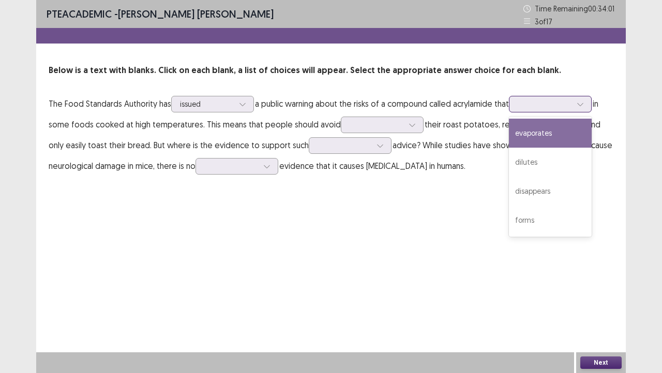
click at [584, 103] on icon at bounding box center [580, 103] width 7 height 7
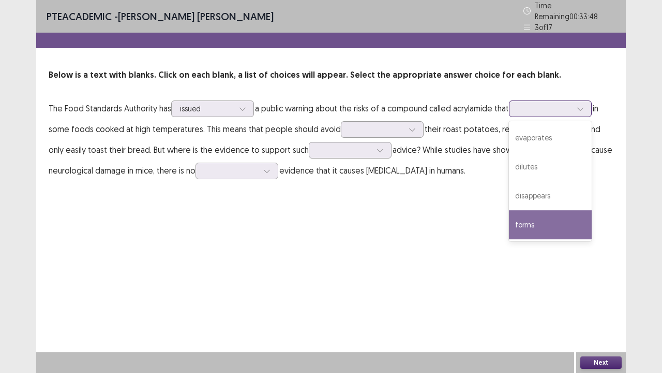
click at [542, 221] on div "forms" at bounding box center [550, 224] width 83 height 29
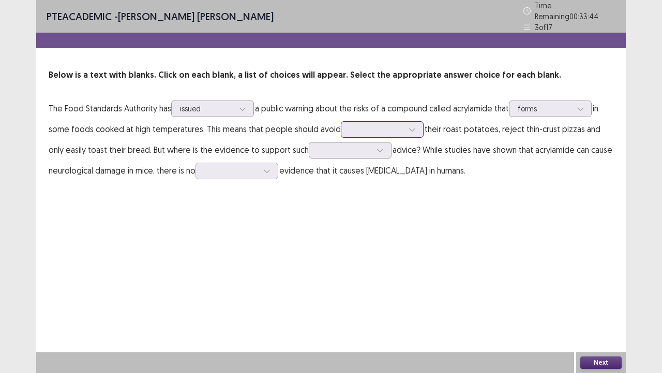
click at [410, 126] on icon at bounding box center [412, 129] width 7 height 7
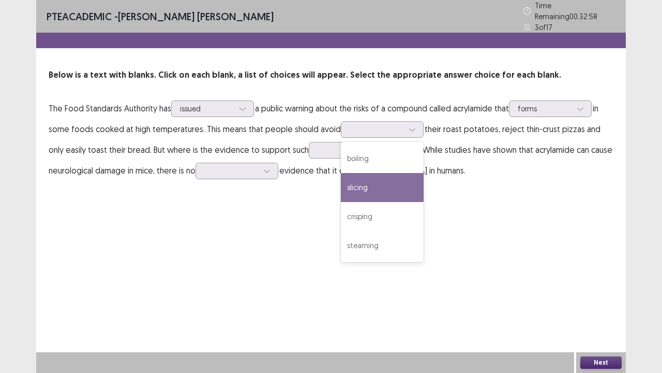
click at [254, 144] on p "The Food Standards Authority has issued a public warning about the risks of a c…" at bounding box center [331, 139] width 565 height 83
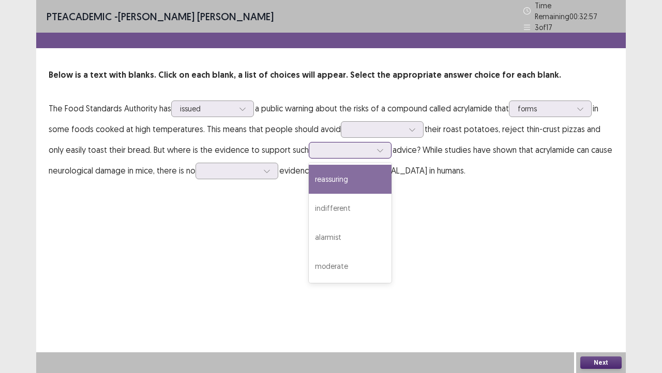
click at [339, 146] on div at bounding box center [345, 150] width 54 height 10
click at [327, 175] on div "reassuring" at bounding box center [350, 179] width 83 height 29
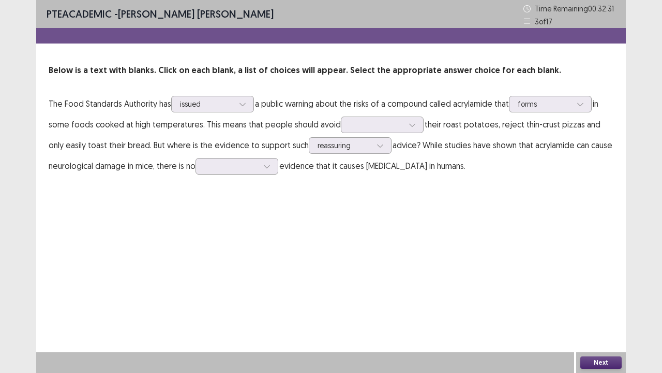
click at [273, 174] on p "The Food Standards Authority has issued a public warning about the risks of a c…" at bounding box center [331, 134] width 565 height 83
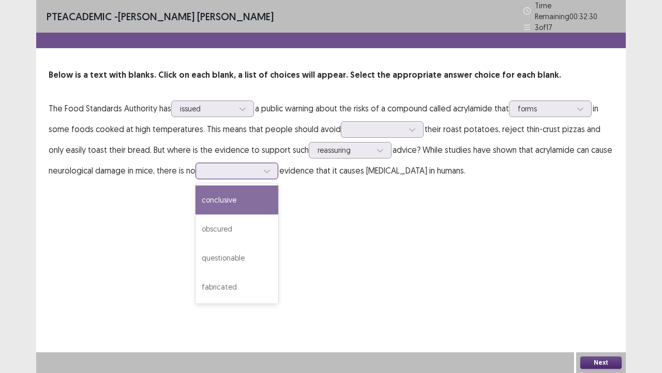
click at [271, 167] on icon at bounding box center [266, 170] width 7 height 7
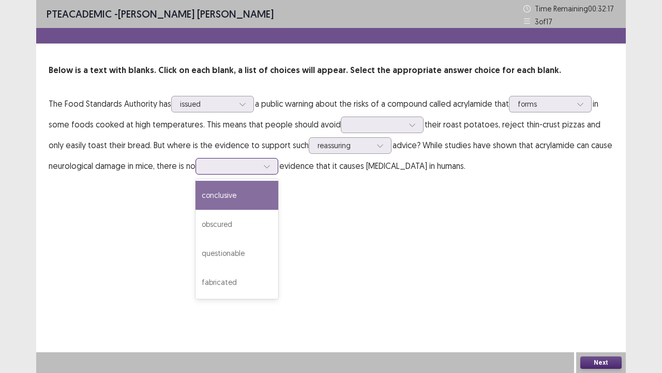
click at [235, 182] on div "conclusive" at bounding box center [237, 195] width 83 height 29
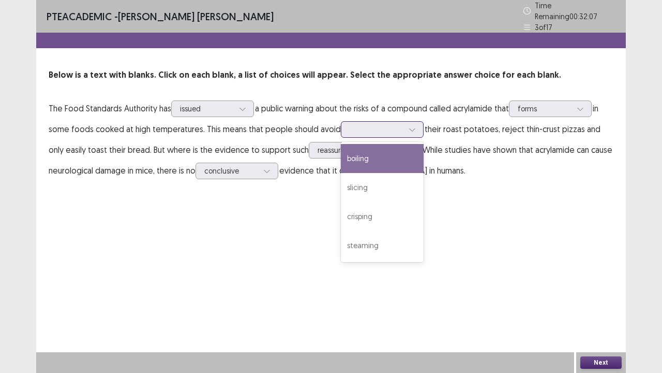
click at [410, 122] on div at bounding box center [413, 130] width 16 height 16
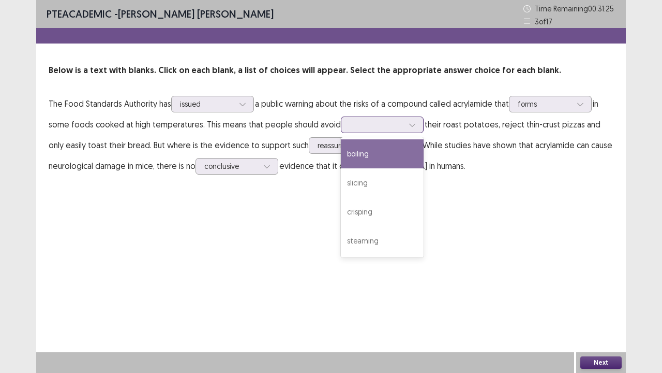
click at [388, 160] on div "boiling" at bounding box center [382, 153] width 83 height 29
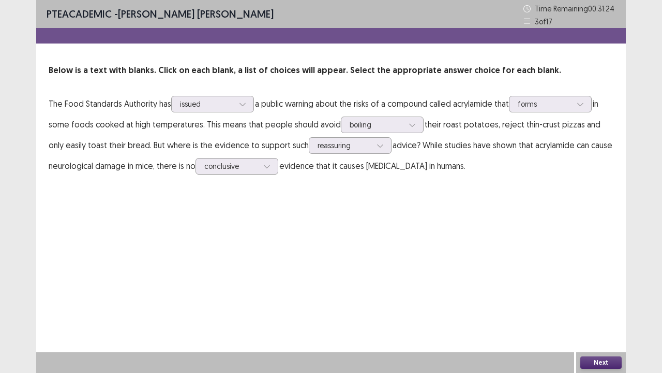
click at [596, 285] on button "Next" at bounding box center [601, 362] width 41 height 12
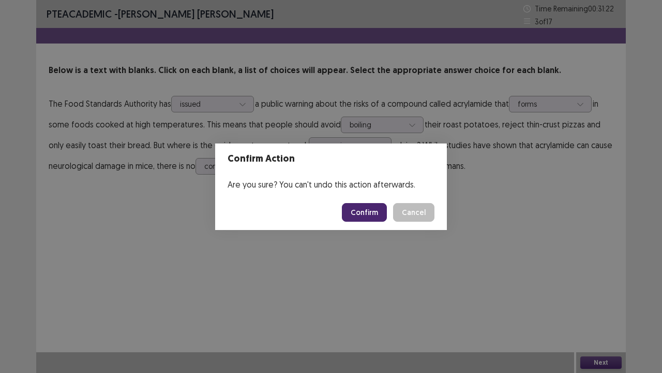
click at [356, 211] on button "Confirm" at bounding box center [364, 212] width 45 height 19
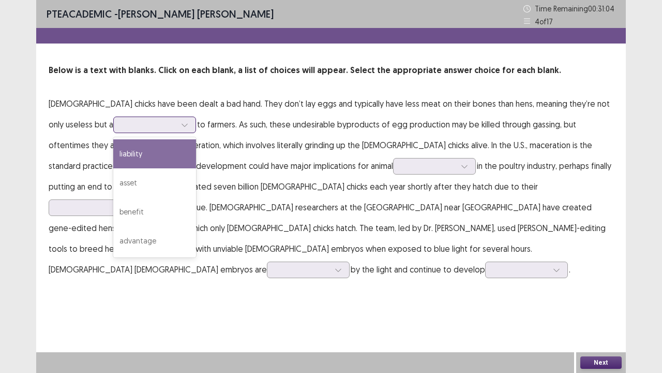
click at [177, 129] on div at bounding box center [185, 125] width 16 height 16
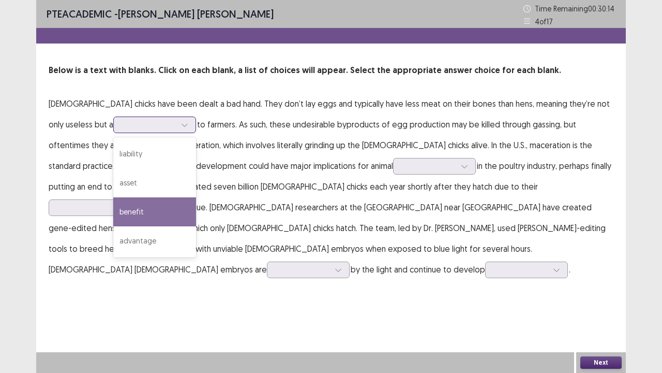
click at [113, 201] on div "benefit" at bounding box center [154, 211] width 83 height 29
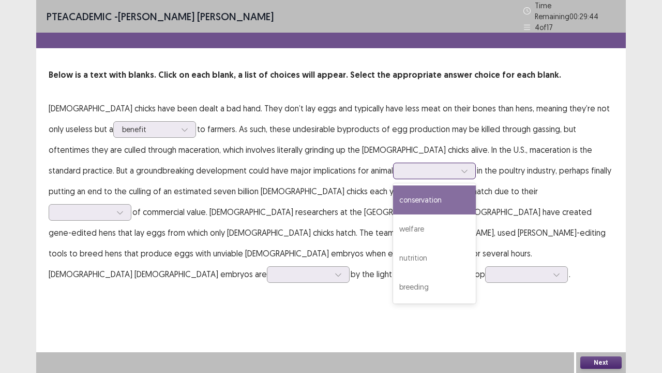
click at [457, 170] on div at bounding box center [465, 171] width 16 height 16
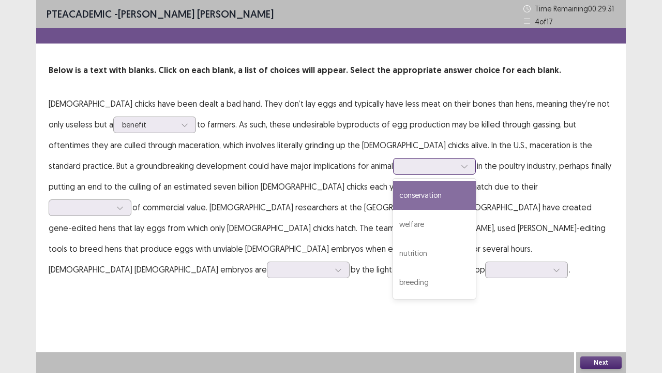
click at [393, 196] on div "conservation" at bounding box center [434, 195] width 83 height 29
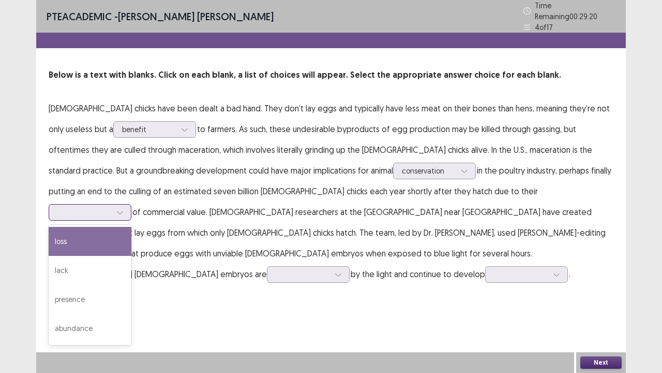
click at [131, 204] on div at bounding box center [90, 212] width 83 height 17
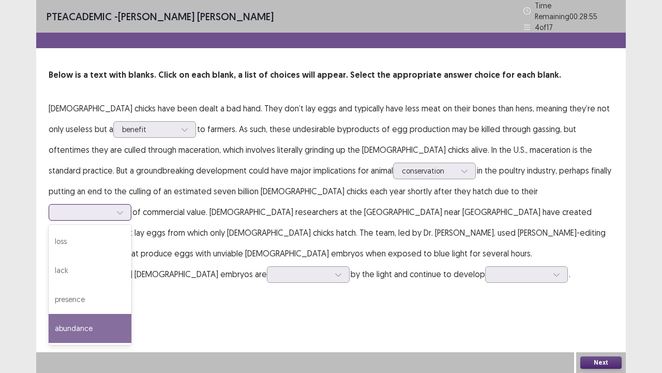
click at [131, 285] on div "abundance" at bounding box center [90, 328] width 83 height 29
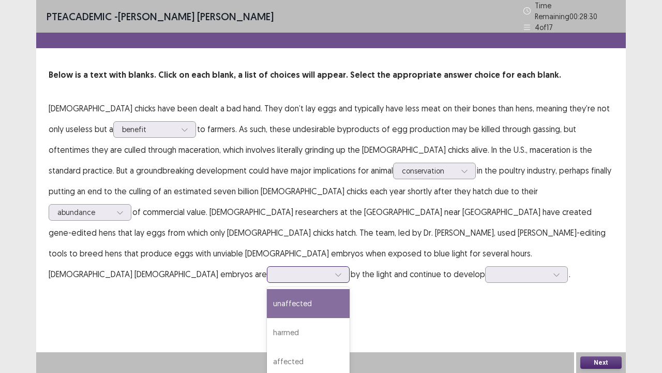
click at [335, 271] on icon at bounding box center [338, 274] width 7 height 7
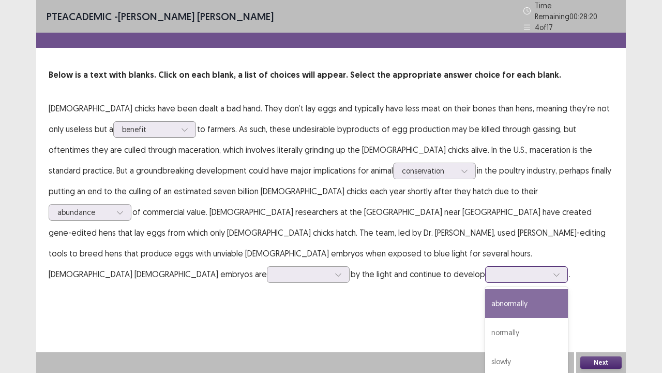
click at [549, 266] on div at bounding box center [557, 274] width 16 height 16
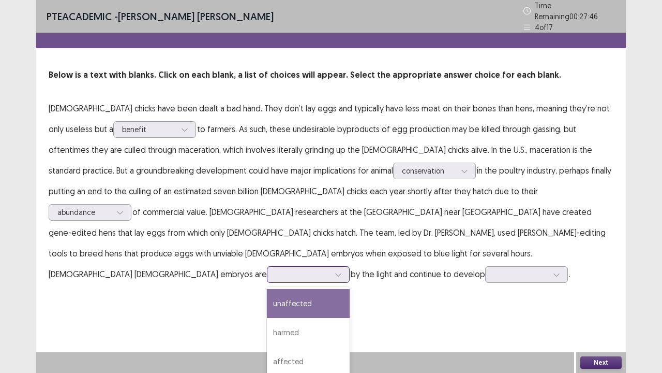
click at [275, 268] on div at bounding box center [303, 274] width 56 height 12
click at [267, 285] on div "unaffected" at bounding box center [308, 303] width 83 height 29
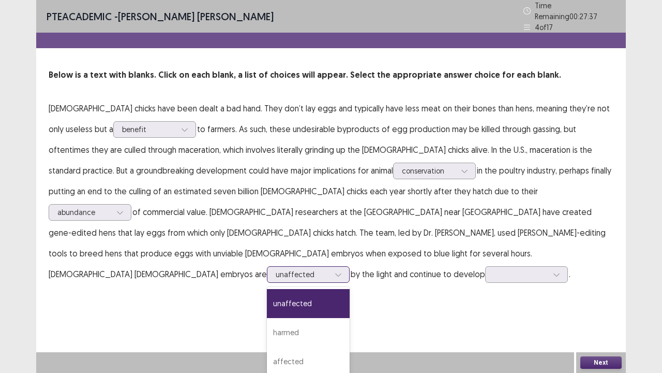
click at [276, 269] on div at bounding box center [303, 274] width 54 height 10
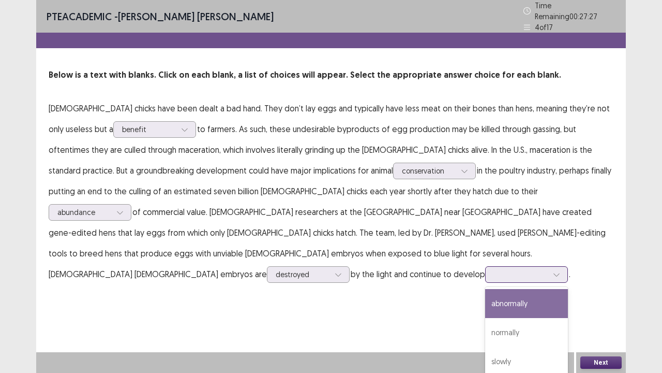
click at [549, 266] on div at bounding box center [557, 274] width 16 height 16
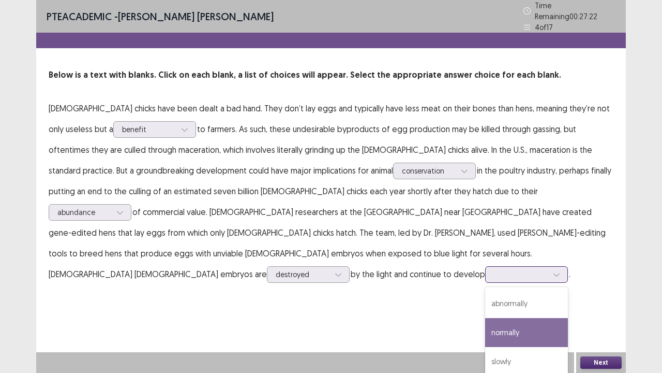
click at [485, 285] on div "normally" at bounding box center [526, 332] width 83 height 29
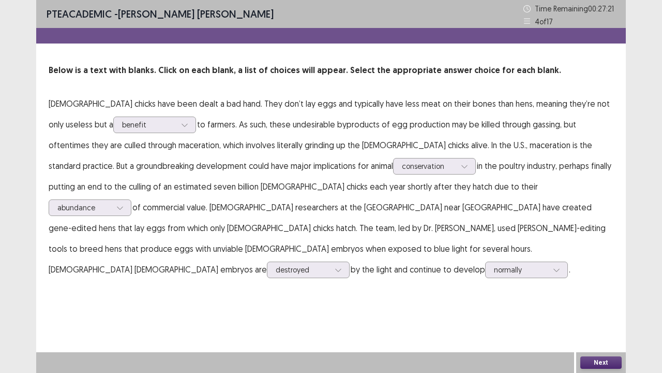
click at [592, 285] on button "Next" at bounding box center [601, 362] width 41 height 12
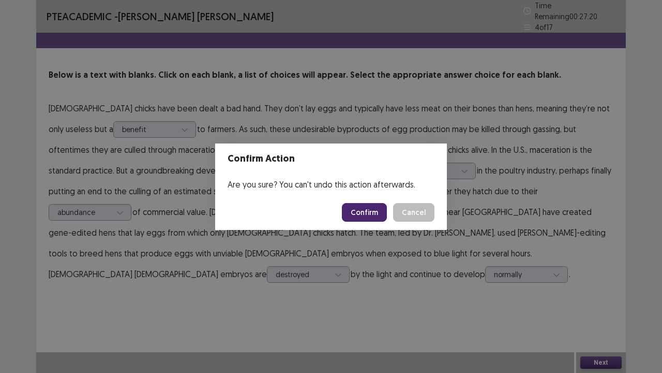
click at [365, 208] on button "Confirm" at bounding box center [364, 212] width 45 height 19
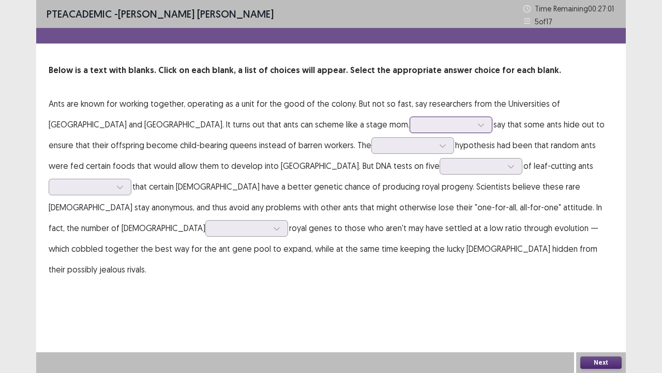
click at [473, 119] on div at bounding box center [481, 125] width 16 height 16
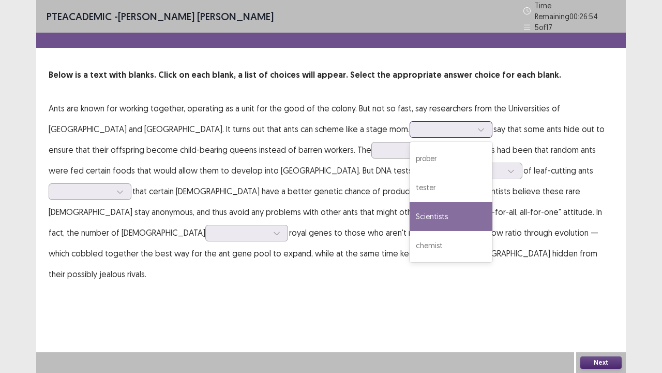
click at [410, 204] on div "Scientists" at bounding box center [451, 216] width 83 height 29
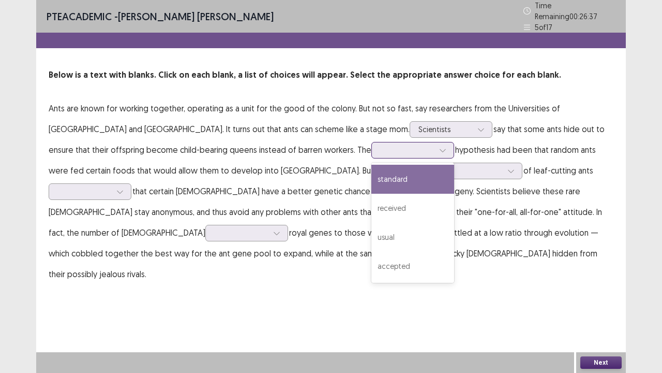
click at [435, 146] on div at bounding box center [443, 150] width 16 height 16
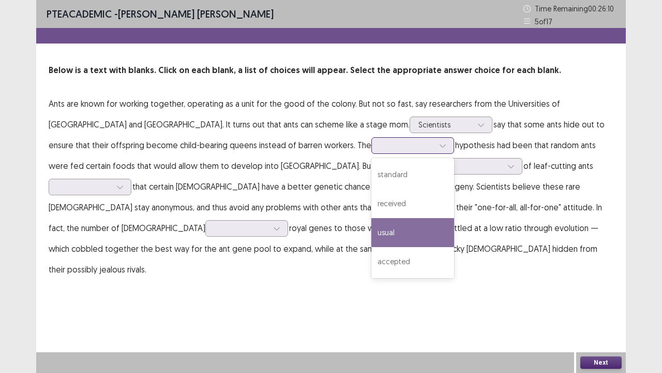
click at [371, 230] on div "usual" at bounding box center [412, 232] width 83 height 29
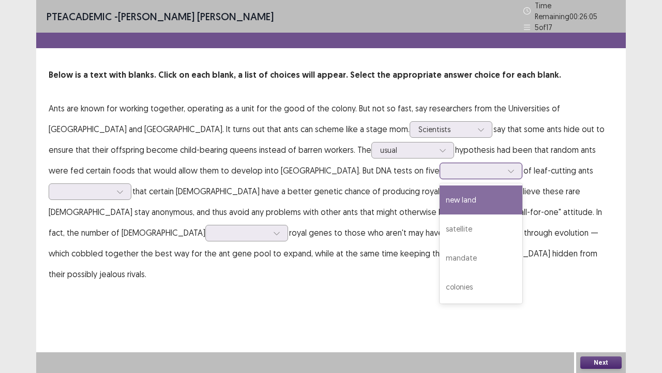
click at [503, 168] on div at bounding box center [511, 171] width 16 height 16
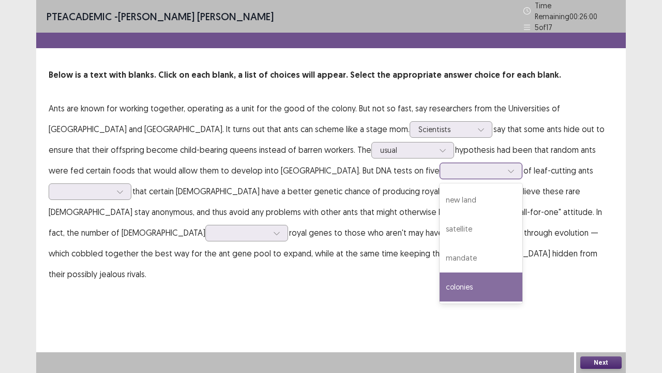
click at [440, 285] on div "colonies" at bounding box center [481, 286] width 83 height 29
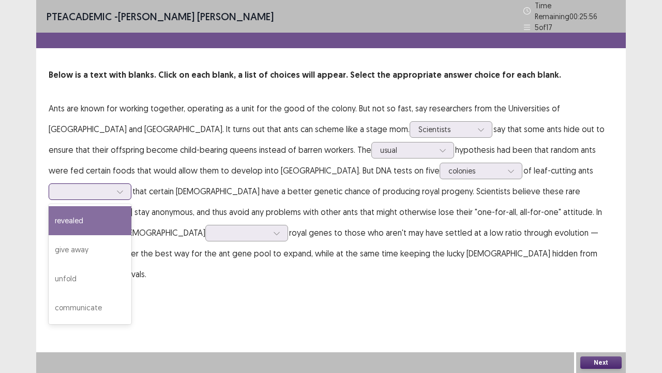
click at [128, 184] on div at bounding box center [120, 192] width 16 height 16
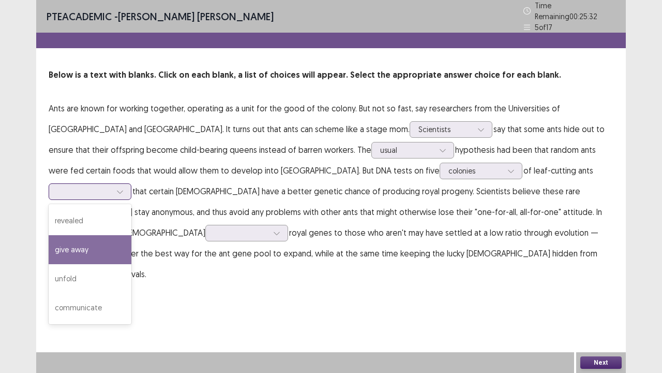
click at [131, 235] on div "give away" at bounding box center [90, 249] width 83 height 29
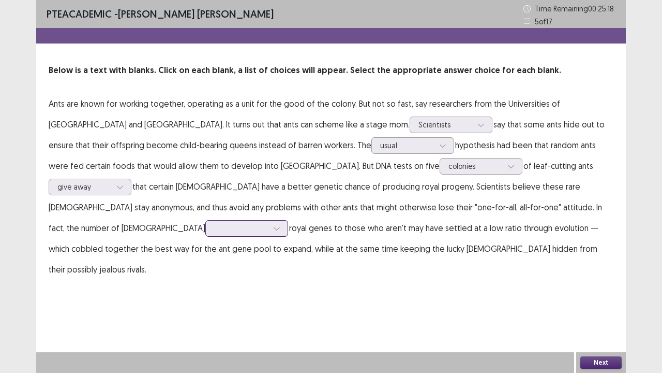
click at [280, 225] on icon at bounding box center [276, 228] width 7 height 7
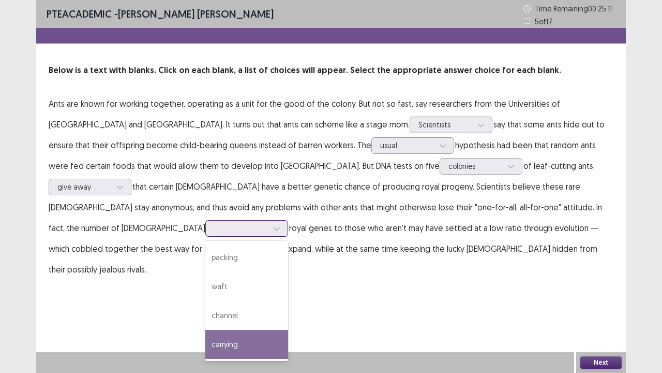
click at [288, 285] on div "carrying" at bounding box center [246, 344] width 83 height 29
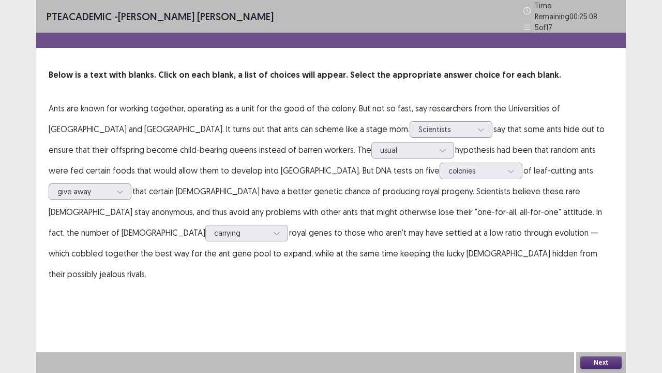
click at [586, 285] on button "Next" at bounding box center [601, 362] width 41 height 12
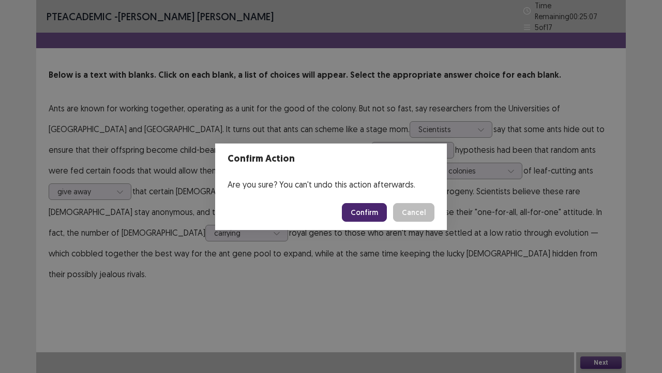
click at [371, 213] on button "Confirm" at bounding box center [364, 212] width 45 height 19
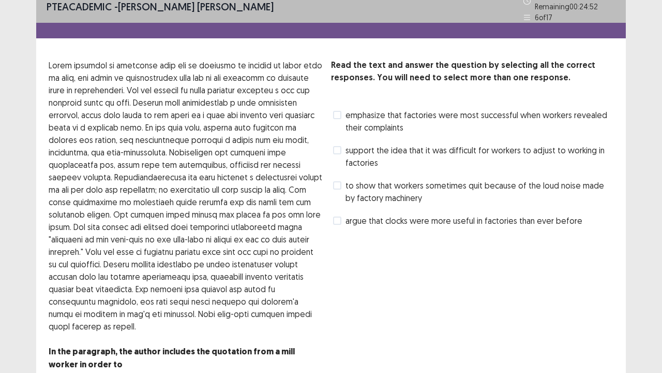
scroll to position [8, 0]
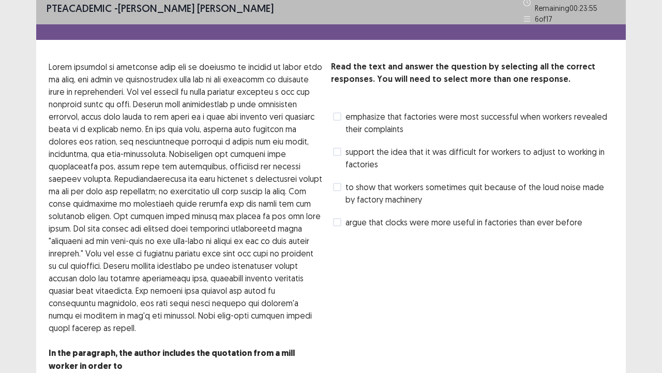
click at [386, 121] on span "emphasize that factories were most successful when workers revealed their compl…" at bounding box center [480, 122] width 268 height 25
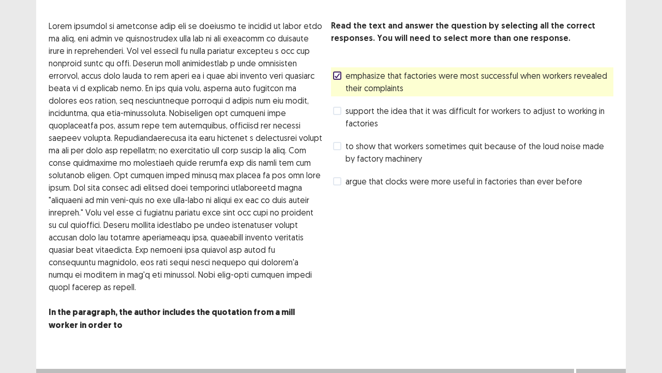
scroll to position [60, 0]
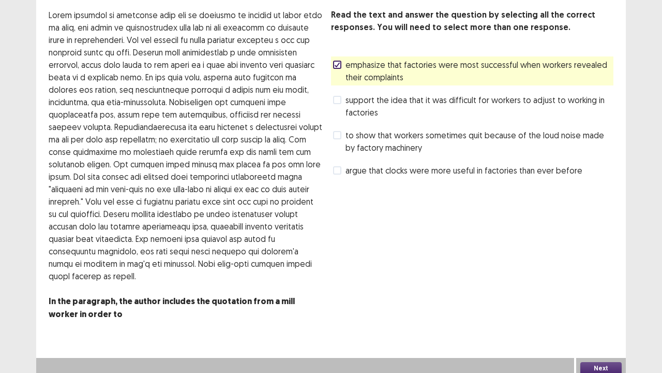
click at [604, 285] on button "Next" at bounding box center [601, 368] width 41 height 12
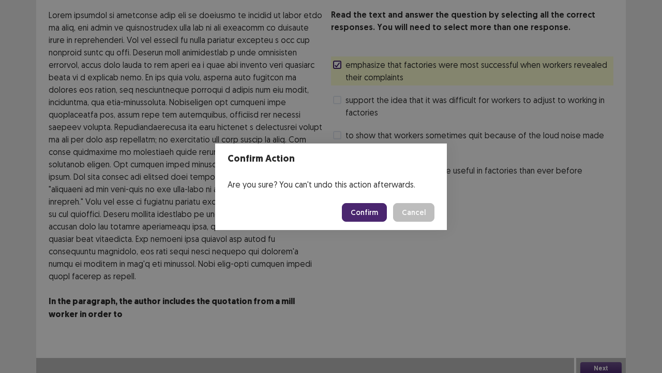
click at [374, 212] on button "Confirm" at bounding box center [364, 212] width 45 height 19
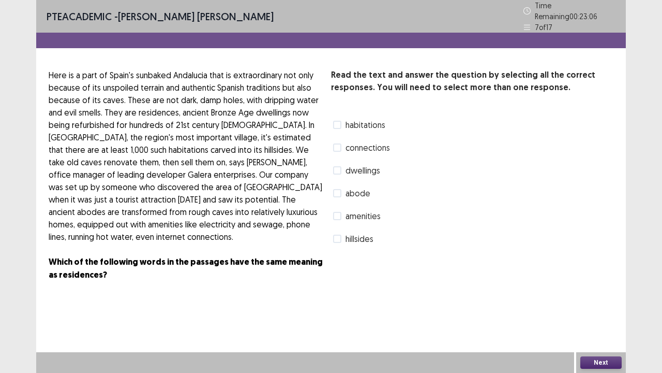
click at [337, 169] on span at bounding box center [337, 170] width 8 height 8
click at [351, 190] on span "abode" at bounding box center [358, 193] width 25 height 12
click at [593, 285] on button "Next" at bounding box center [601, 362] width 41 height 12
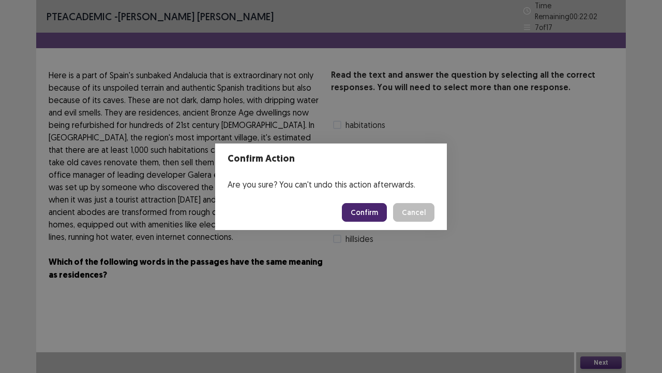
click at [372, 218] on button "Confirm" at bounding box center [364, 212] width 45 height 19
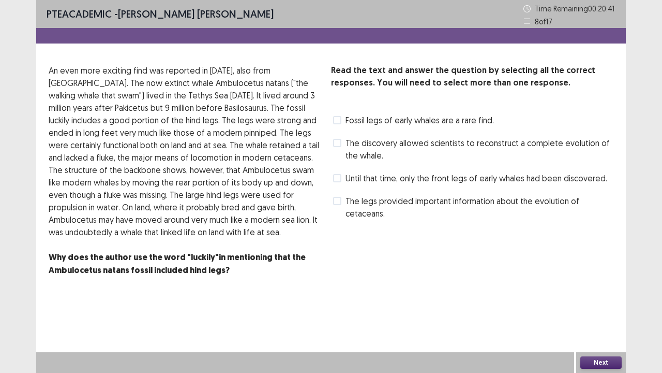
click at [471, 179] on span "Until that time, only the front legs of early whales had been discovered." at bounding box center [477, 178] width 262 height 12
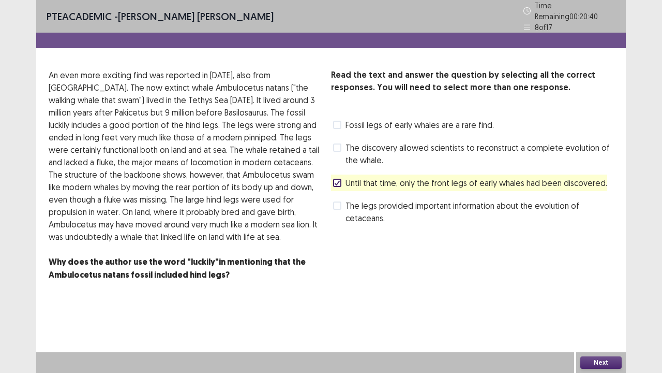
click at [388, 202] on span "The legs provided important information about the evolution of cetaceans." at bounding box center [480, 211] width 268 height 25
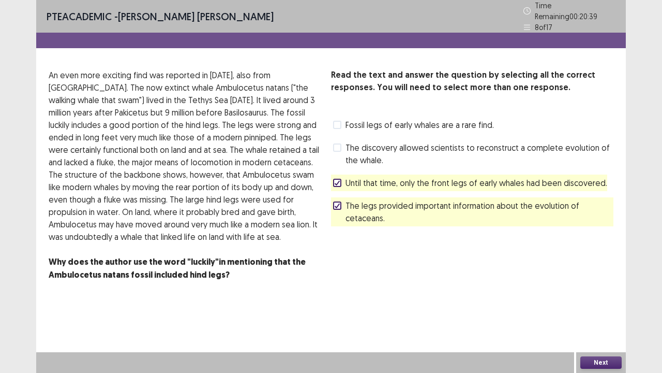
click at [339, 182] on label "Until that time, only the front legs of early whales had been discovered." at bounding box center [470, 182] width 274 height 12
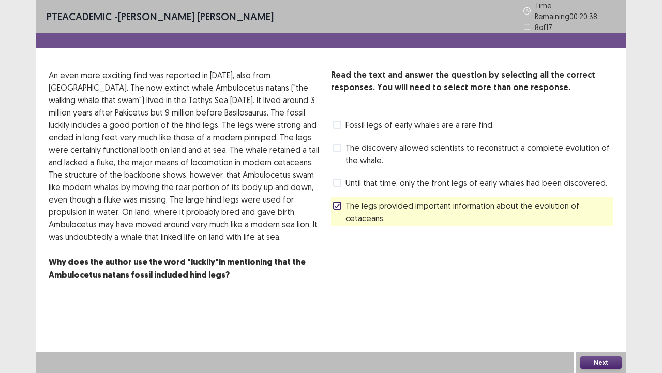
click at [604, 285] on button "Next" at bounding box center [601, 362] width 41 height 12
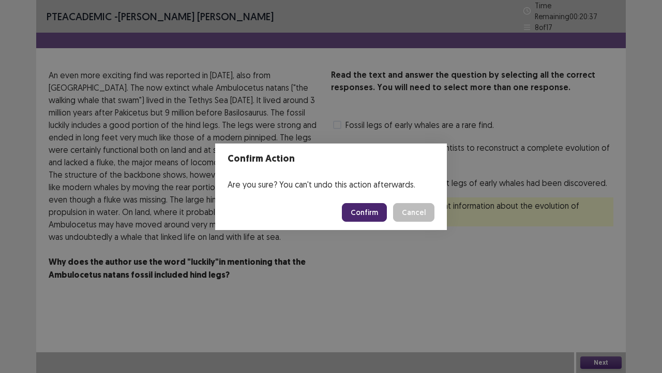
click at [372, 215] on button "Confirm" at bounding box center [364, 212] width 45 height 19
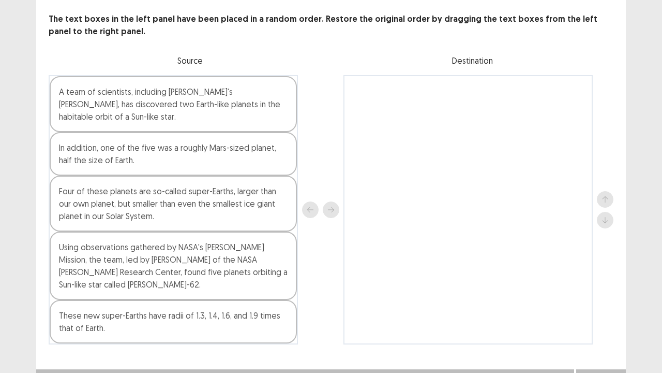
scroll to position [52, 0]
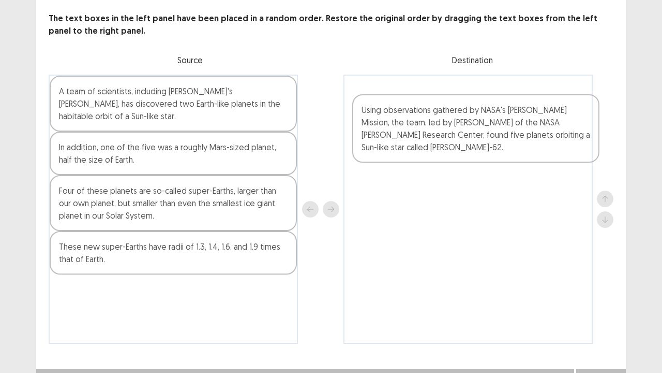
drag, startPoint x: 113, startPoint y: 285, endPoint x: 411, endPoint y: 143, distance: 329.6
click at [411, 143] on div "A team of scientists, including [PERSON_NAME]'s [PERSON_NAME], has discovered t…" at bounding box center [331, 209] width 565 height 269
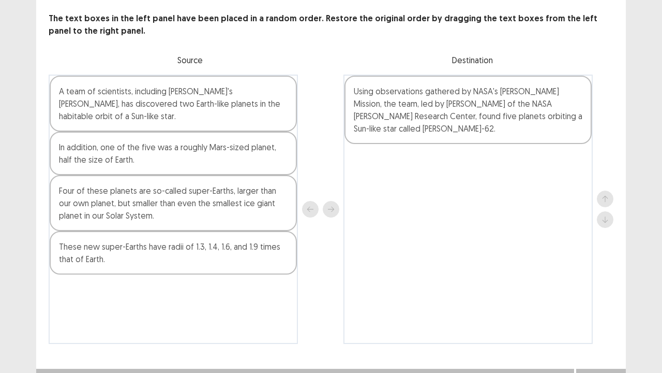
click at [124, 201] on div "A team of scientists, including [PERSON_NAME]'s [PERSON_NAME], has discovered t…" at bounding box center [173, 209] width 249 height 269
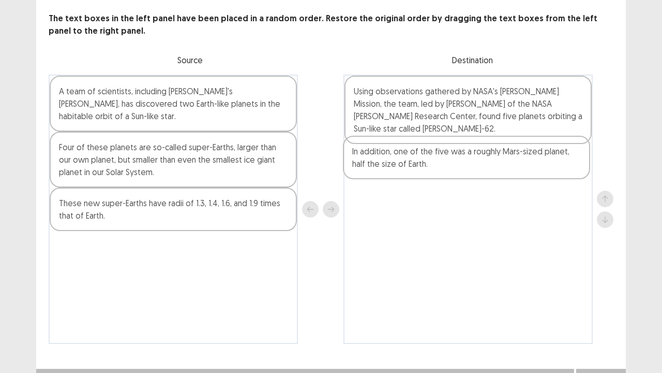
drag, startPoint x: 156, startPoint y: 155, endPoint x: 460, endPoint y: 166, distance: 305.0
click at [460, 166] on div "A team of scientists, including [PERSON_NAME]'s [PERSON_NAME], has discovered t…" at bounding box center [331, 209] width 565 height 269
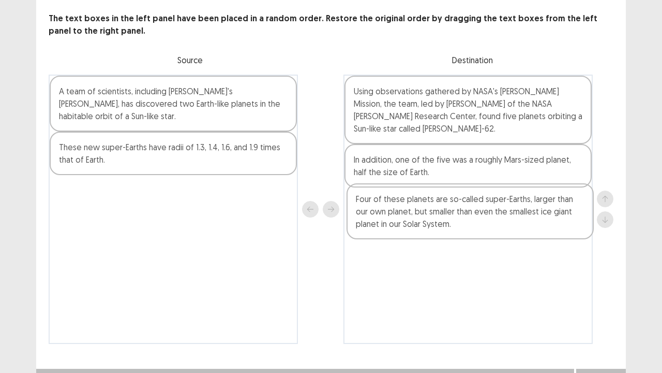
drag, startPoint x: 187, startPoint y: 151, endPoint x: 503, endPoint y: 203, distance: 320.3
click at [503, 203] on div "A team of scientists, including [PERSON_NAME]'s [PERSON_NAME], has discovered t…" at bounding box center [331, 209] width 565 height 269
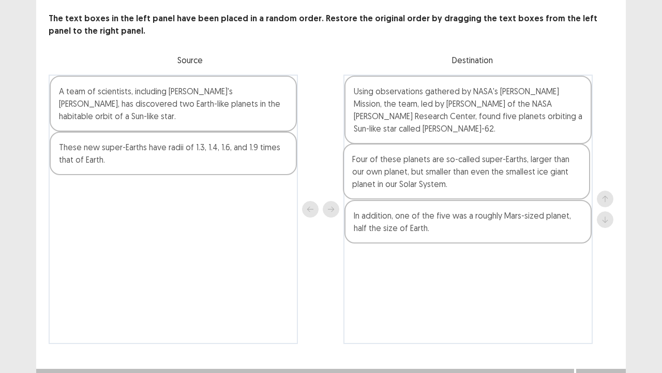
drag, startPoint x: 447, startPoint y: 220, endPoint x: 444, endPoint y: 174, distance: 45.6
click at [444, 174] on div "Using observations gathered by NASA's [PERSON_NAME] Mission, the team, led by […" at bounding box center [468, 209] width 249 height 269
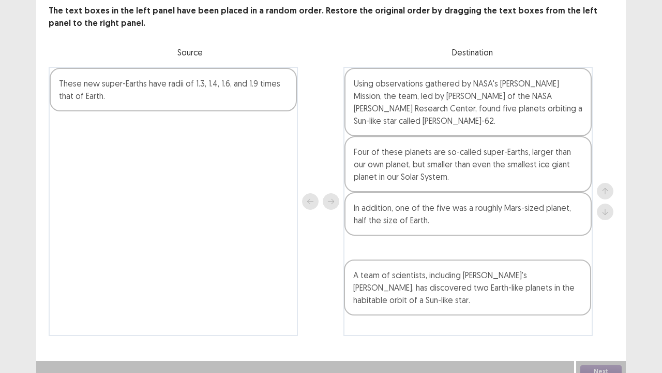
scroll to position [68, 0]
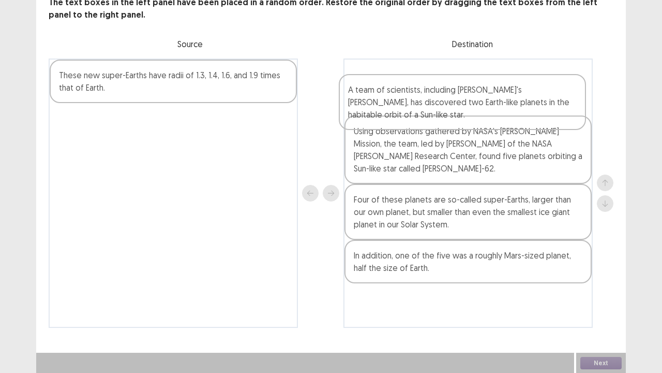
drag, startPoint x: 202, startPoint y: 114, endPoint x: 480, endPoint y: 111, distance: 277.3
click at [499, 114] on div "A team of scientists, including [PERSON_NAME]'s [PERSON_NAME], has discovered t…" at bounding box center [331, 192] width 565 height 269
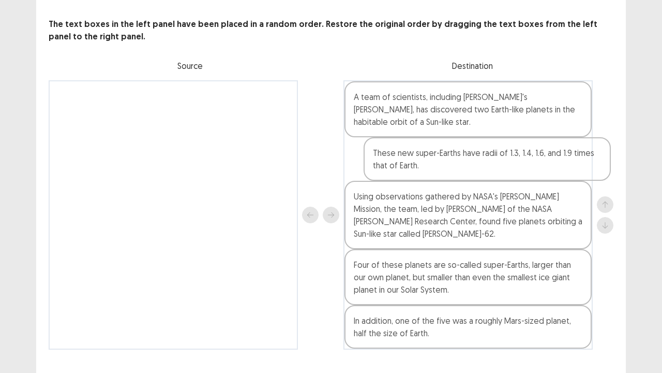
drag, startPoint x: 236, startPoint y: 101, endPoint x: 539, endPoint y: 157, distance: 308.3
click at [539, 157] on div "These new super-Earths have radii of 1.3, 1.4, 1.6, and 1.9 times that of Earth…" at bounding box center [331, 214] width 565 height 269
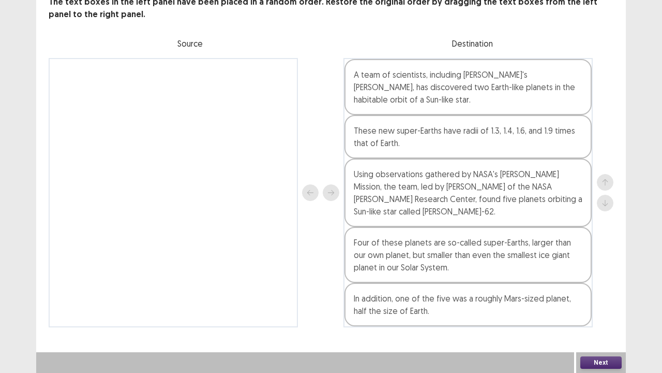
click at [608, 285] on button "Next" at bounding box center [601, 362] width 41 height 12
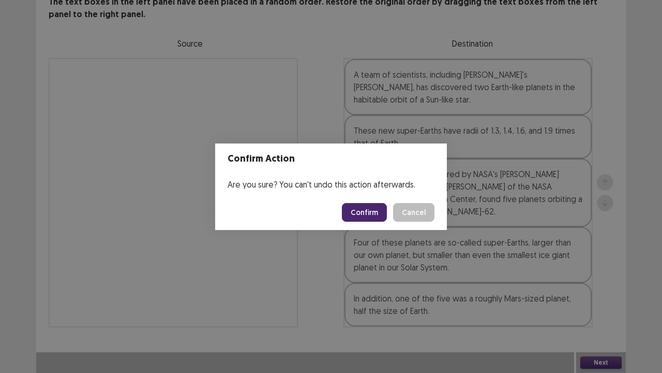
click at [376, 210] on button "Confirm" at bounding box center [364, 212] width 45 height 19
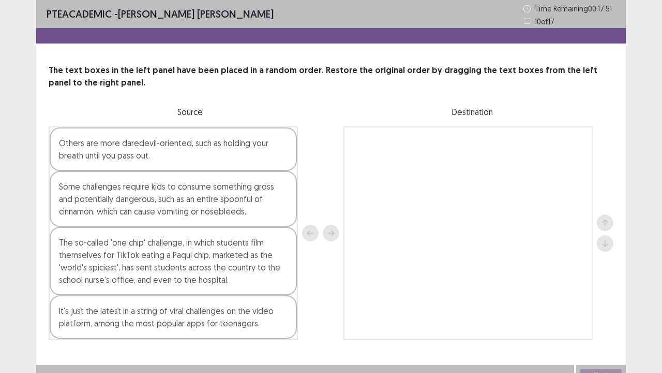
scroll to position [12, 0]
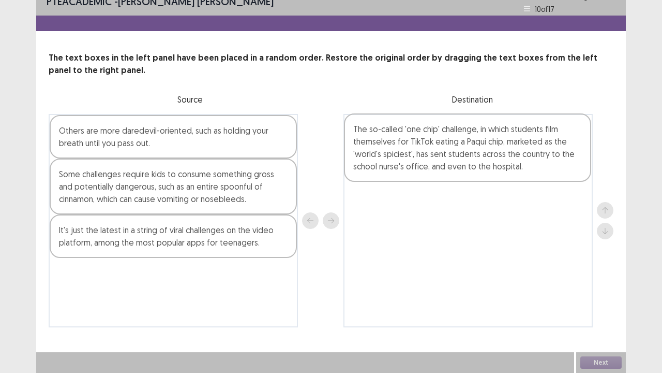
drag, startPoint x: 200, startPoint y: 265, endPoint x: 507, endPoint y: 158, distance: 325.6
click at [507, 158] on div "Others are more daredevil-oriented, such as holding your breath until you pass …" at bounding box center [331, 220] width 565 height 213
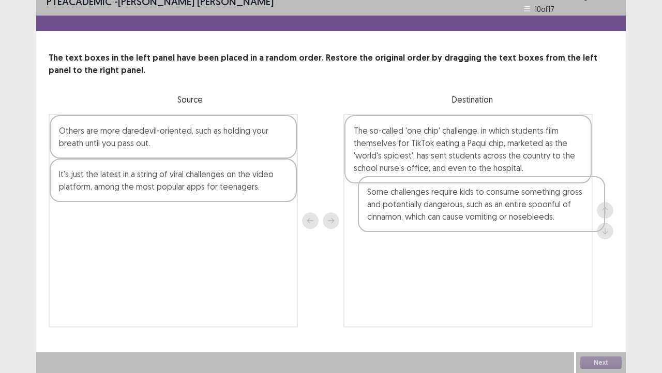
drag, startPoint x: 197, startPoint y: 199, endPoint x: 502, endPoint y: 215, distance: 305.7
click at [502, 215] on div "Others are more daredevil-oriented, such as holding your breath until you pass …" at bounding box center [331, 220] width 565 height 213
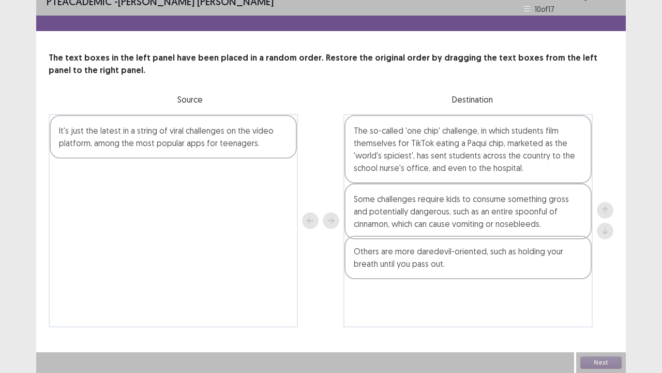
drag, startPoint x: 215, startPoint y: 143, endPoint x: 519, endPoint y: 266, distance: 328.2
click at [519, 266] on div "Others are more daredevil-oriented, such as holding your breath until you pass …" at bounding box center [331, 220] width 565 height 213
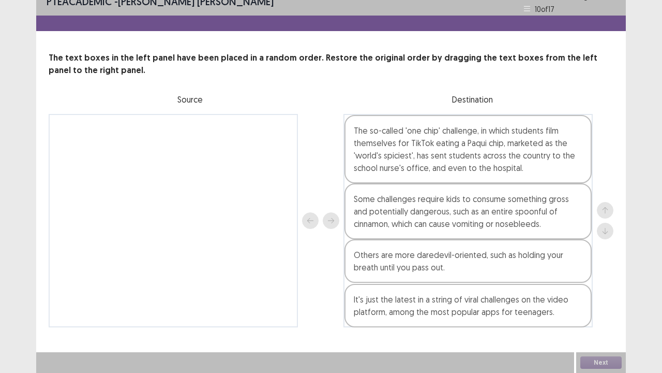
drag, startPoint x: 235, startPoint y: 137, endPoint x: 533, endPoint y: 307, distance: 343.5
click at [533, 307] on div "It's just the latest in a string of viral challenges on the video platform, amo…" at bounding box center [331, 220] width 565 height 213
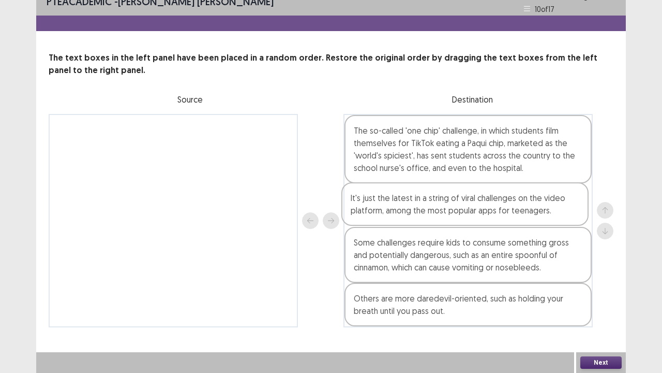
drag, startPoint x: 453, startPoint y: 316, endPoint x: 449, endPoint y: 200, distance: 116.0
click at [449, 200] on div "The so-called 'one chip' challenge, in which students film themselves for TikTo…" at bounding box center [468, 220] width 249 height 213
click at [596, 363] on button "Next" at bounding box center [601, 362] width 41 height 12
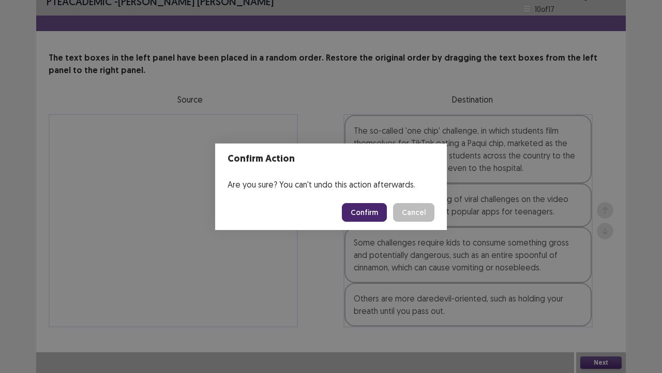
click at [373, 212] on button "Confirm" at bounding box center [364, 212] width 45 height 19
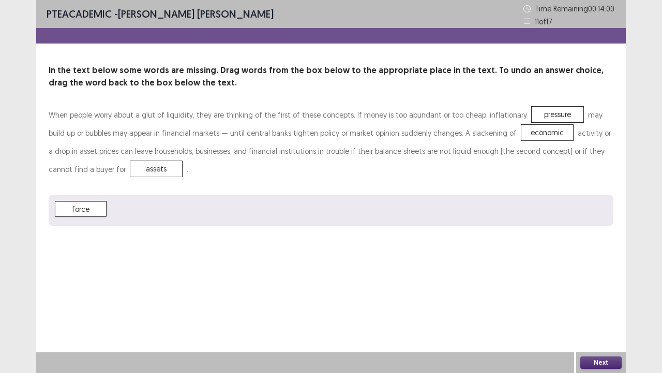
click at [601, 362] on button "Next" at bounding box center [601, 362] width 41 height 12
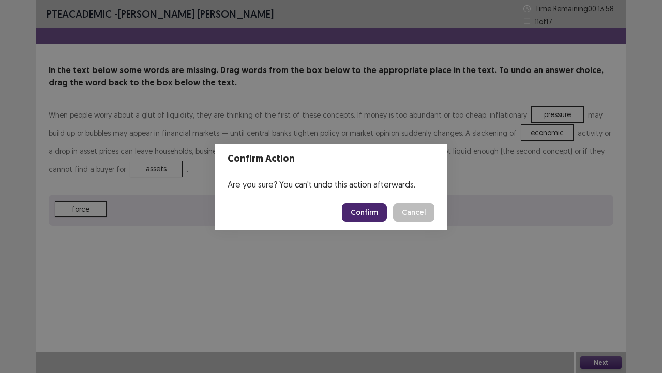
click at [359, 211] on button "Confirm" at bounding box center [364, 212] width 45 height 19
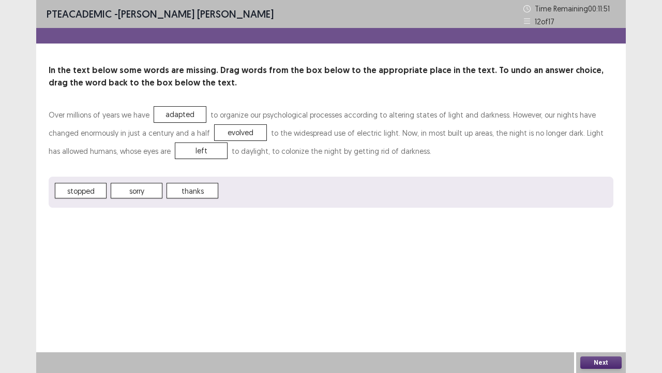
click at [598, 358] on button "Next" at bounding box center [601, 362] width 41 height 12
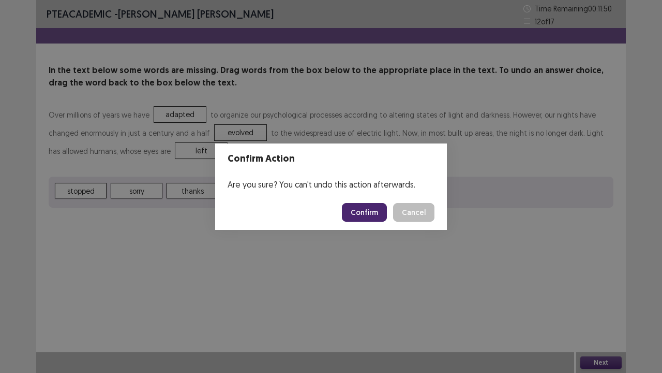
click at [366, 207] on button "Confirm" at bounding box center [364, 212] width 45 height 19
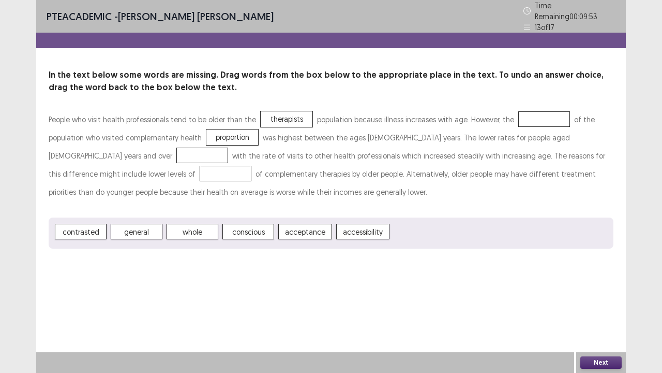
click at [362, 226] on span "accessibility" at bounding box center [362, 232] width 53 height 16
click at [200, 175] on div at bounding box center [226, 174] width 52 height 16
drag, startPoint x: 360, startPoint y: 228, endPoint x: 334, endPoint y: 224, distance: 26.2
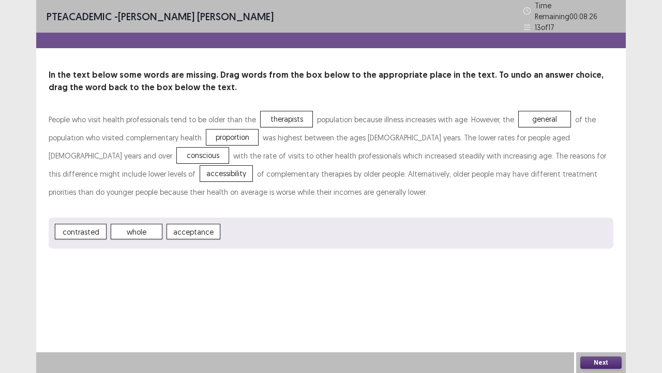
drag, startPoint x: 136, startPoint y: 230, endPoint x: 587, endPoint y: 362, distance: 470.7
click at [590, 362] on div "PTE academic - Dinusha Virajani Abeysundara Pituwala Liyana Time Remaining 00 :…" at bounding box center [331, 186] width 590 height 373
click at [598, 362] on button "Next" at bounding box center [601, 362] width 41 height 12
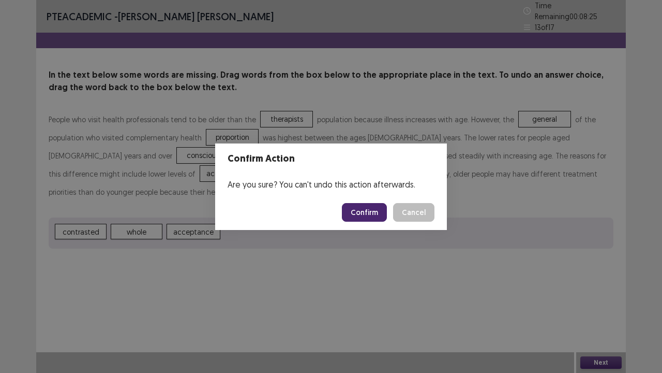
click at [365, 214] on button "Confirm" at bounding box center [364, 212] width 45 height 19
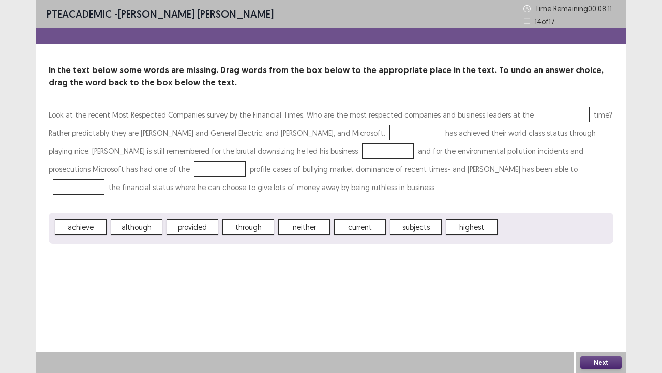
click at [541, 118] on div at bounding box center [564, 115] width 52 height 16
